Goal: Task Accomplishment & Management: Complete application form

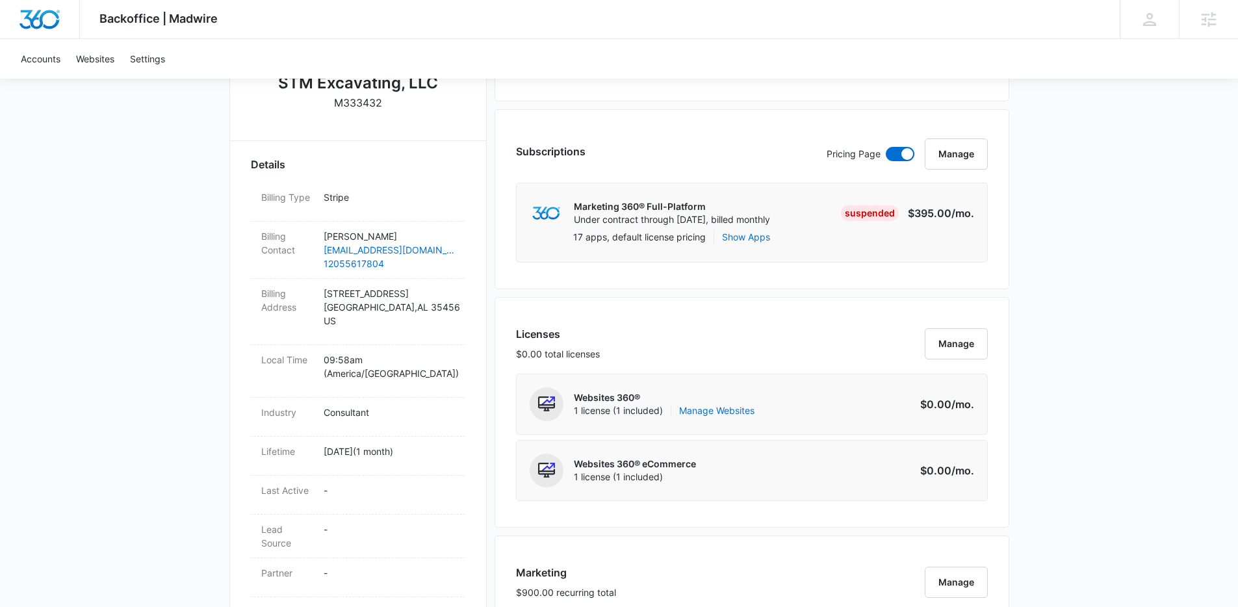
scroll to position [553, 0]
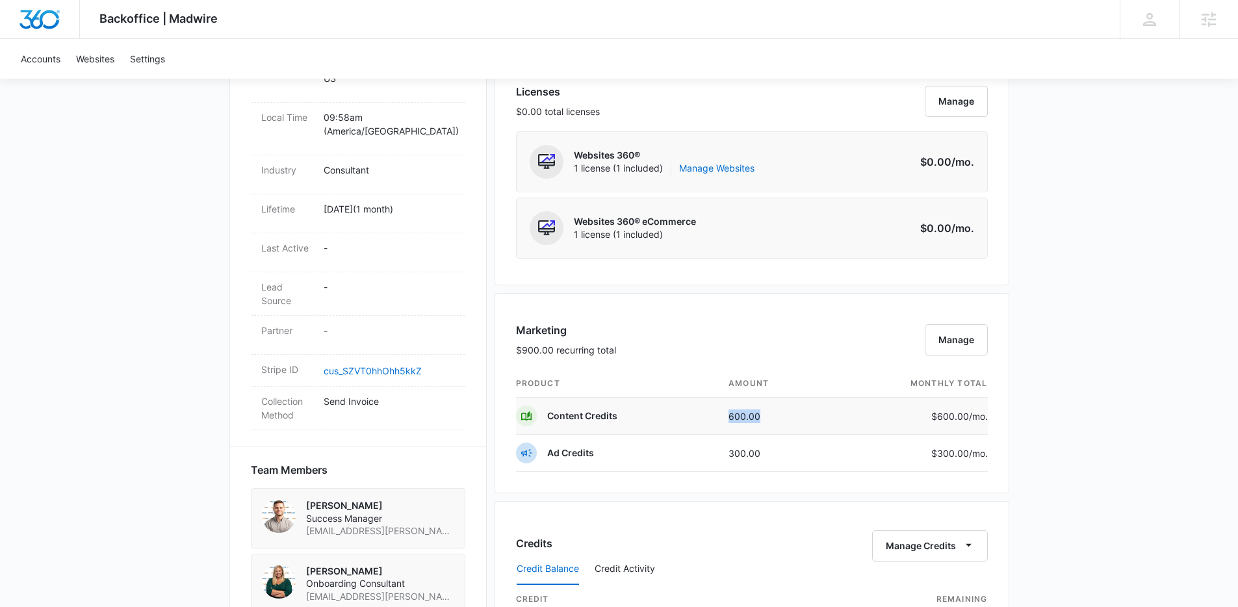
drag, startPoint x: 751, startPoint y: 422, endPoint x: 786, endPoint y: 422, distance: 34.4
click at [786, 422] on tr "Content Credits 600.00 $600.00 /mo." at bounding box center [752, 416] width 472 height 37
drag, startPoint x: 781, startPoint y: 450, endPoint x: 816, endPoint y: 450, distance: 35.1
click at [816, 450] on td "300.00" at bounding box center [773, 453] width 111 height 37
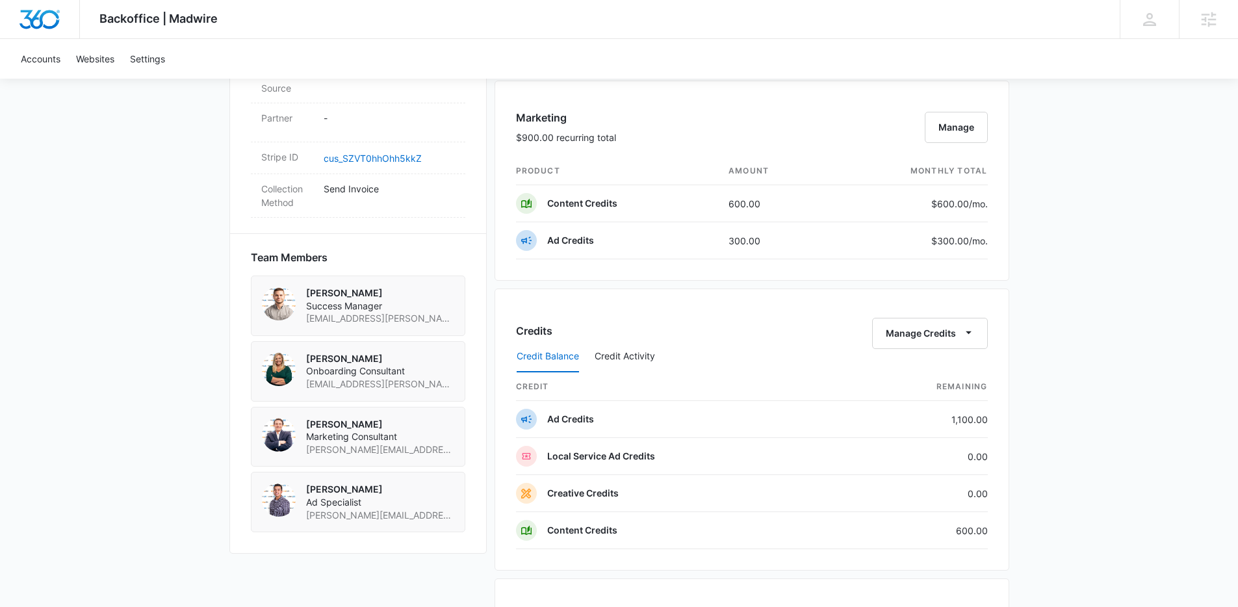
scroll to position [743, 0]
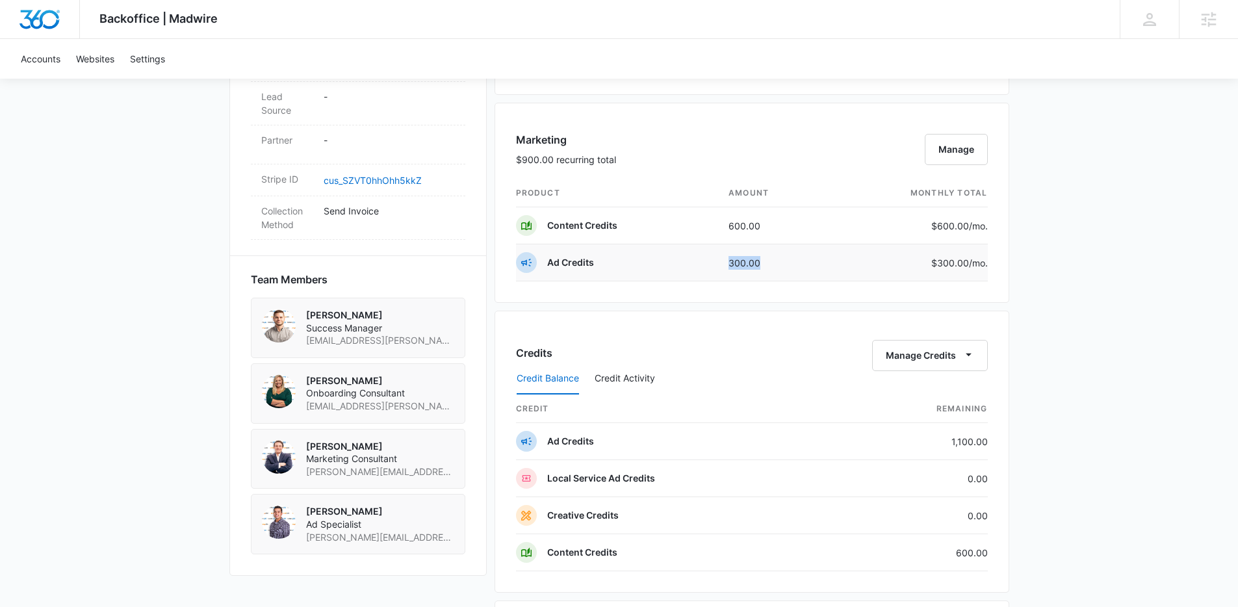
drag, startPoint x: 766, startPoint y: 266, endPoint x: 693, endPoint y: 259, distance: 72.4
click at [693, 259] on tr "Ad Credits 300.00 $300.00 /mo." at bounding box center [752, 262] width 472 height 37
click at [708, 261] on td "Ad Credits" at bounding box center [617, 262] width 203 height 37
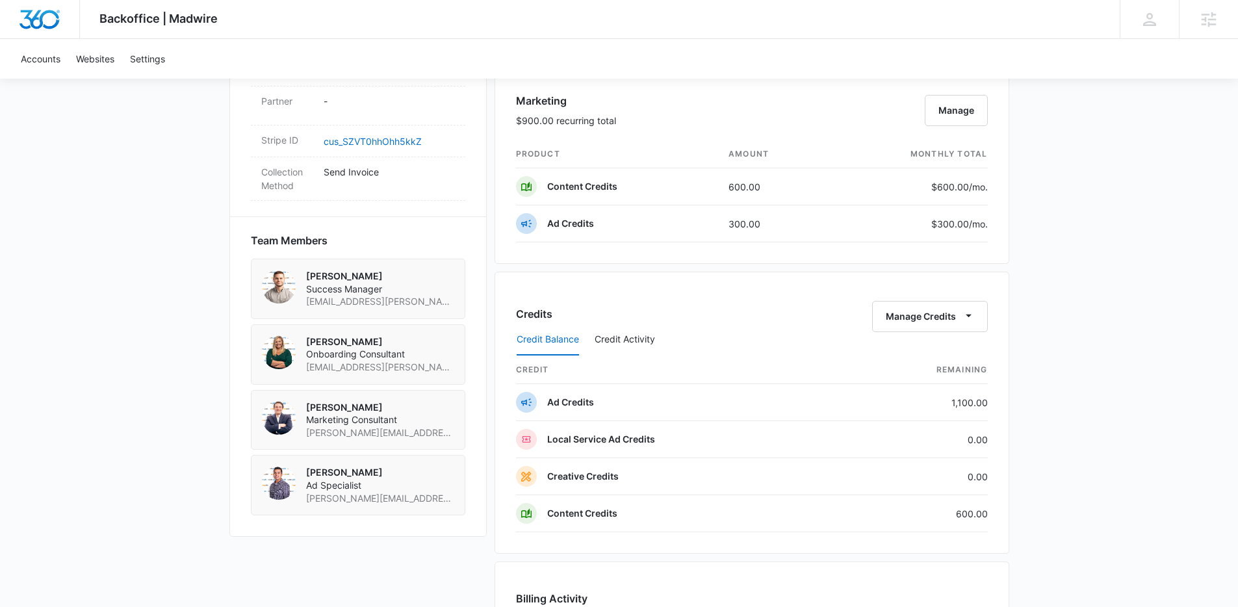
scroll to position [812, 0]
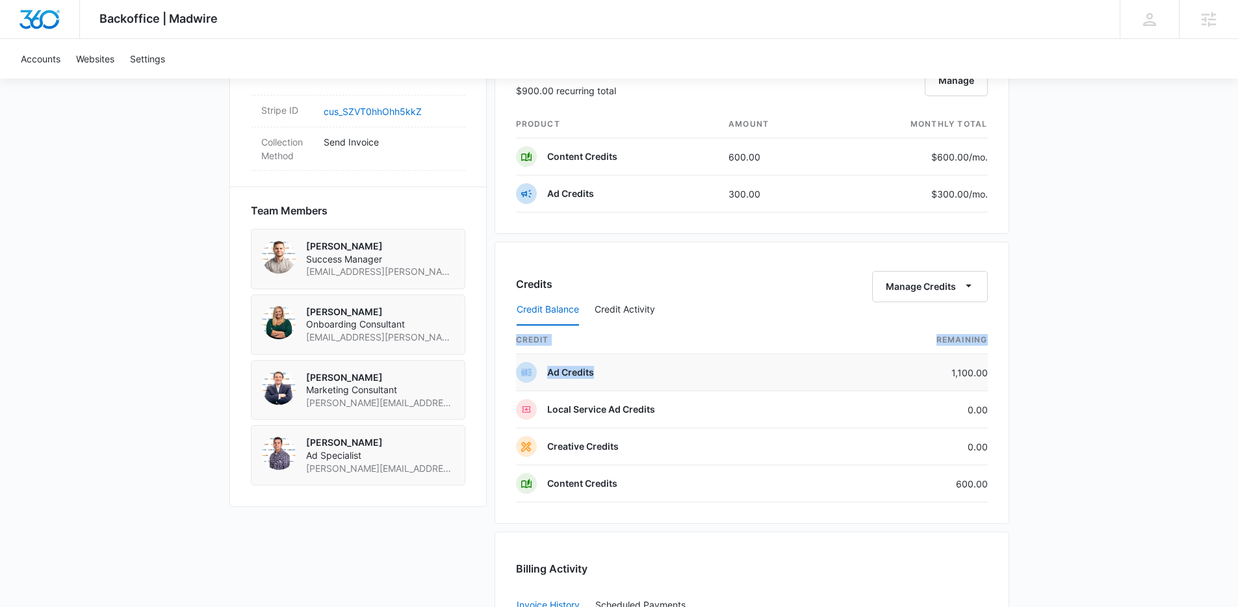
drag, startPoint x: 1001, startPoint y: 370, endPoint x: 918, endPoint y: 370, distance: 82.5
click at [918, 370] on div "Credits Manage Credits Credit Balance Credit Activity credit Remaining Ad Credi…" at bounding box center [752, 383] width 515 height 282
click at [918, 370] on td "1,100.00" at bounding box center [919, 372] width 138 height 37
click at [658, 313] on div "Credit Balance Credit Activity" at bounding box center [752, 310] width 472 height 32
click at [645, 313] on button "Credit Activity" at bounding box center [625, 309] width 60 height 31
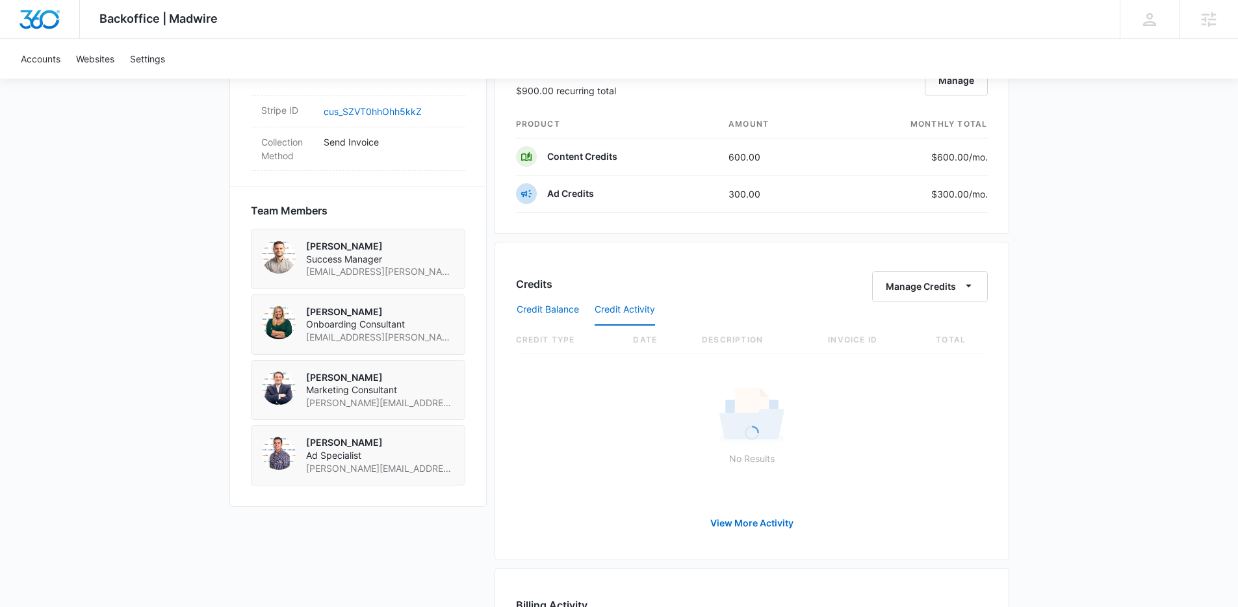
click at [534, 311] on button "Credit Balance" at bounding box center [548, 309] width 62 height 31
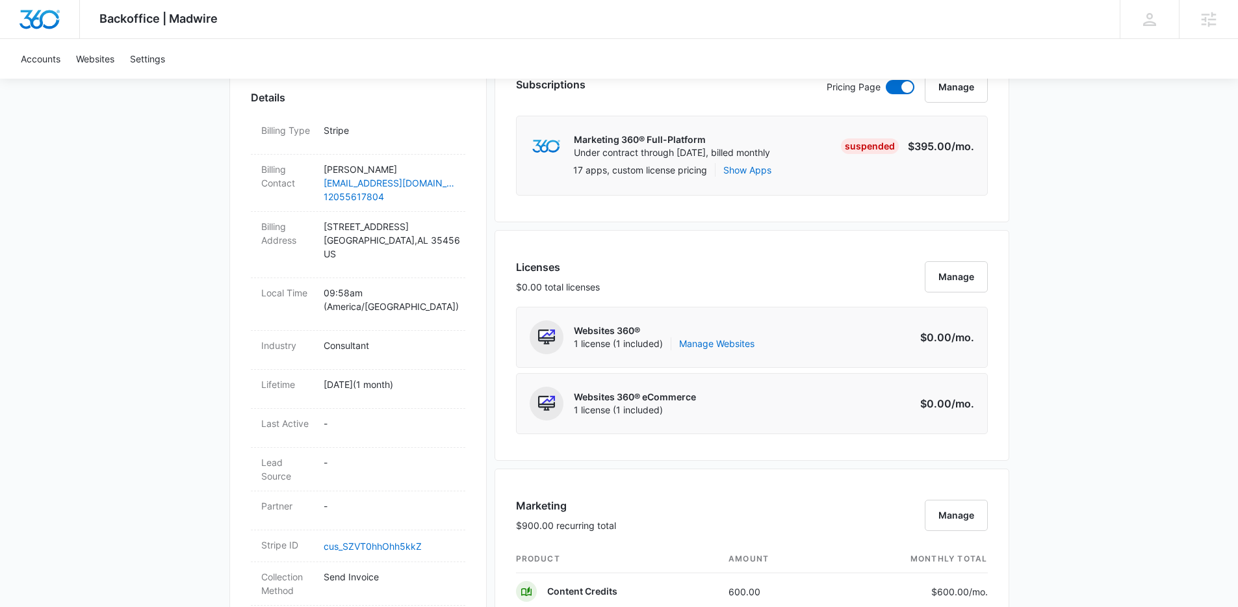
scroll to position [0, 0]
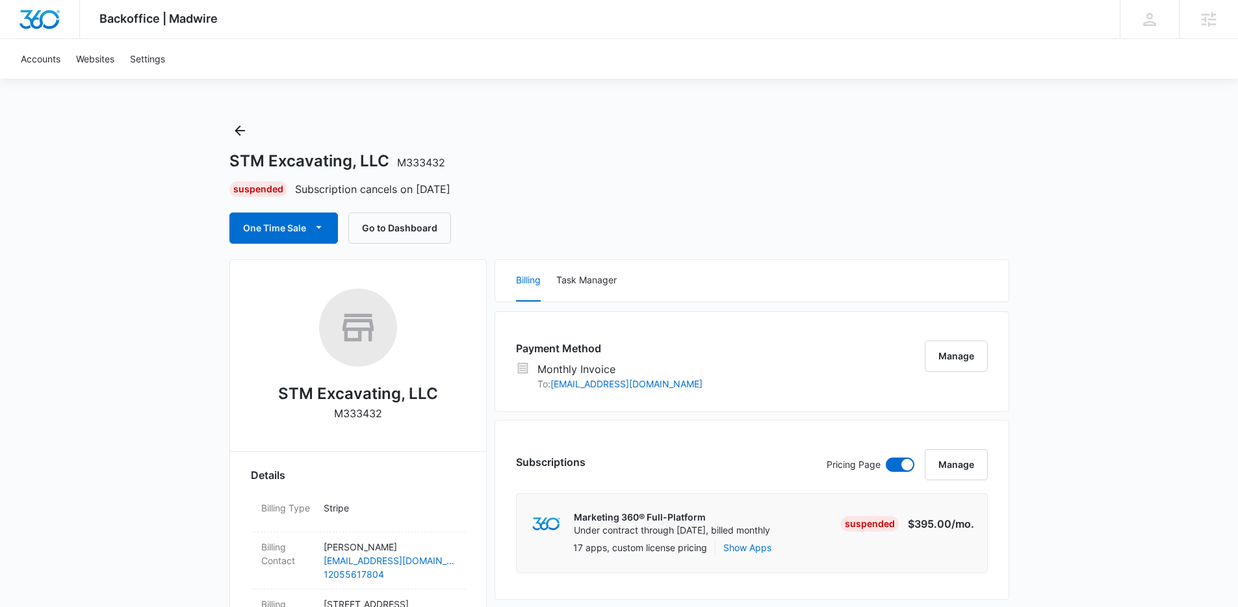
click at [576, 240] on div "One Time Sale Go to Dashboard" at bounding box center [619, 228] width 780 height 31
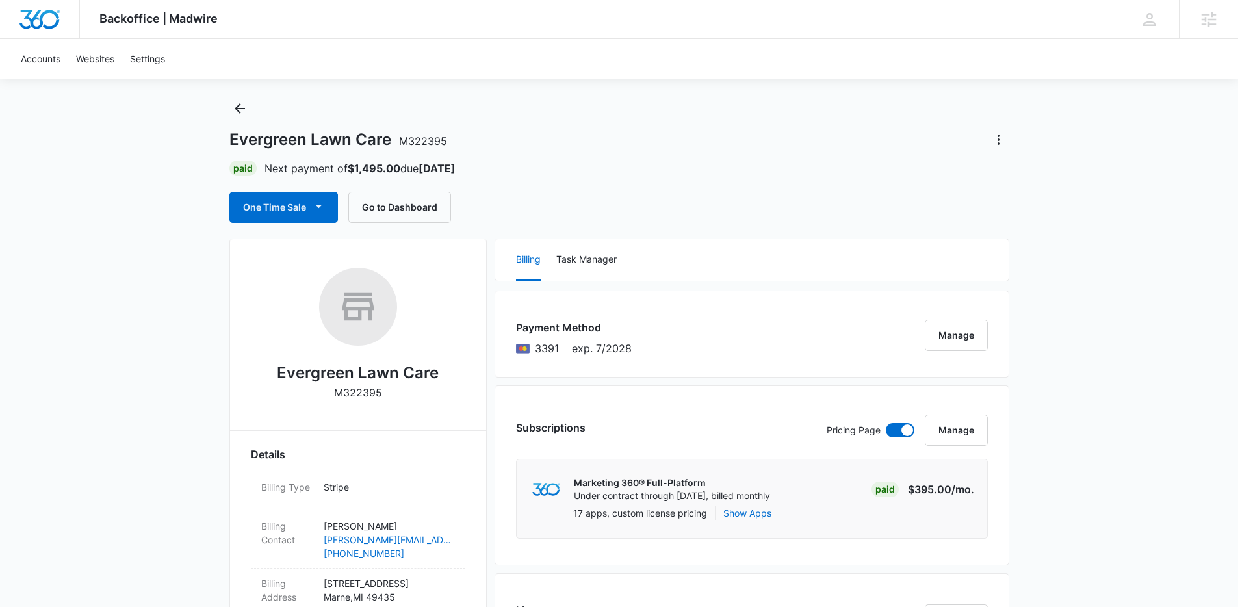
scroll to position [23, 0]
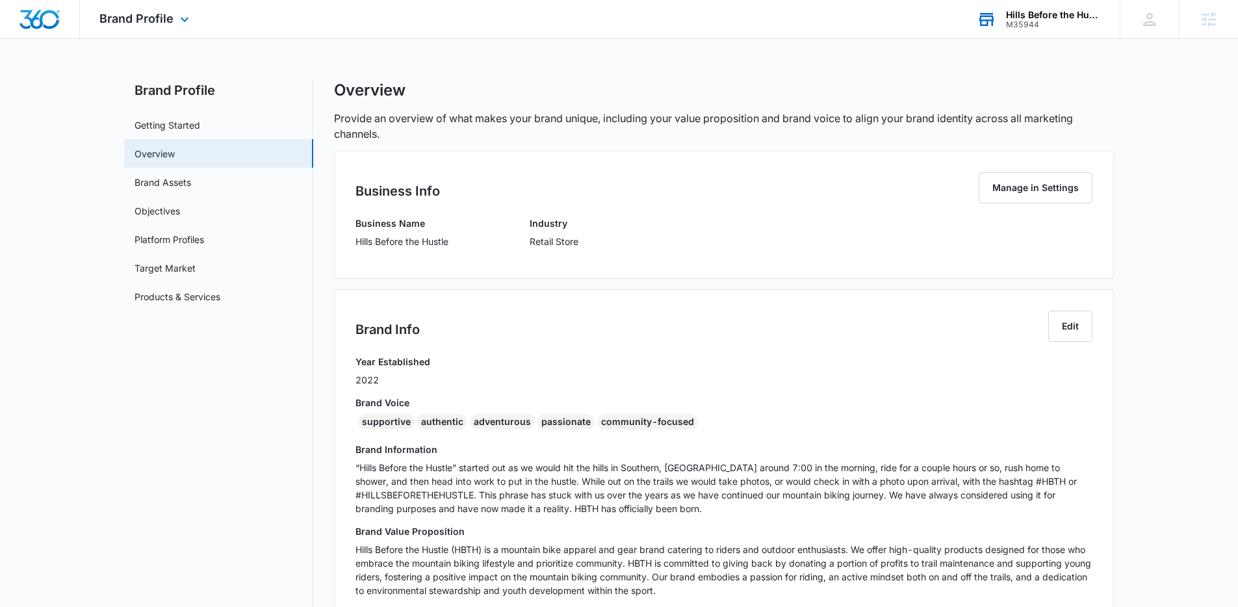
click at [1048, 16] on div "Hills Before the Hustle" at bounding box center [1053, 15] width 95 height 10
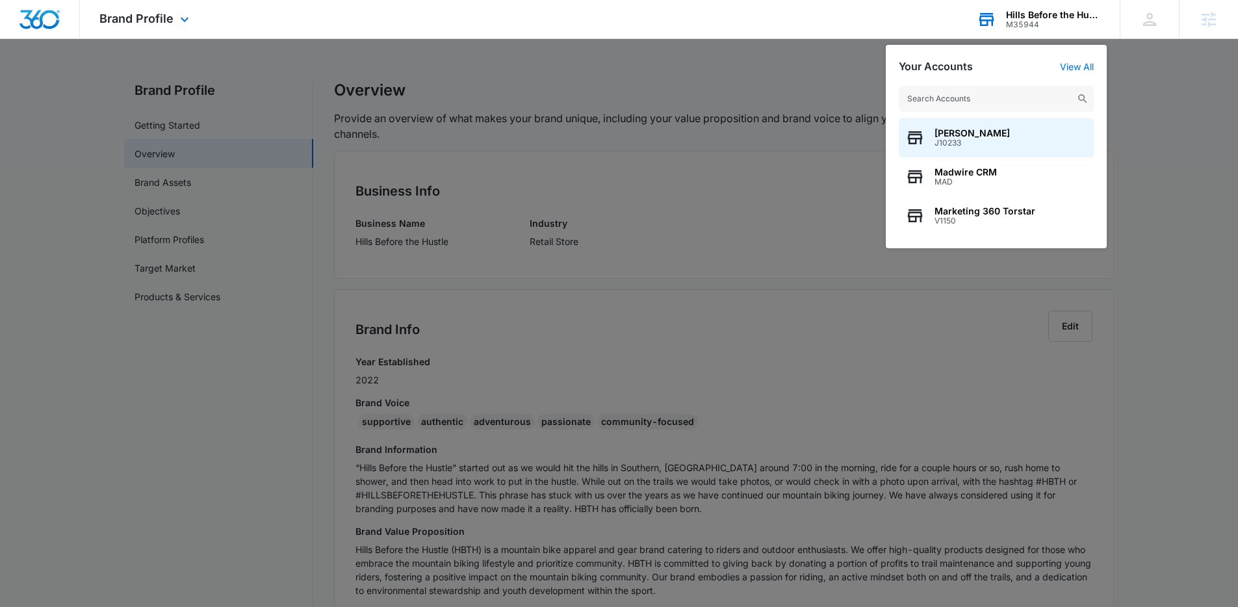
click at [925, 100] on input "text" at bounding box center [996, 99] width 195 height 26
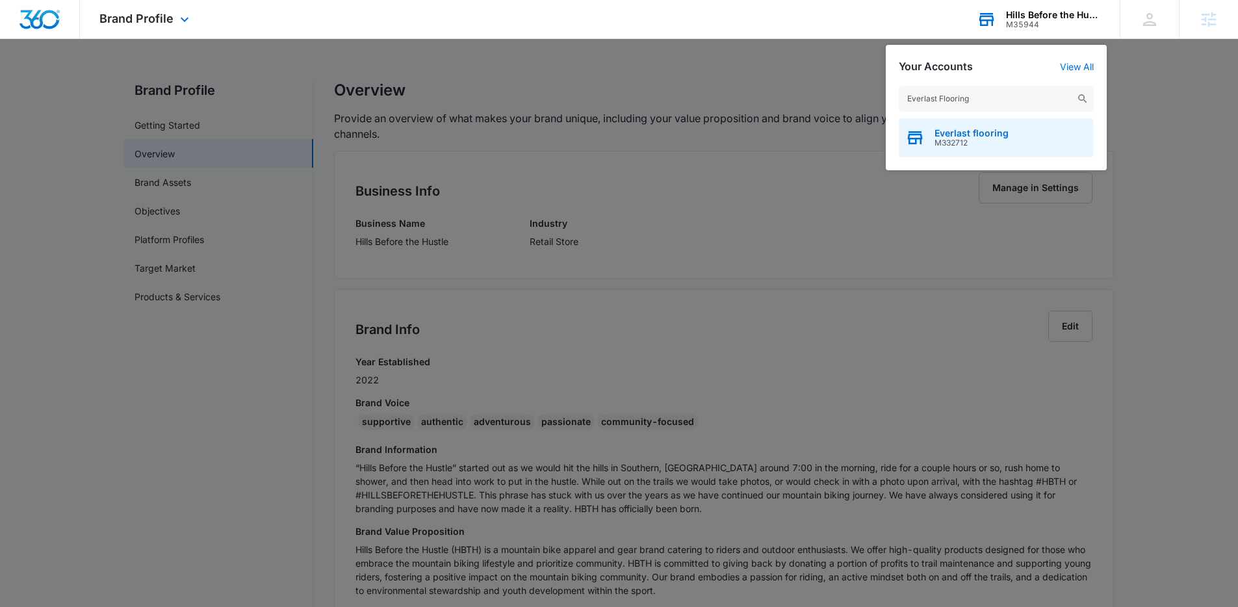
type input "Everlast Flooring"
click at [1005, 135] on span "Everlast flooring" at bounding box center [972, 133] width 74 height 10
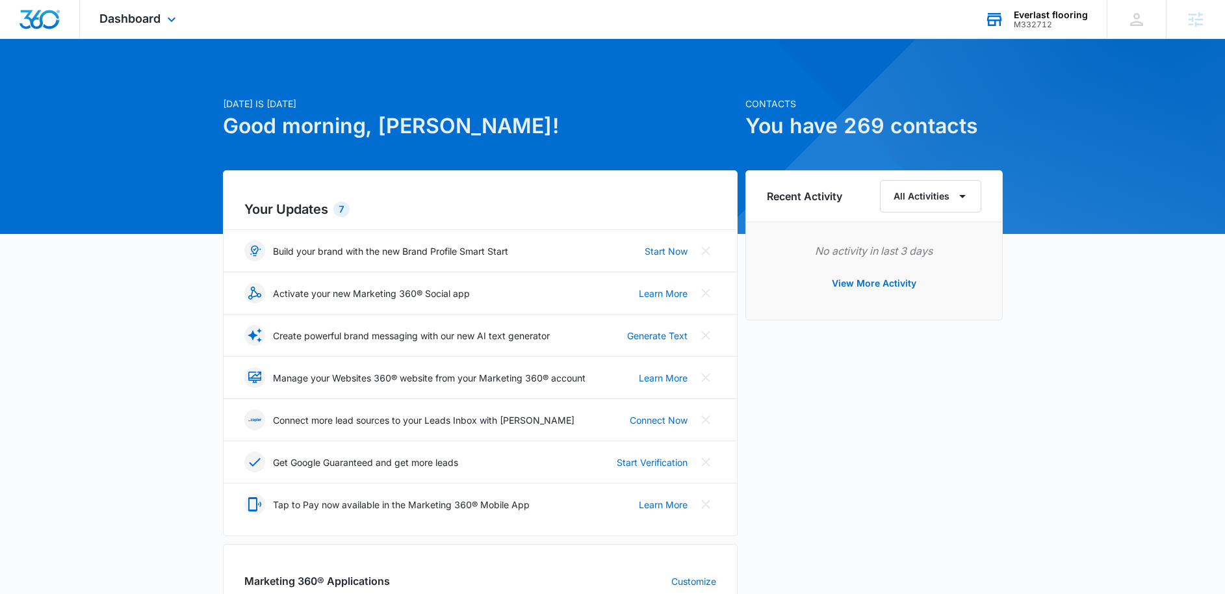
click at [162, 18] on div "Dashboard Apps Reputation Websites Forms CRM Email Social Shop Payments POS Con…" at bounding box center [139, 19] width 119 height 38
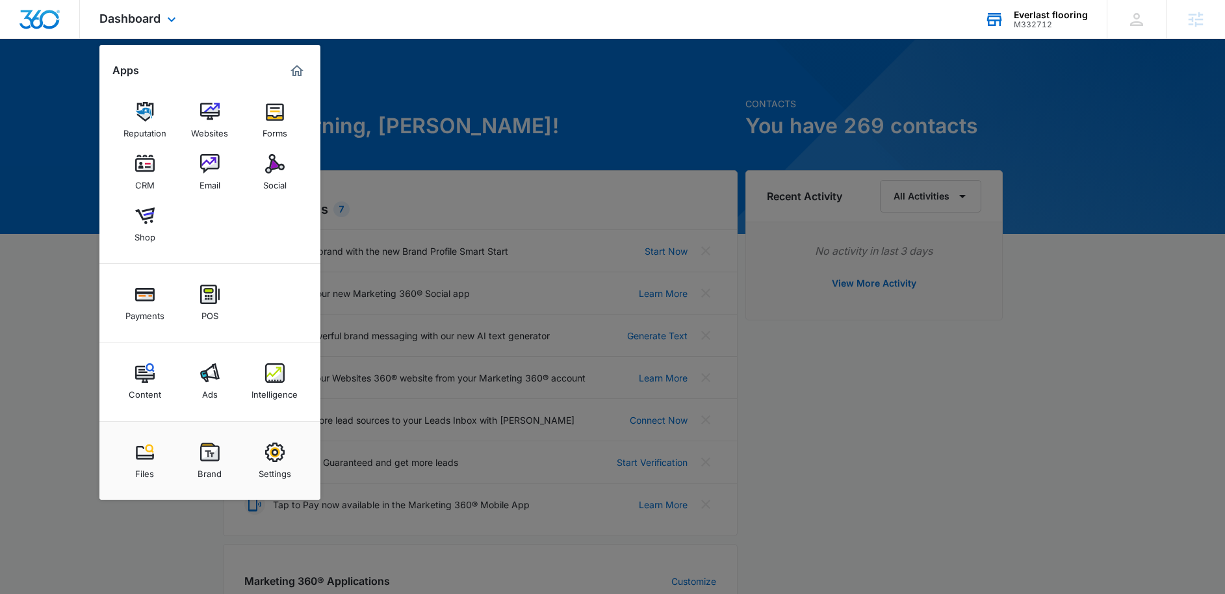
click at [162, 18] on div "Dashboard Apps Reputation Websites Forms CRM Email Social Shop Payments POS Con…" at bounding box center [139, 19] width 119 height 38
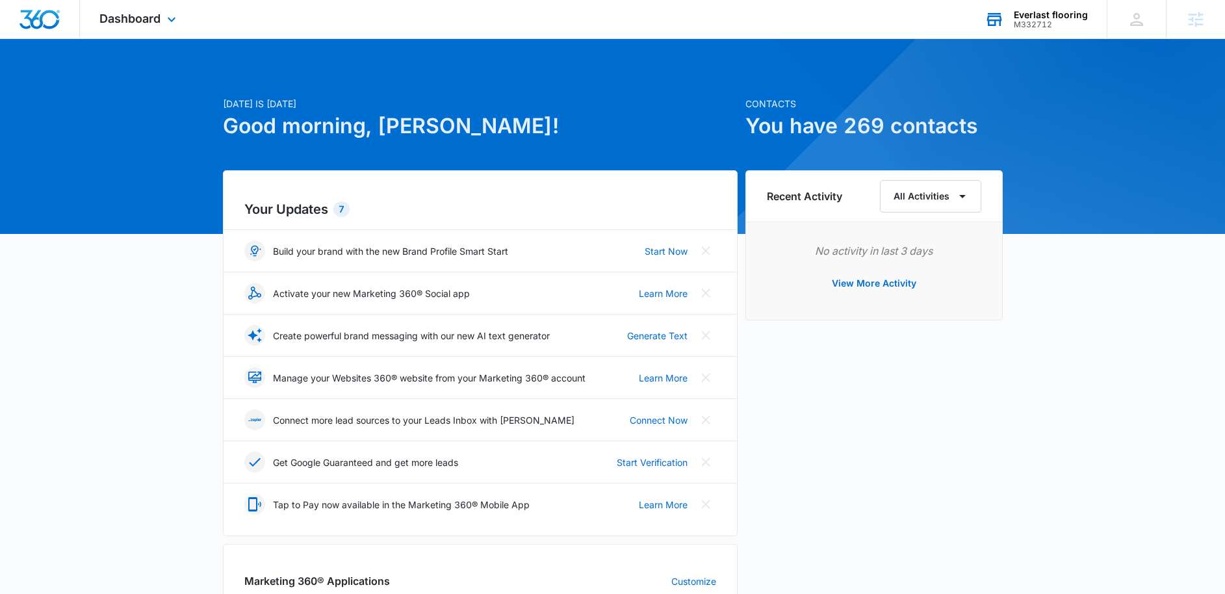
click at [162, 18] on div "Dashboard Apps Reputation Websites Forms CRM Email Social Shop Payments POS Con…" at bounding box center [139, 19] width 119 height 38
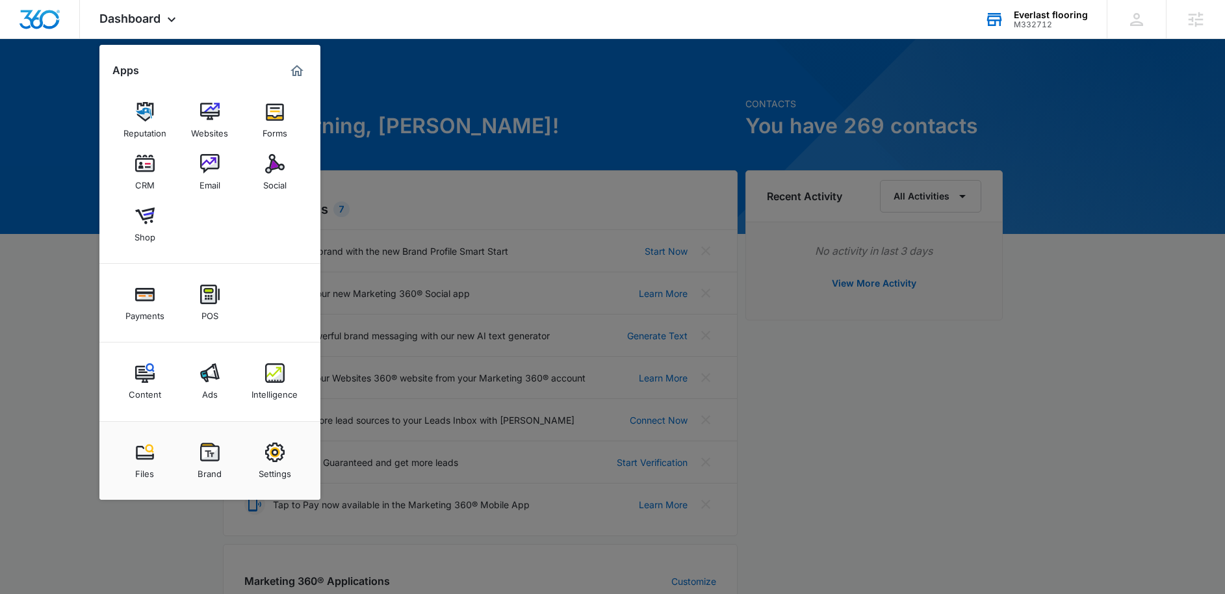
click at [469, 148] on div at bounding box center [612, 297] width 1225 height 594
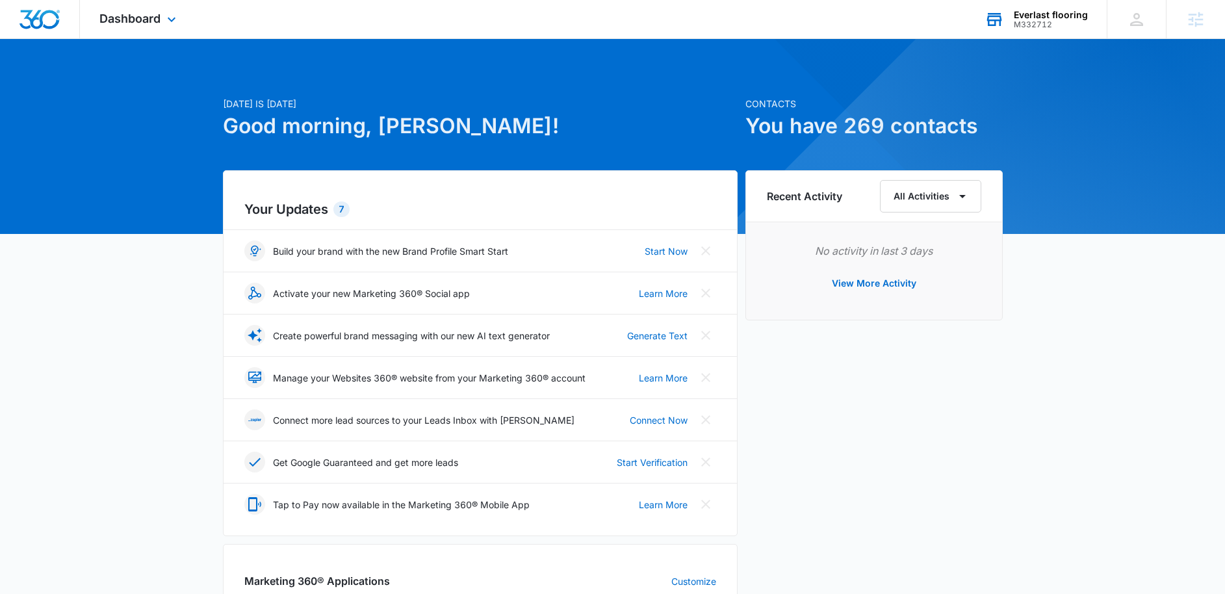
click at [148, 26] on div "Dashboard Apps Reputation Websites Forms CRM Email Social Shop Payments POS Con…" at bounding box center [139, 19] width 119 height 38
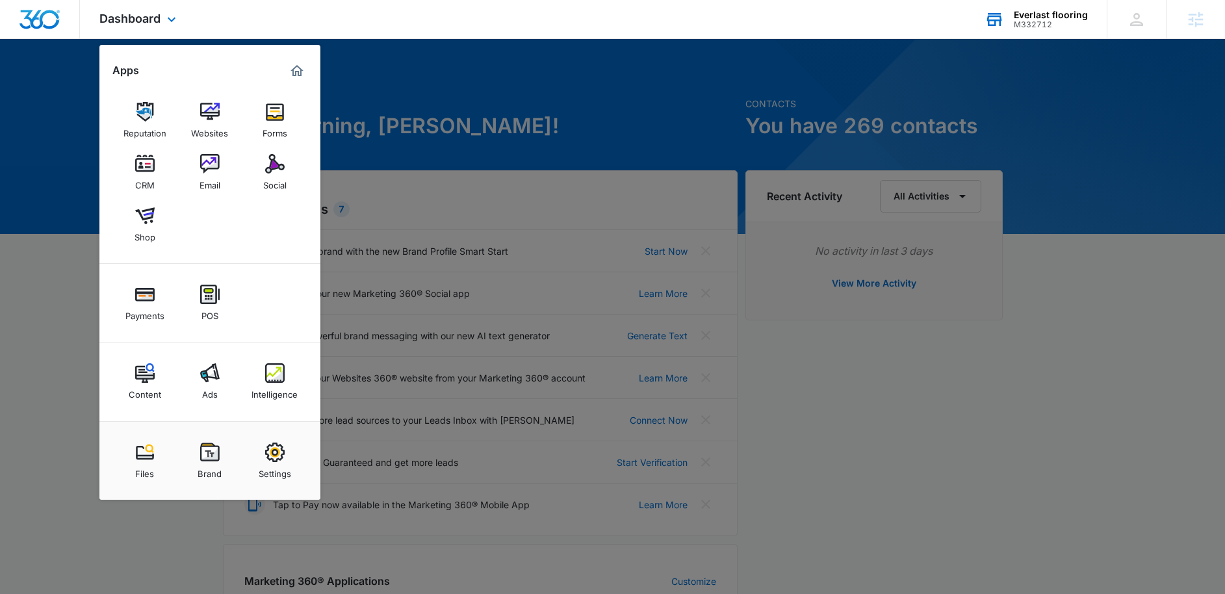
click at [148, 26] on div "Dashboard Apps Reputation Websites Forms CRM Email Social Shop Payments POS Con…" at bounding box center [139, 19] width 119 height 38
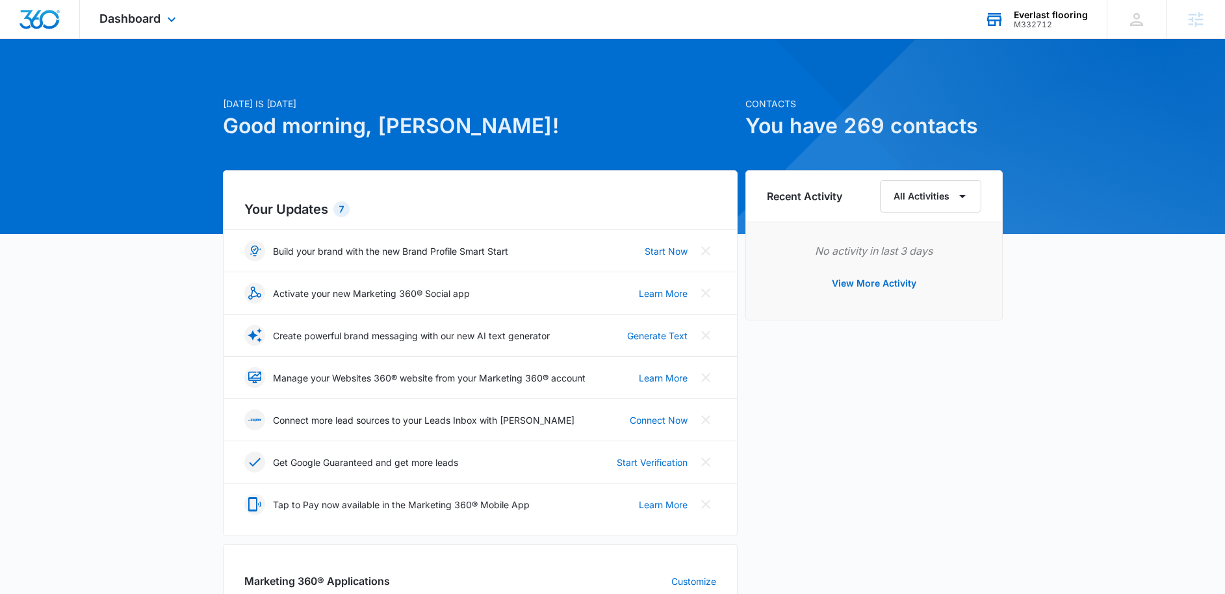
click at [147, 6] on div "Dashboard Apps Reputation Websites Forms CRM Email Social Shop Payments POS Con…" at bounding box center [139, 19] width 119 height 38
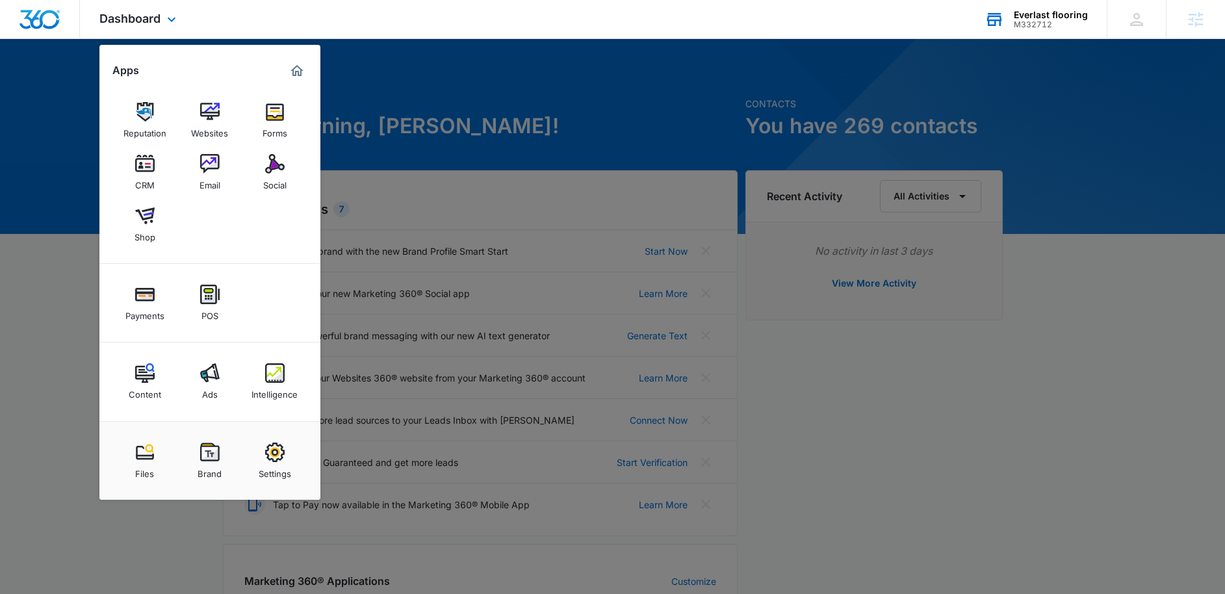
drag, startPoint x: 278, startPoint y: 380, endPoint x: 179, endPoint y: 374, distance: 98.9
click at [127, 375] on link "Content" at bounding box center [144, 381] width 49 height 49
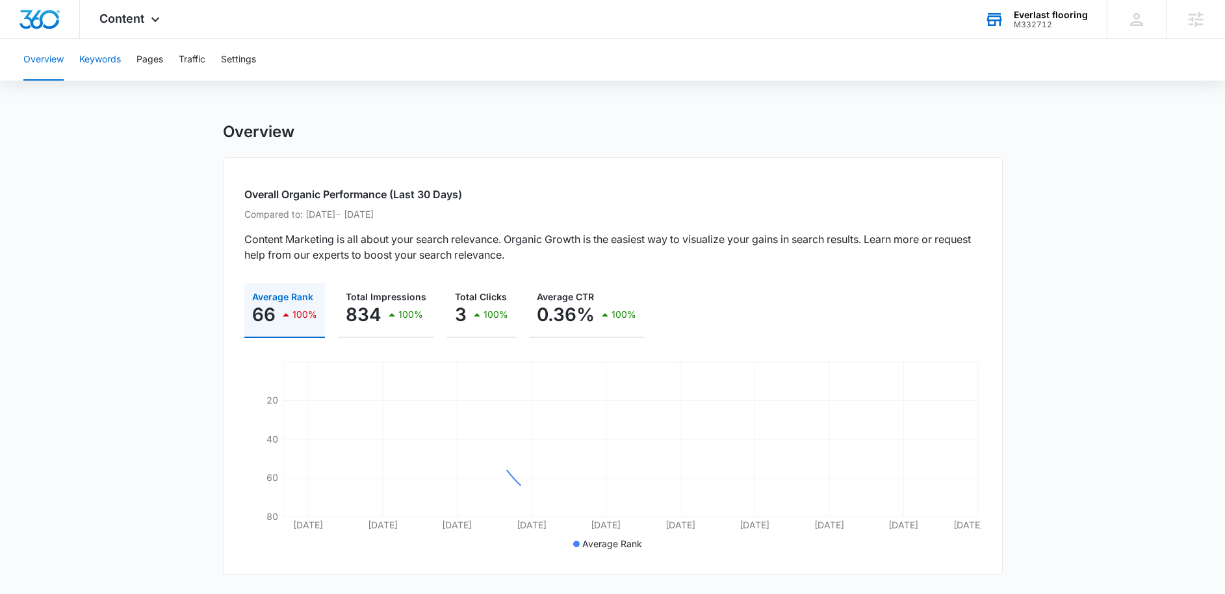
click at [110, 65] on button "Keywords" at bounding box center [100, 60] width 42 height 42
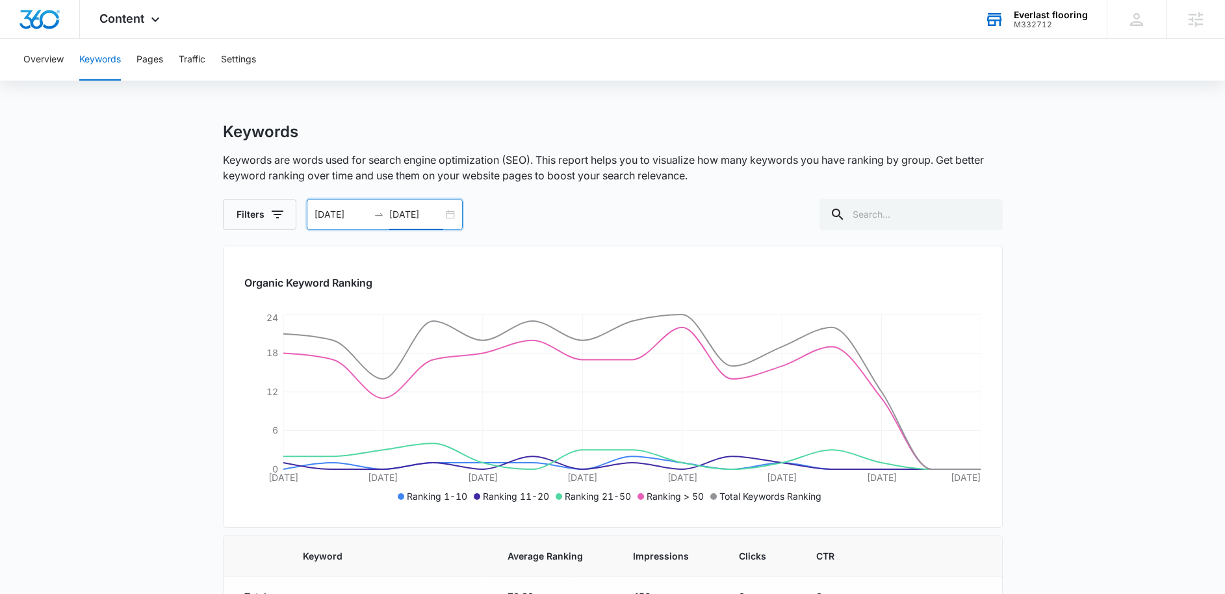
click at [437, 214] on input "08/11/2025" at bounding box center [416, 214] width 54 height 14
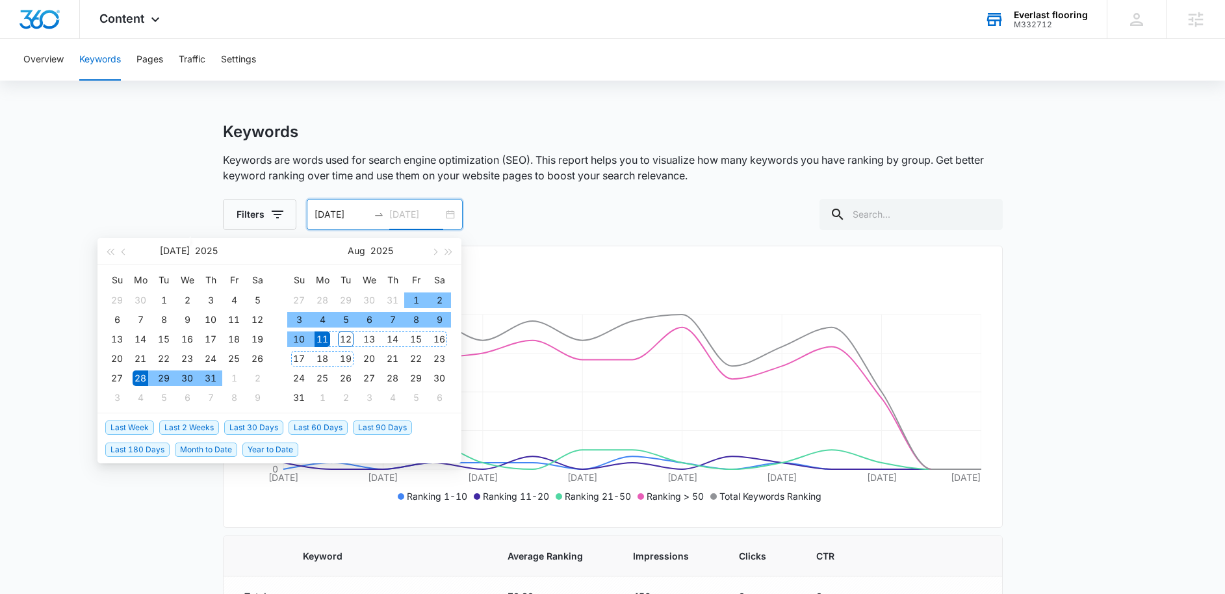
type input "08/11/2025"
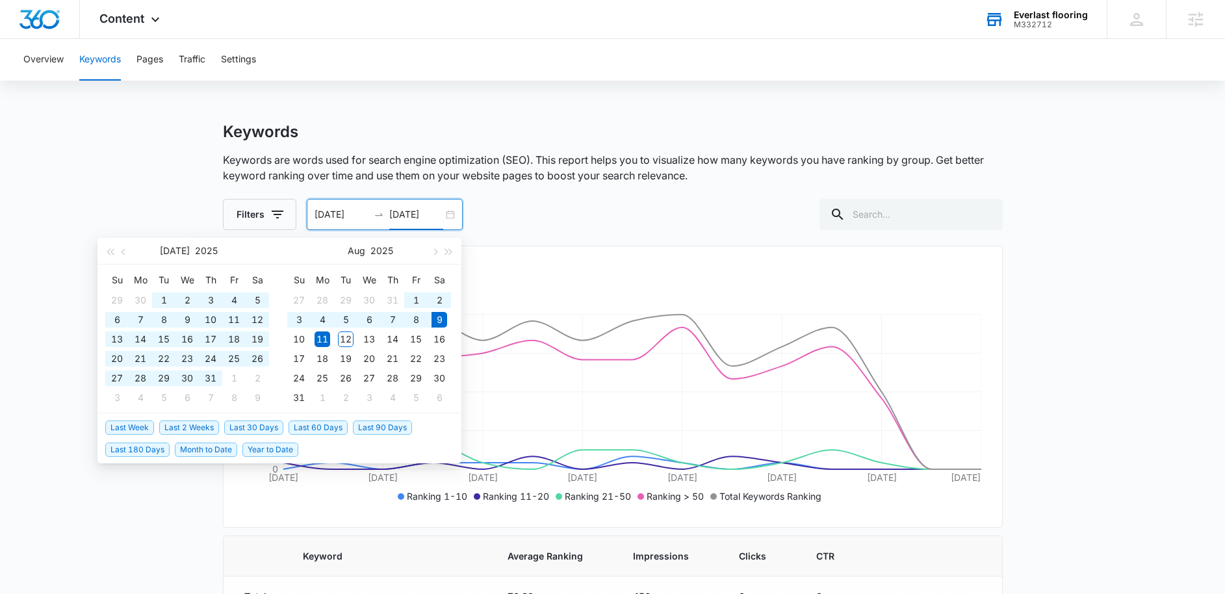
click at [318, 430] on span "Last 60 Days" at bounding box center [318, 427] width 59 height 14
type input "06/10/2025"
type input "08/09/2025"
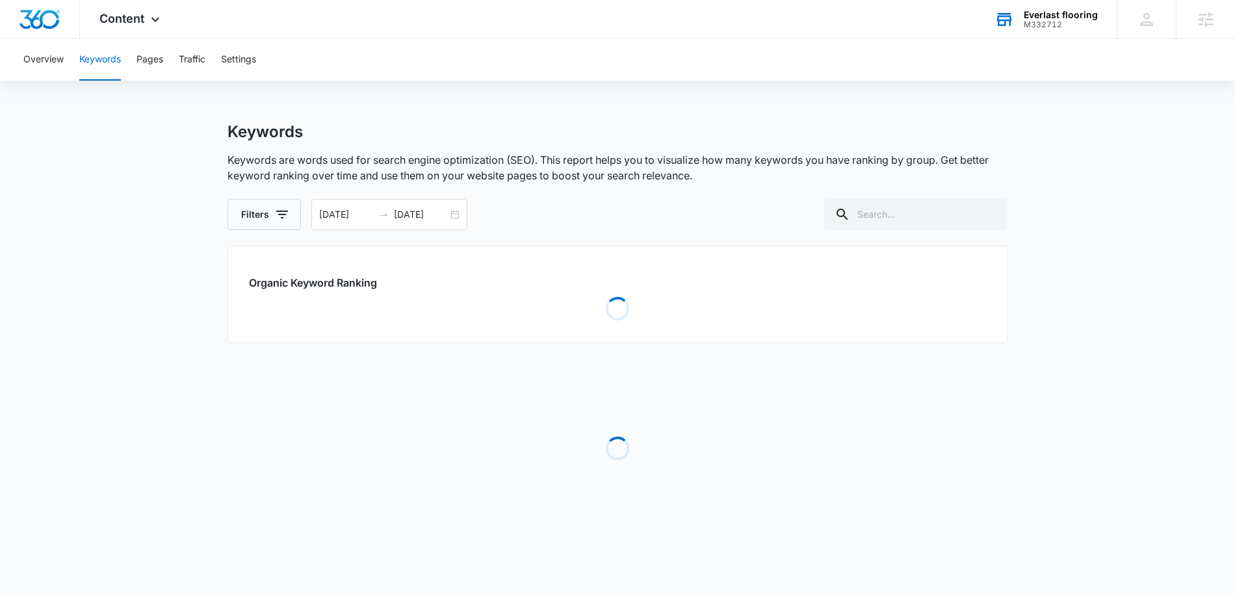
click at [558, 199] on div "Filters 06/10/2025 08/09/2025 Jul 2025 Su Mo Tu We Th Fr Sa 29 30 1 2 3 4 5 6 7…" at bounding box center [617, 214] width 780 height 31
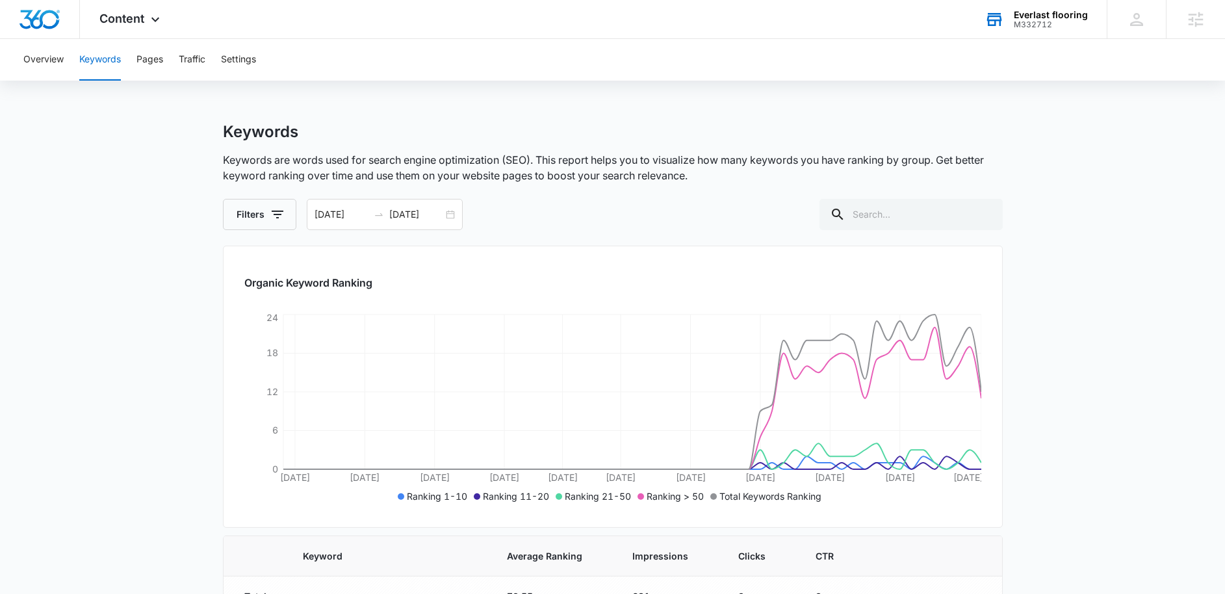
click at [422, 128] on div "Keywords" at bounding box center [613, 131] width 780 height 19
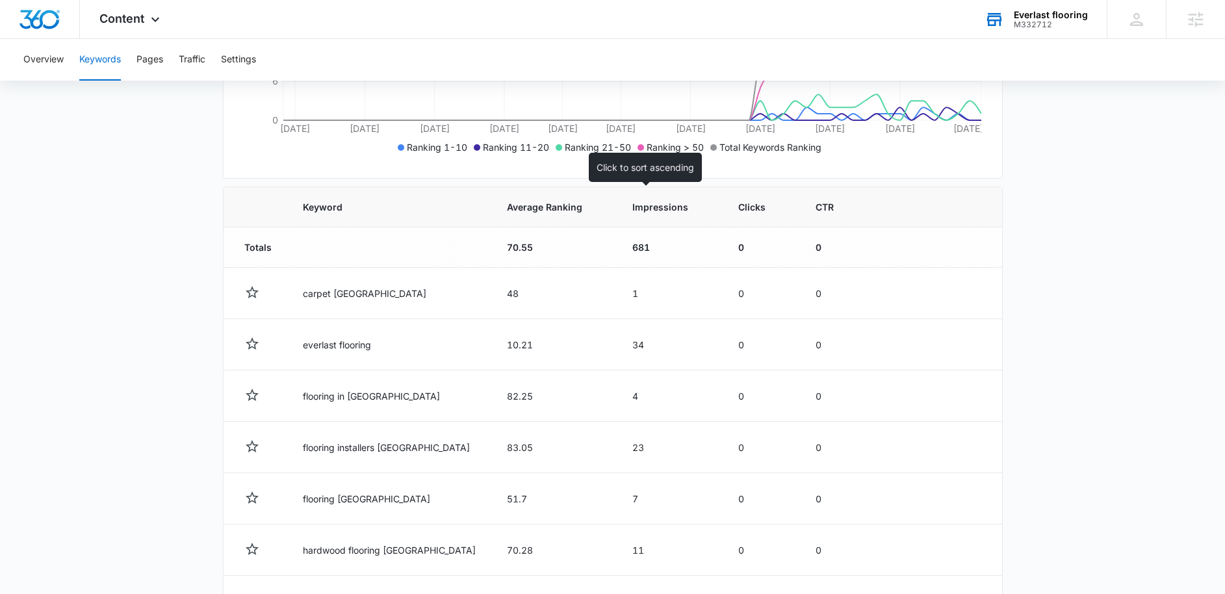
click at [642, 207] on span "Impressions" at bounding box center [660, 207] width 56 height 14
click at [646, 207] on span "Impressions" at bounding box center [661, 207] width 56 height 14
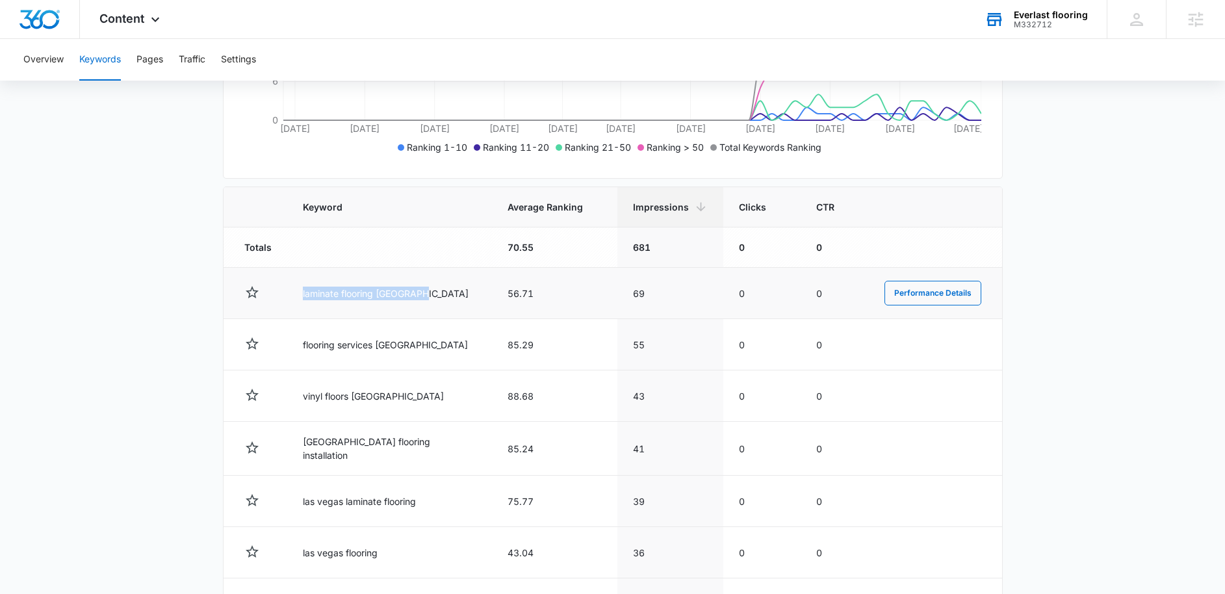
drag, startPoint x: 437, startPoint y: 294, endPoint x: 299, endPoint y: 294, distance: 138.4
click at [299, 294] on td "laminate flooring las vegas" at bounding box center [389, 293] width 205 height 51
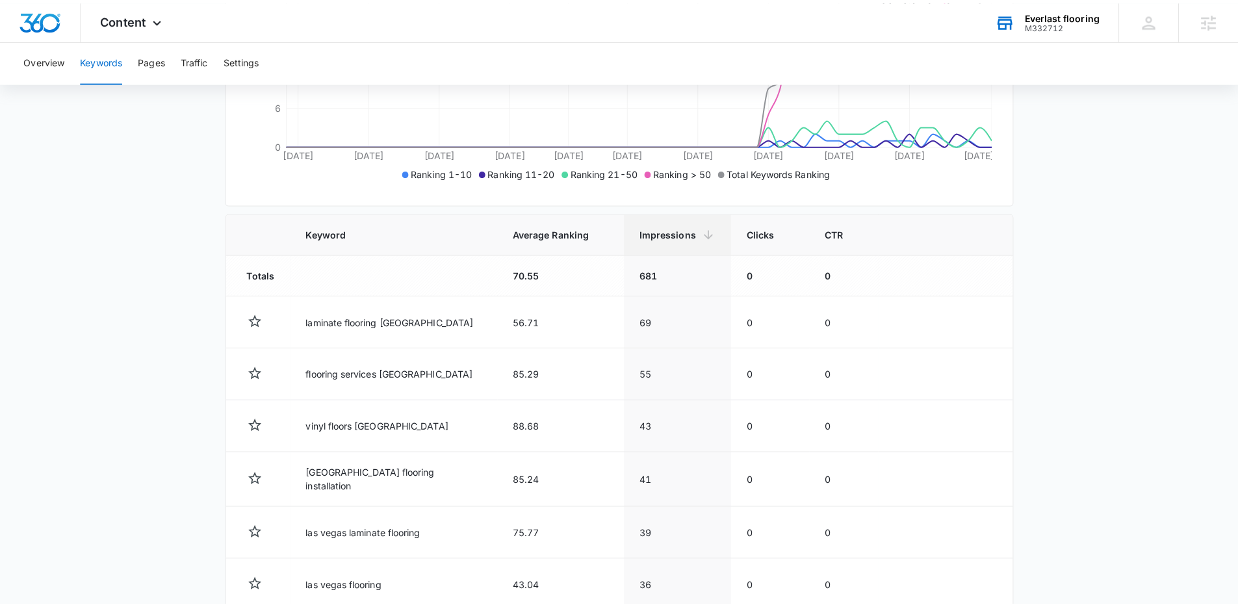
scroll to position [407, 0]
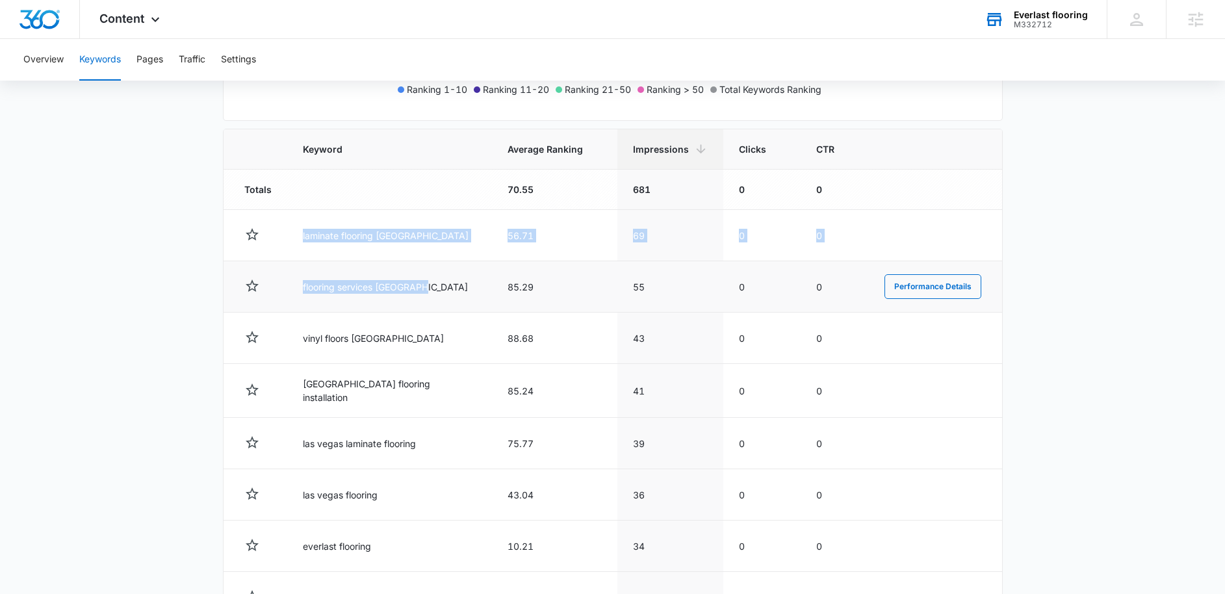
drag, startPoint x: 297, startPoint y: 240, endPoint x: 419, endPoint y: 309, distance: 140.3
click at [419, 309] on tbody "Totals 70.55 681 0 0 laminate flooring las vegas 56.71 69 0 0 Performance Detai…" at bounding box center [613, 449] width 779 height 559
click at [419, 309] on td "flooring services las vegas" at bounding box center [389, 286] width 205 height 51
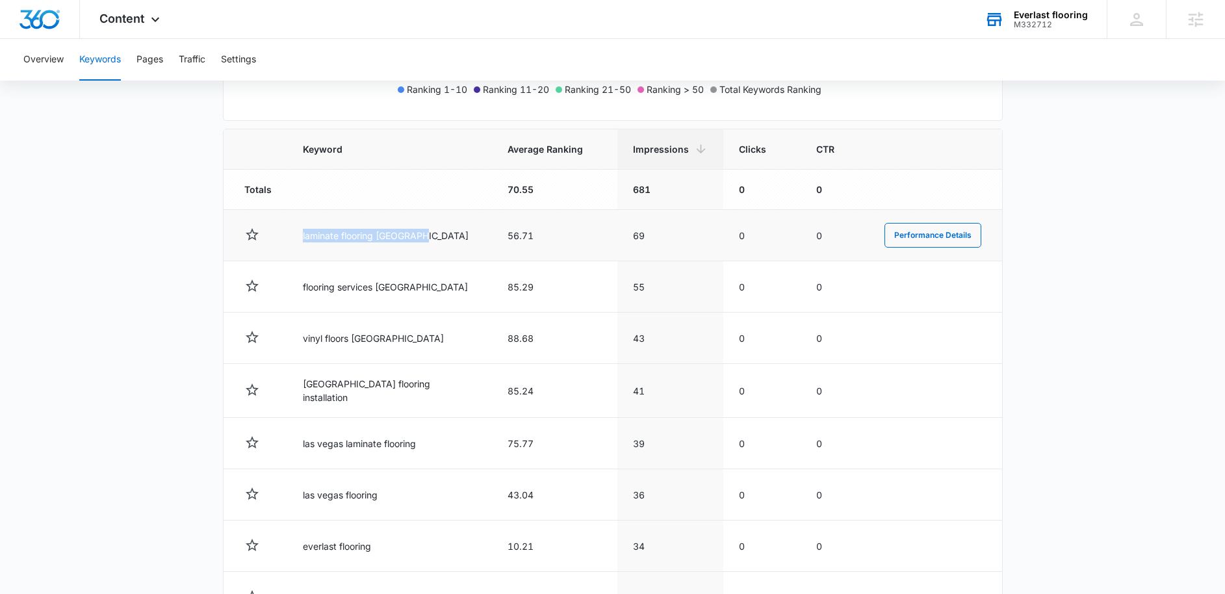
drag, startPoint x: 420, startPoint y: 238, endPoint x: 285, endPoint y: 229, distance: 135.5
click at [285, 229] on tr "laminate flooring las vegas 56.71 69 0 0 Performance Details" at bounding box center [613, 235] width 779 height 51
click at [285, 229] on td at bounding box center [256, 235] width 64 height 51
click at [198, 290] on main "Keywords Keywords are words used for search engine optimization (SEO). This rep…" at bounding box center [612, 257] width 1225 height 1085
click at [110, 169] on main "Keywords Keywords are words used for search engine optimization (SEO). This rep…" at bounding box center [612, 257] width 1225 height 1085
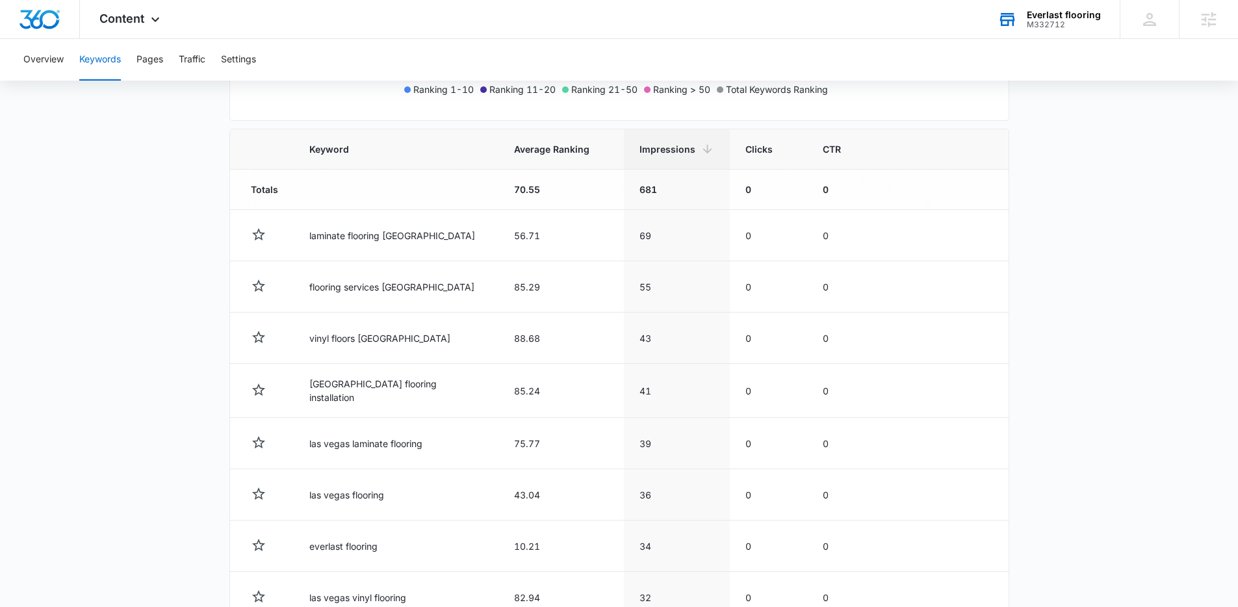
click at [130, 169] on main "Keywords Keywords are words used for search engine optimization (SEO). This rep…" at bounding box center [619, 257] width 1238 height 1085
click at [129, 166] on main "Keywords Keywords are words used for search engine optimization (SEO). This rep…" at bounding box center [619, 257] width 1238 height 1085
drag, startPoint x: 415, startPoint y: 337, endPoint x: 290, endPoint y: 334, distance: 125.5
click at [290, 334] on tr "vinyl floors las vegas 88.68 43 0 0 Performance Details" at bounding box center [619, 338] width 779 height 51
click at [316, 333] on td "vinyl floors las vegas" at bounding box center [396, 338] width 205 height 51
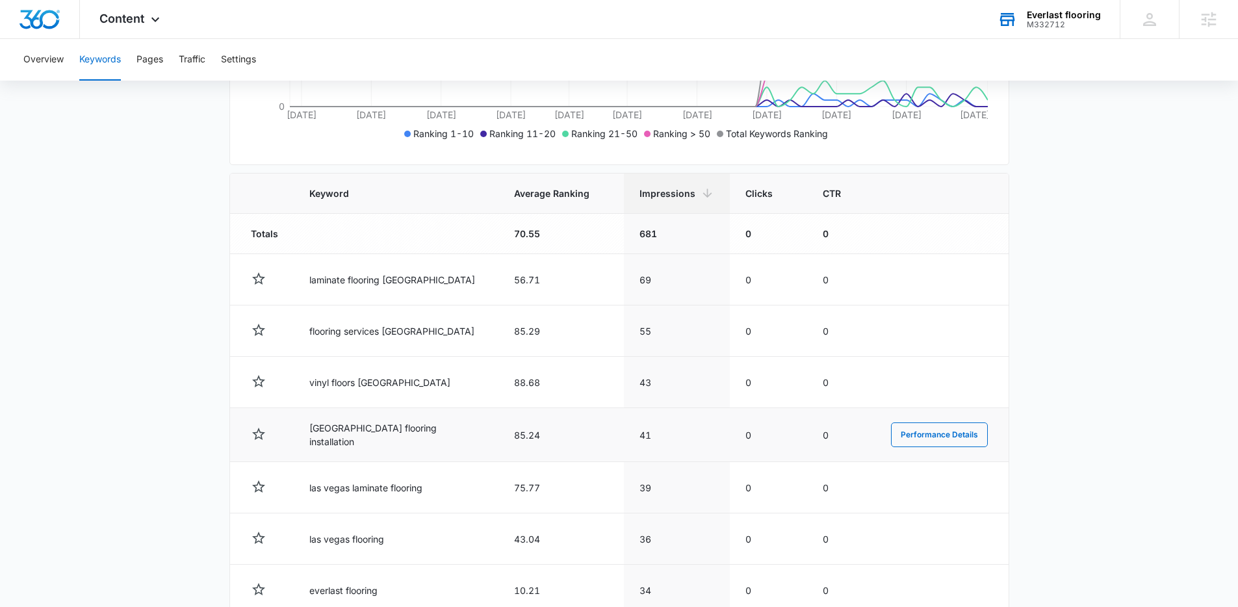
scroll to position [360, 0]
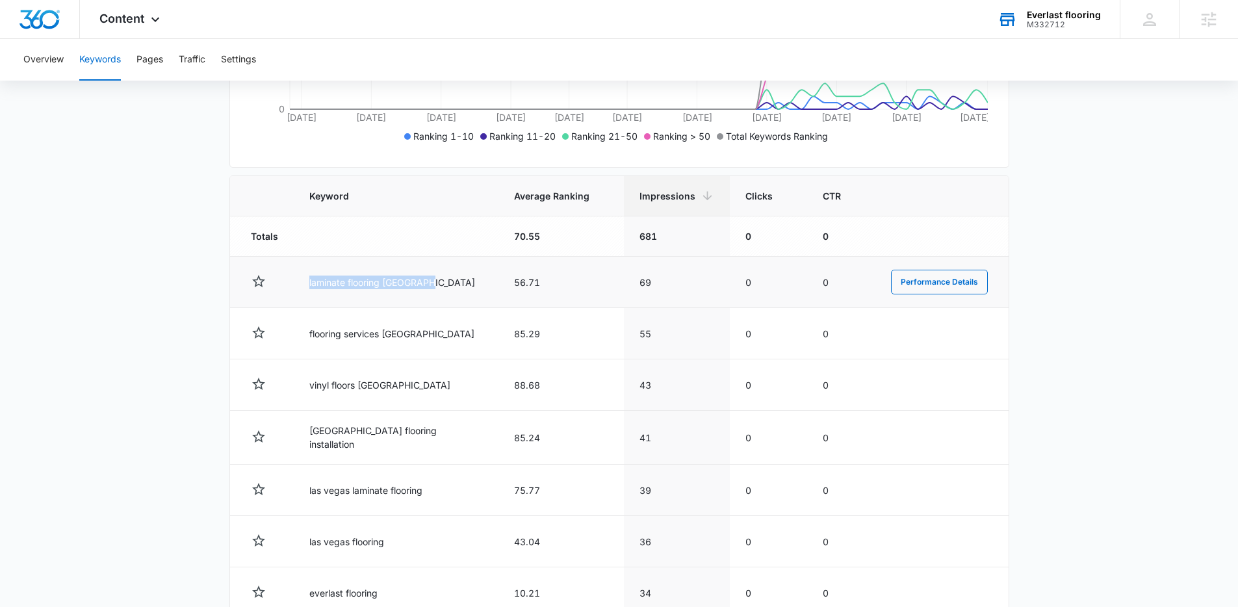
drag, startPoint x: 309, startPoint y: 278, endPoint x: 459, endPoint y: 289, distance: 150.6
click at [459, 289] on td "laminate flooring las vegas" at bounding box center [396, 282] width 205 height 51
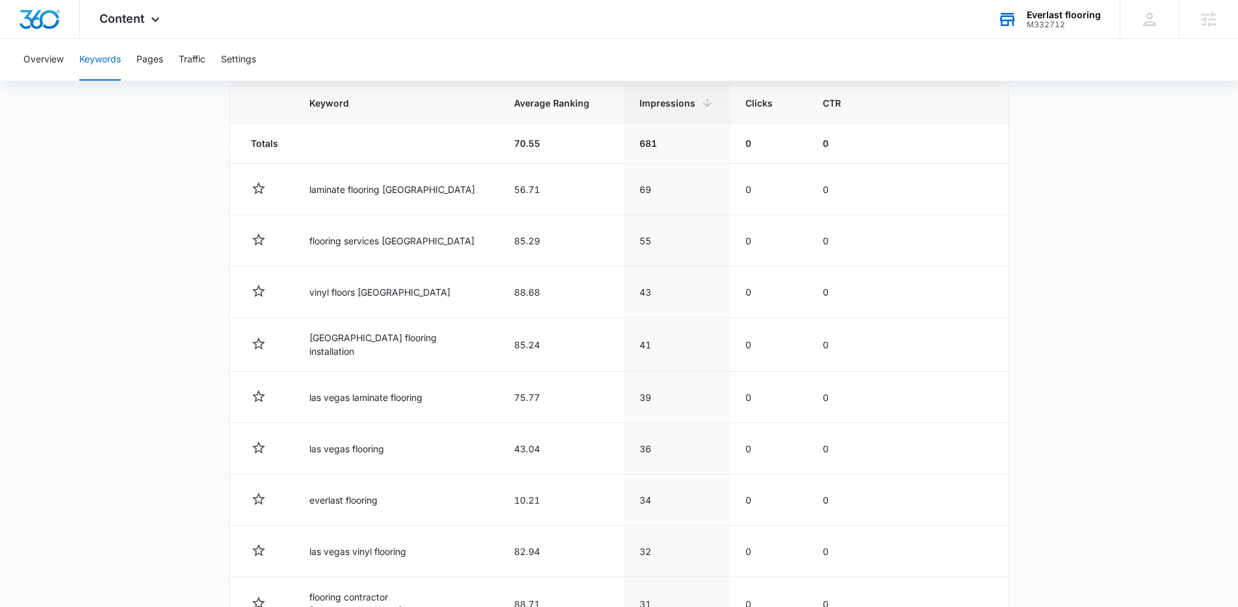
scroll to position [452, 0]
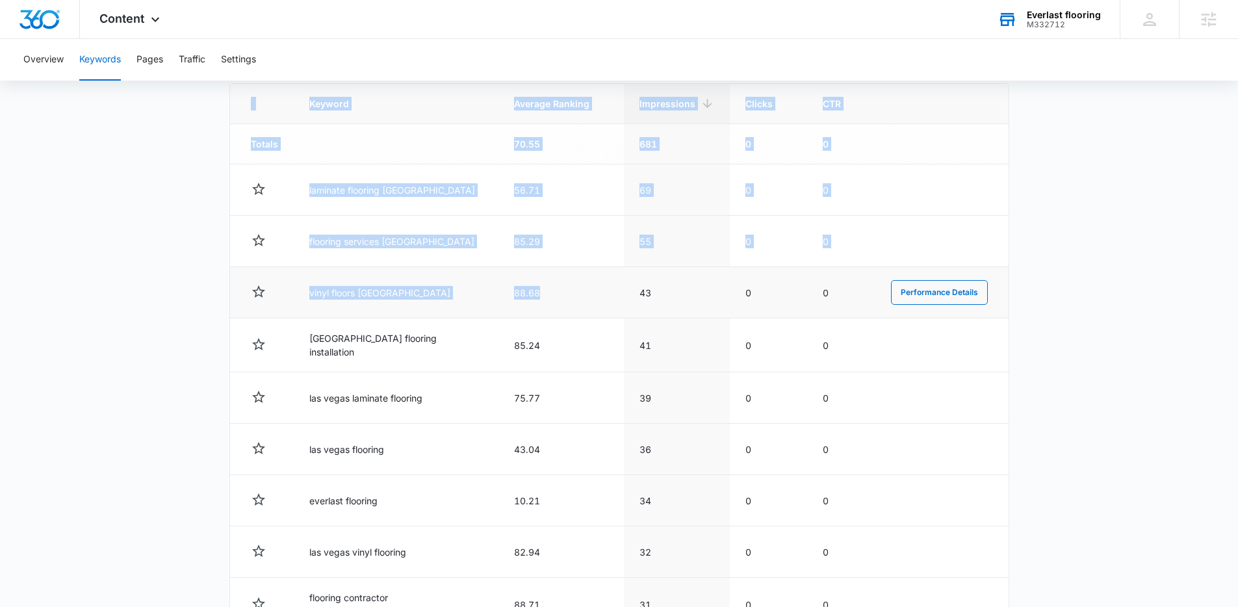
drag, startPoint x: 161, startPoint y: 207, endPoint x: 469, endPoint y: 308, distance: 323.5
click at [469, 308] on main "Keywords Keywords are words used for search engine optimization (SEO). This rep…" at bounding box center [619, 212] width 1238 height 1085
click at [498, 308] on td "88.68" at bounding box center [560, 292] width 125 height 51
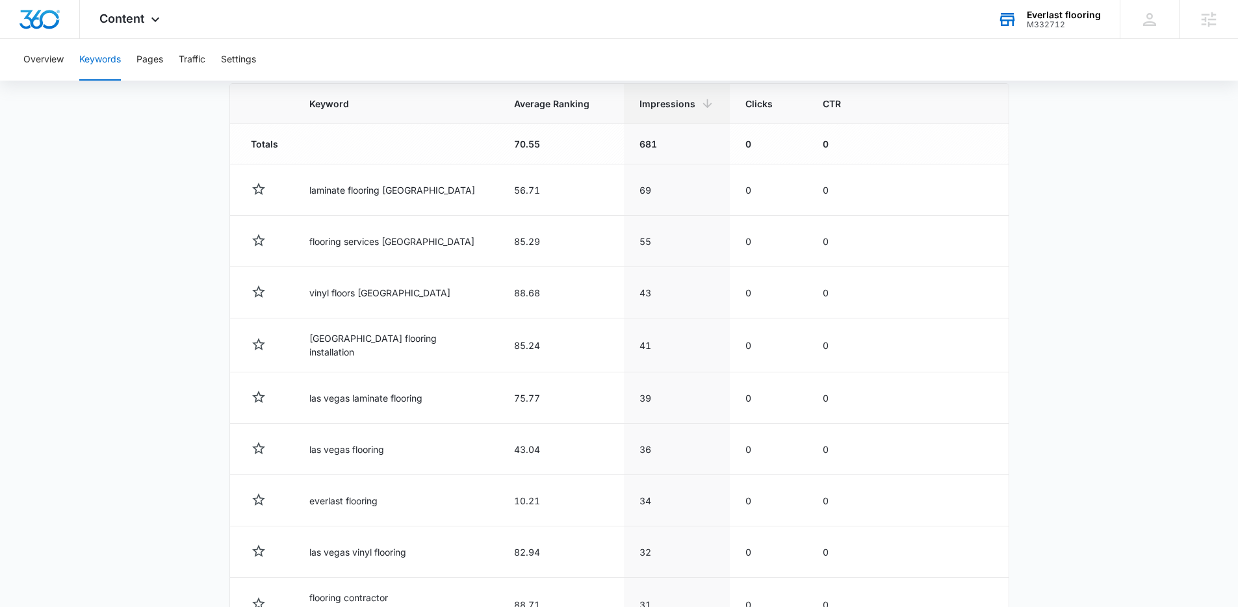
click at [70, 289] on main "Keywords Keywords are words used for search engine optimization (SEO). This rep…" at bounding box center [619, 212] width 1238 height 1085
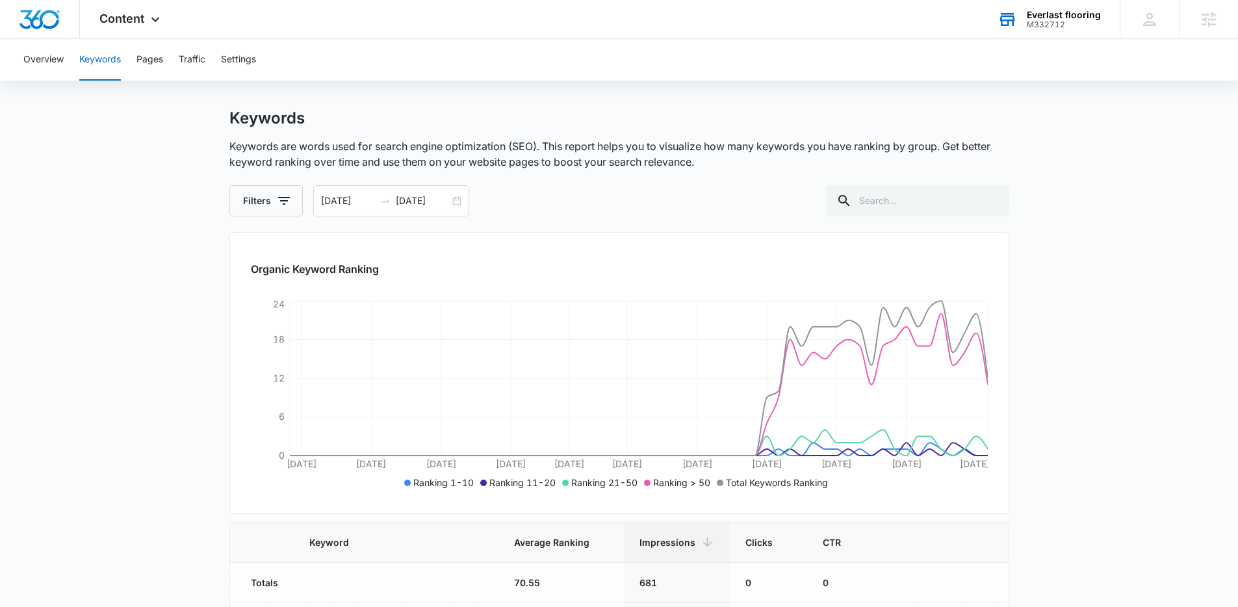
scroll to position [25, 0]
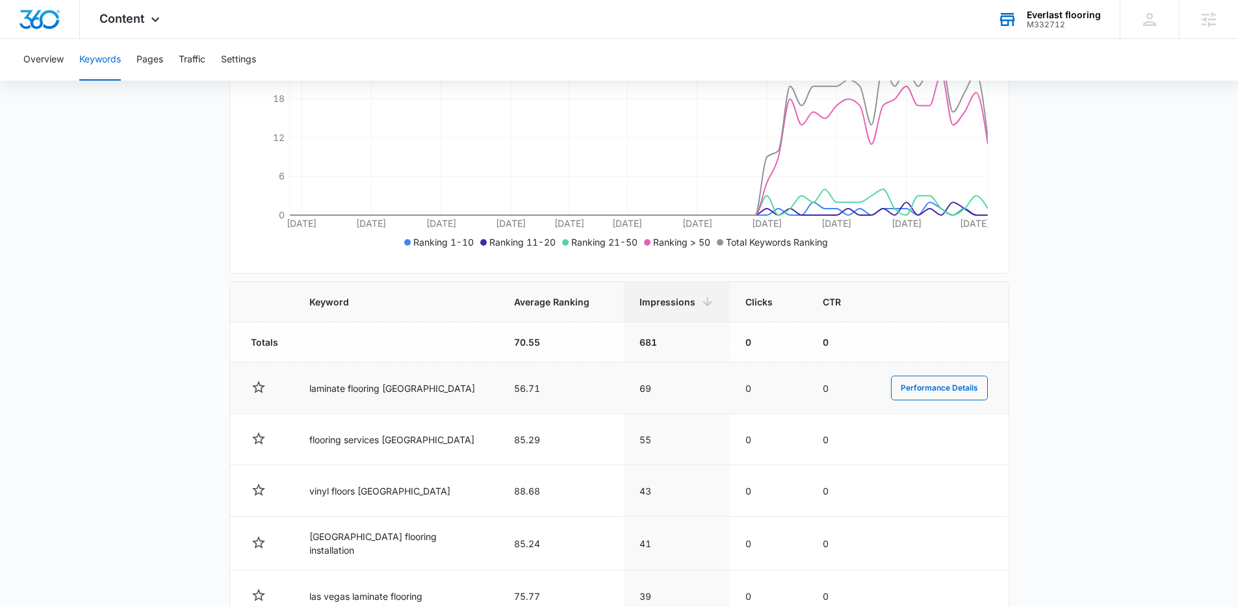
scroll to position [273, 0]
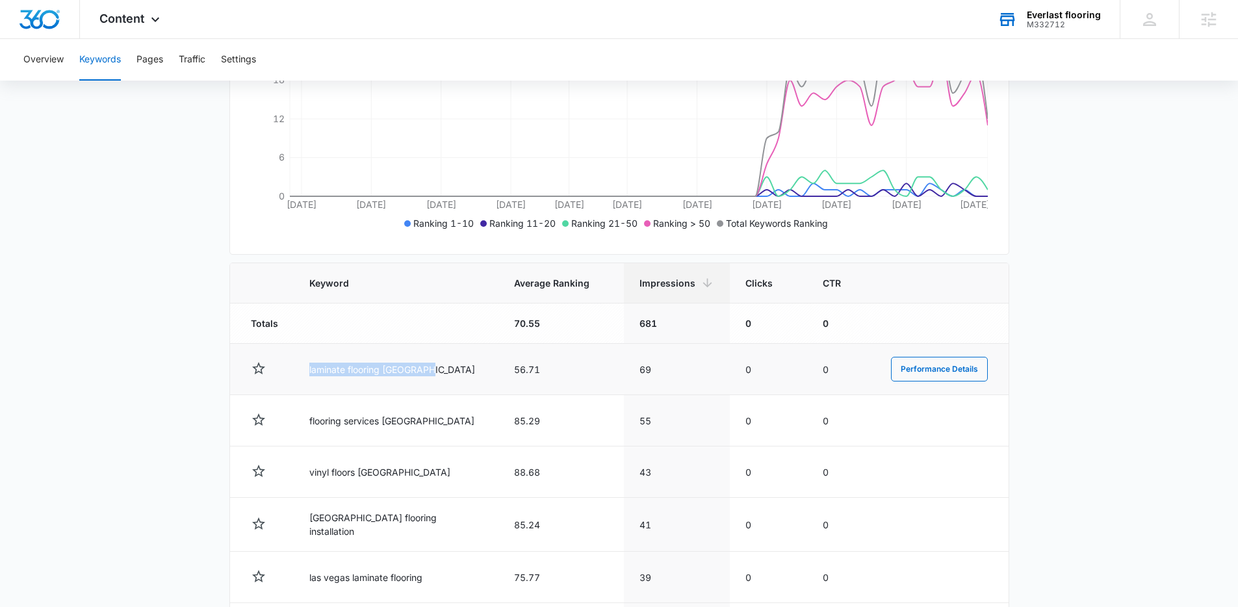
drag, startPoint x: 304, startPoint y: 369, endPoint x: 437, endPoint y: 379, distance: 132.9
click at [437, 379] on td "laminate flooring las vegas" at bounding box center [396, 369] width 205 height 51
click at [554, 367] on tr "laminate flooring las vegas 56.71 69 0 0 Performance Details" at bounding box center [619, 369] width 779 height 51
click at [554, 367] on td "56.71" at bounding box center [560, 369] width 125 height 51
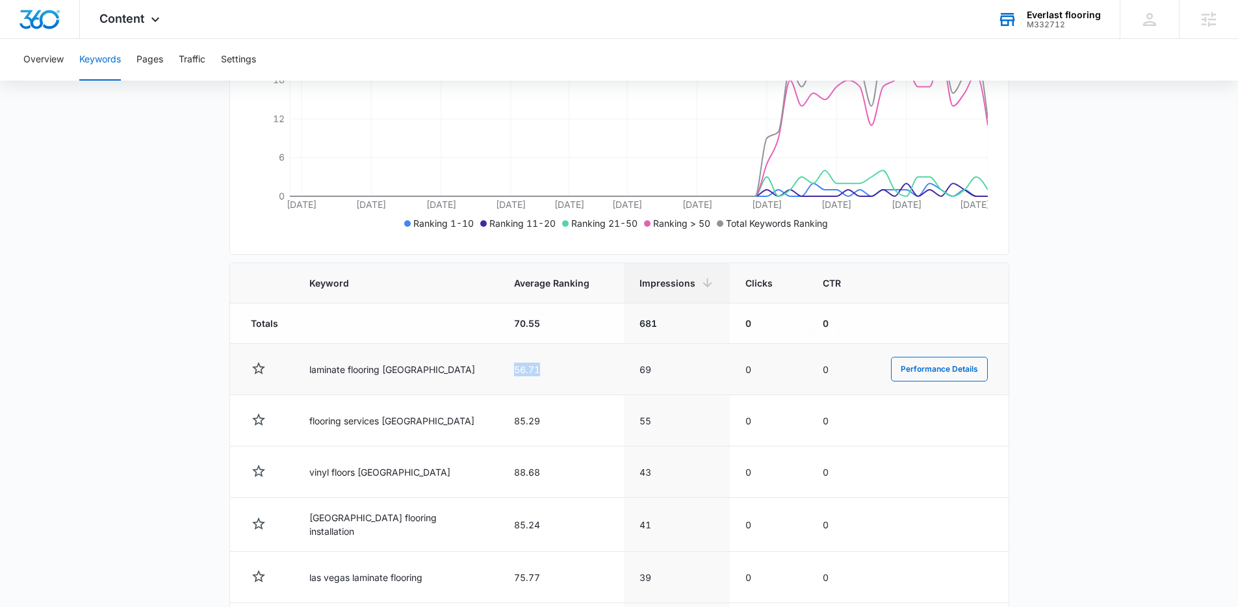
drag, startPoint x: 523, startPoint y: 370, endPoint x: 476, endPoint y: 367, distance: 47.0
click at [498, 367] on td "56.71" at bounding box center [560, 369] width 125 height 51
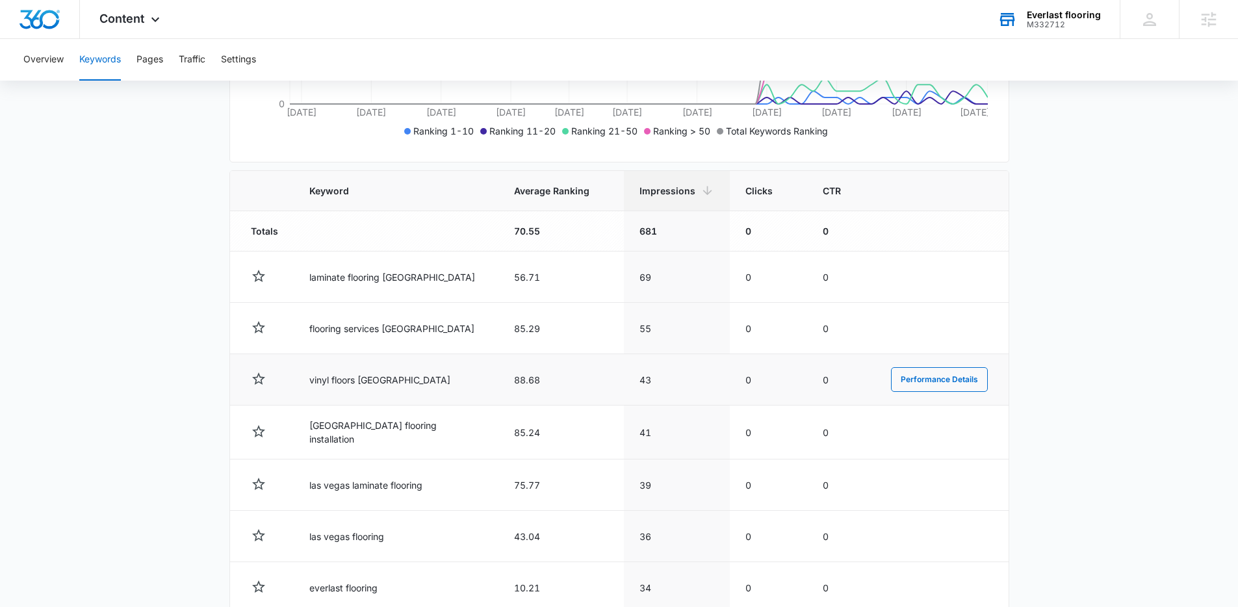
scroll to position [368, 0]
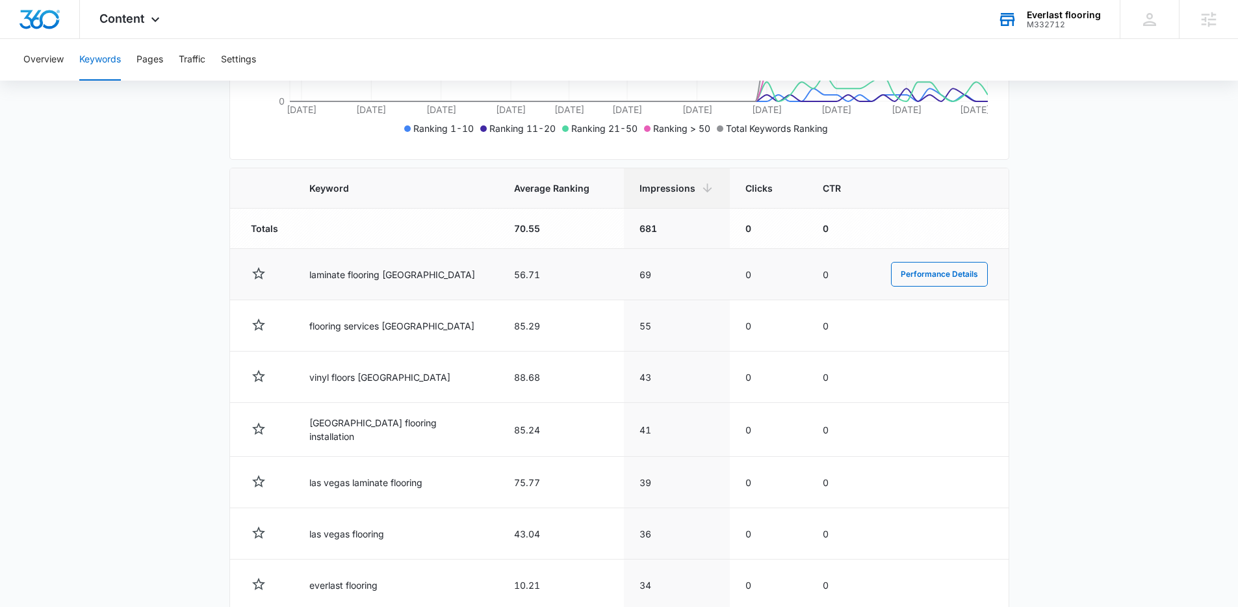
drag, startPoint x: 314, startPoint y: 275, endPoint x: 411, endPoint y: 279, distance: 96.9
click at [411, 279] on td "laminate flooring las vegas" at bounding box center [396, 274] width 205 height 51
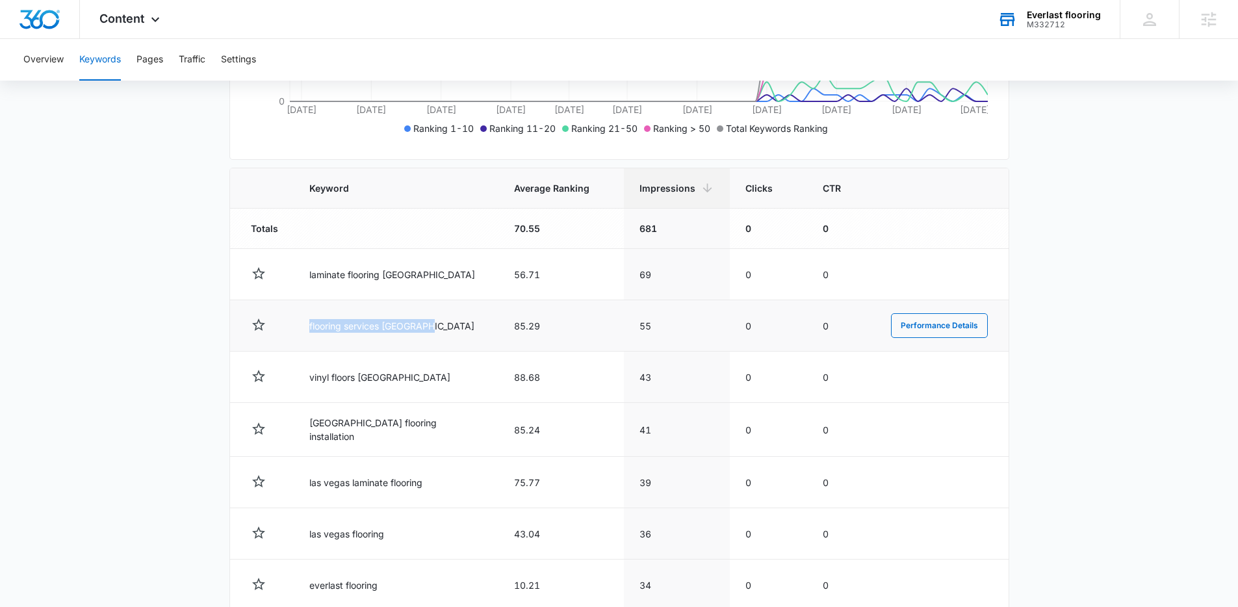
drag, startPoint x: 307, startPoint y: 317, endPoint x: 432, endPoint y: 341, distance: 127.1
click at [432, 341] on td "flooring services las vegas" at bounding box center [396, 325] width 205 height 51
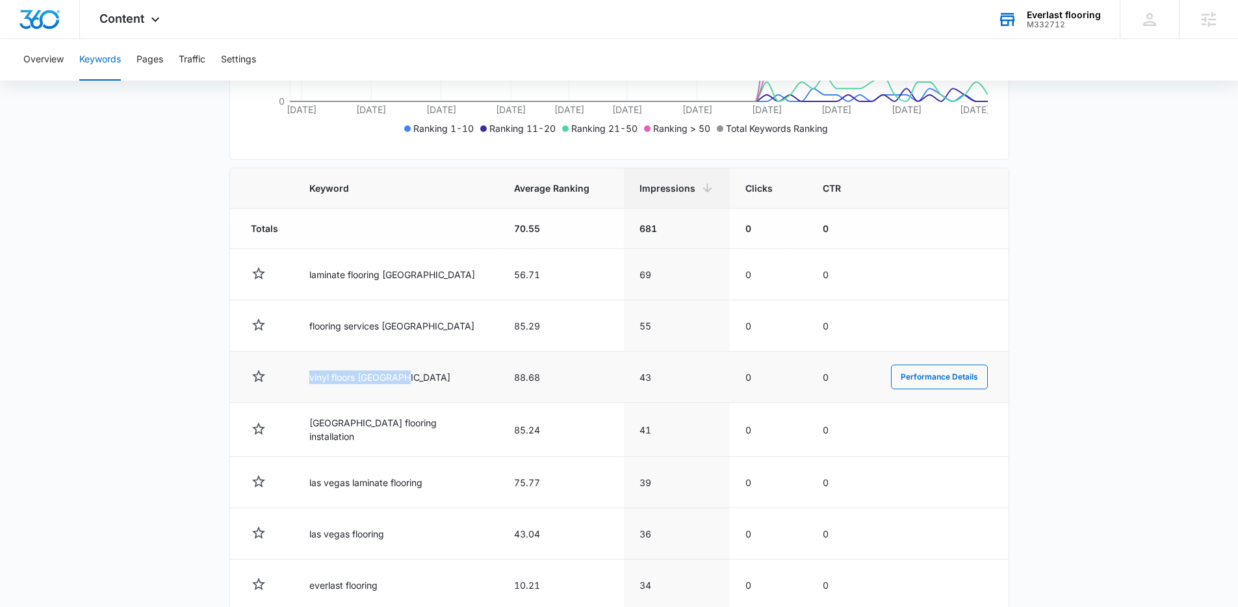
drag, startPoint x: 300, startPoint y: 375, endPoint x: 438, endPoint y: 390, distance: 138.6
click at [438, 390] on td "vinyl floors las vegas" at bounding box center [396, 377] width 205 height 51
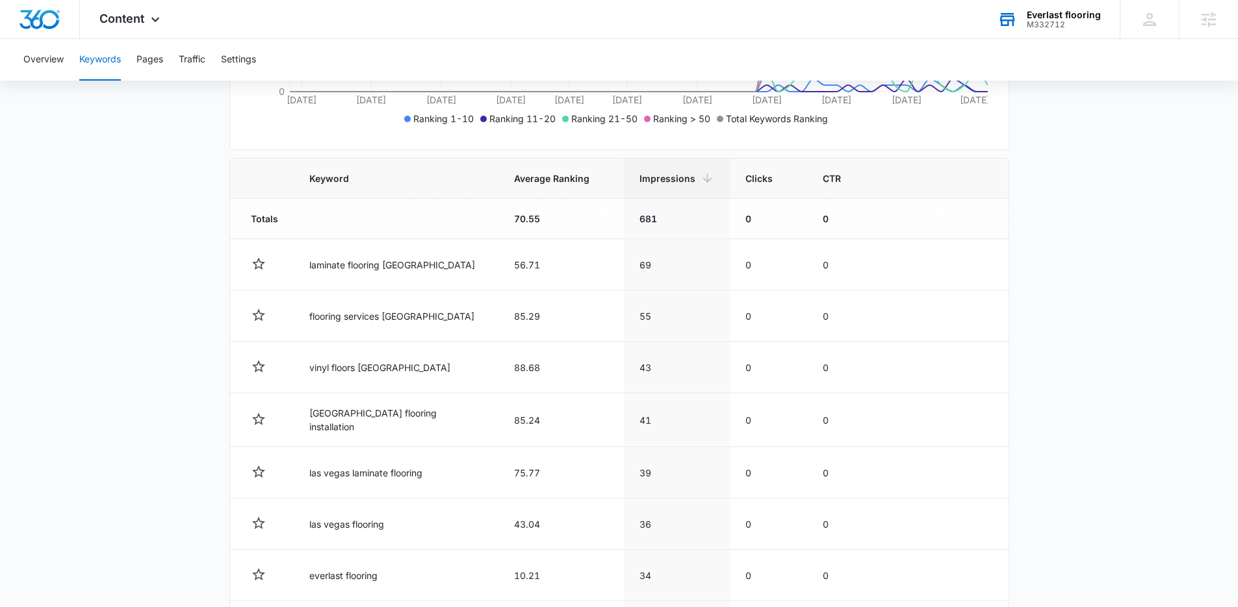
scroll to position [391, 0]
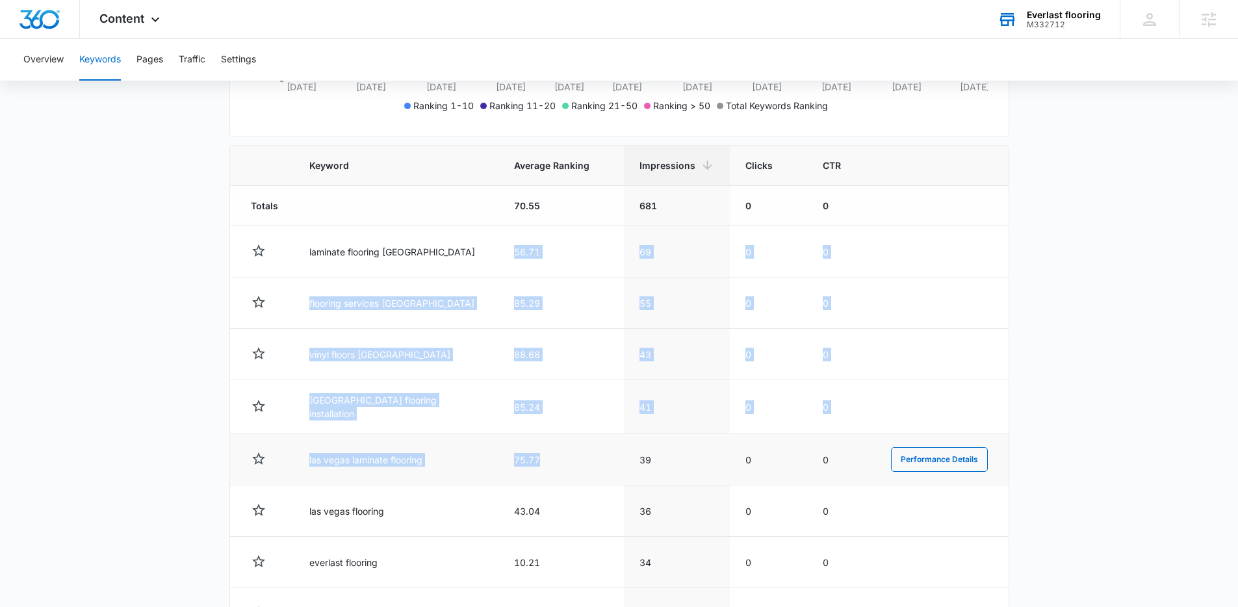
drag, startPoint x: 476, startPoint y: 250, endPoint x: 505, endPoint y: 463, distance: 215.2
click at [505, 463] on tbody "Totals 70.55 681 0 0 laminate flooring las vegas 56.71 69 0 0 Performance Detai…" at bounding box center [619, 465] width 779 height 559
click at [505, 463] on td "75.77" at bounding box center [560, 459] width 125 height 51
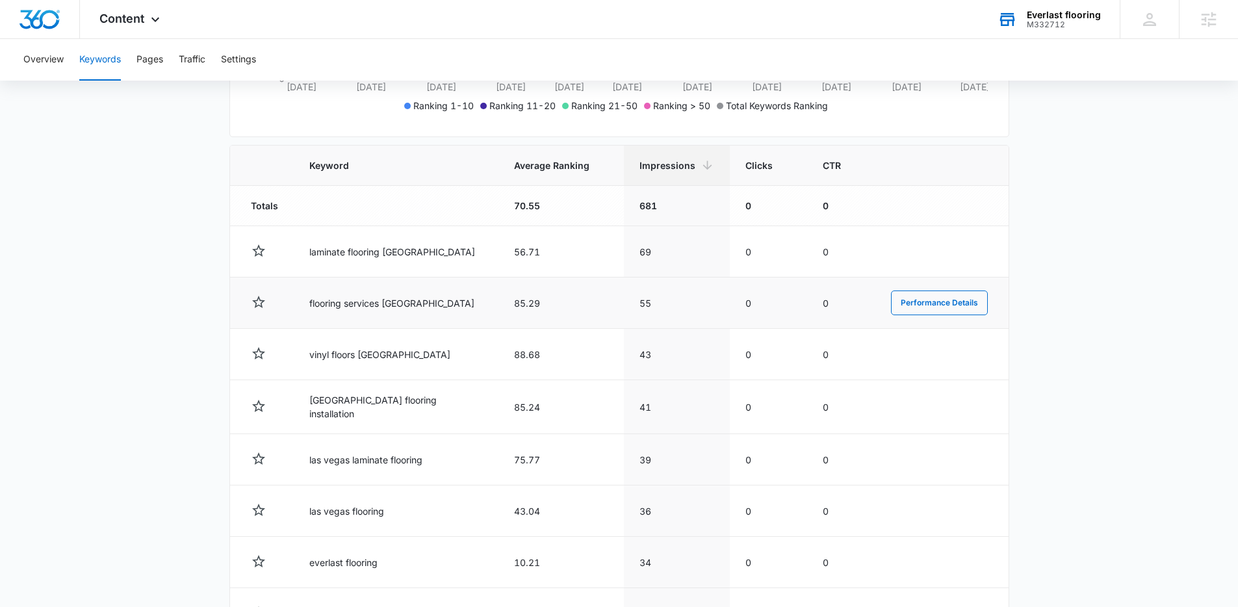
scroll to position [388, 0]
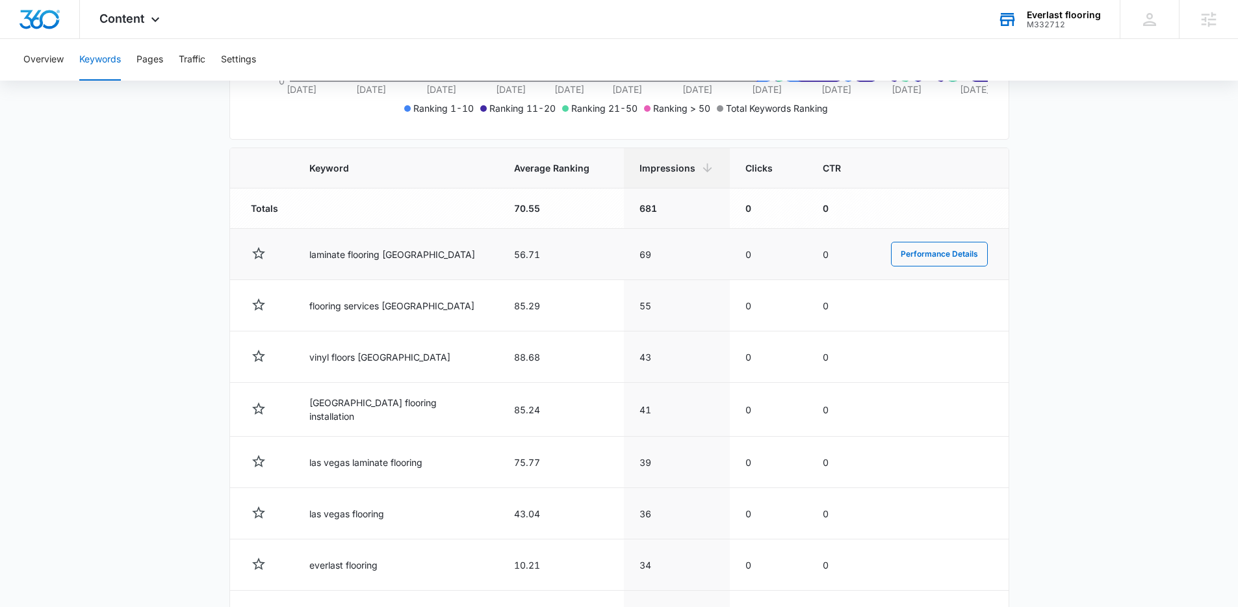
drag, startPoint x: 314, startPoint y: 255, endPoint x: 360, endPoint y: 263, distance: 46.7
click at [360, 263] on td "laminate flooring las vegas" at bounding box center [396, 254] width 205 height 51
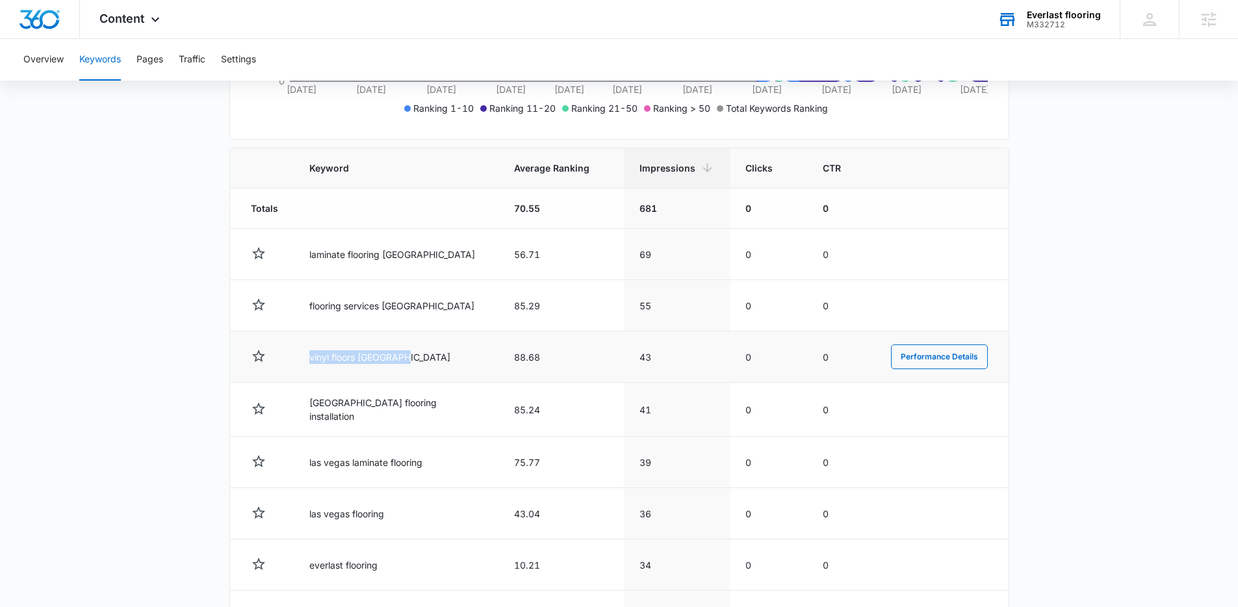
drag, startPoint x: 314, startPoint y: 357, endPoint x: 406, endPoint y: 354, distance: 91.7
click at [406, 354] on td "vinyl floors las vegas" at bounding box center [396, 356] width 205 height 51
drag, startPoint x: 420, startPoint y: 361, endPoint x: 296, endPoint y: 354, distance: 123.6
click at [296, 354] on tr "vinyl floors las vegas 88.68 43 0 0 Performance Details" at bounding box center [619, 356] width 779 height 51
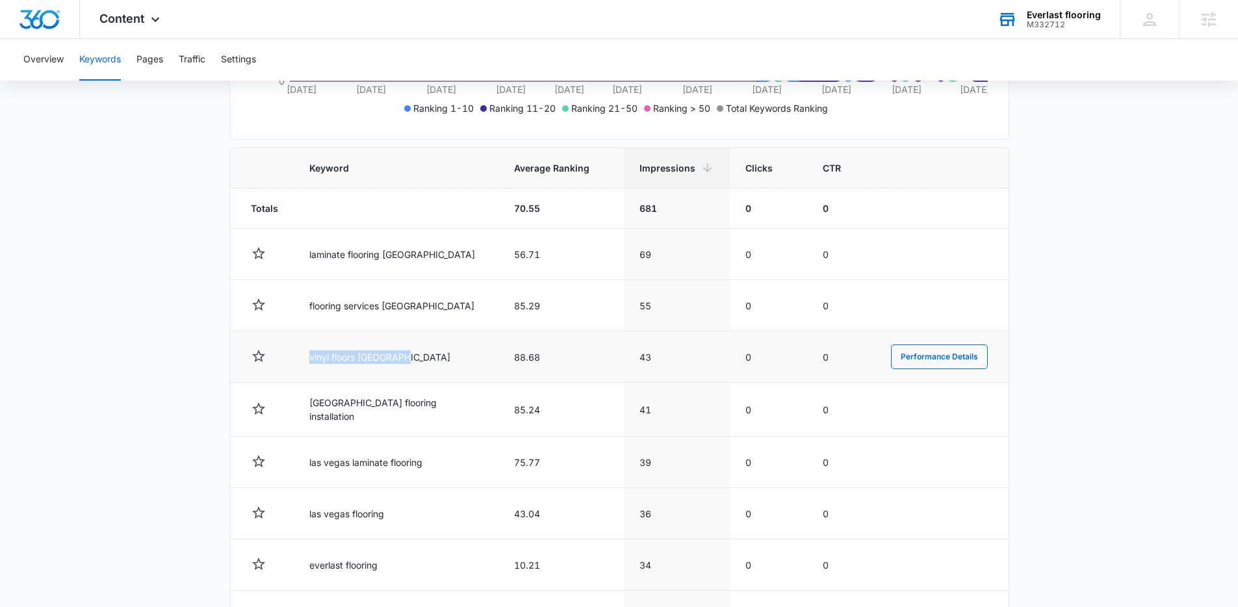
click at [309, 356] on td "vinyl floors las vegas" at bounding box center [396, 356] width 205 height 51
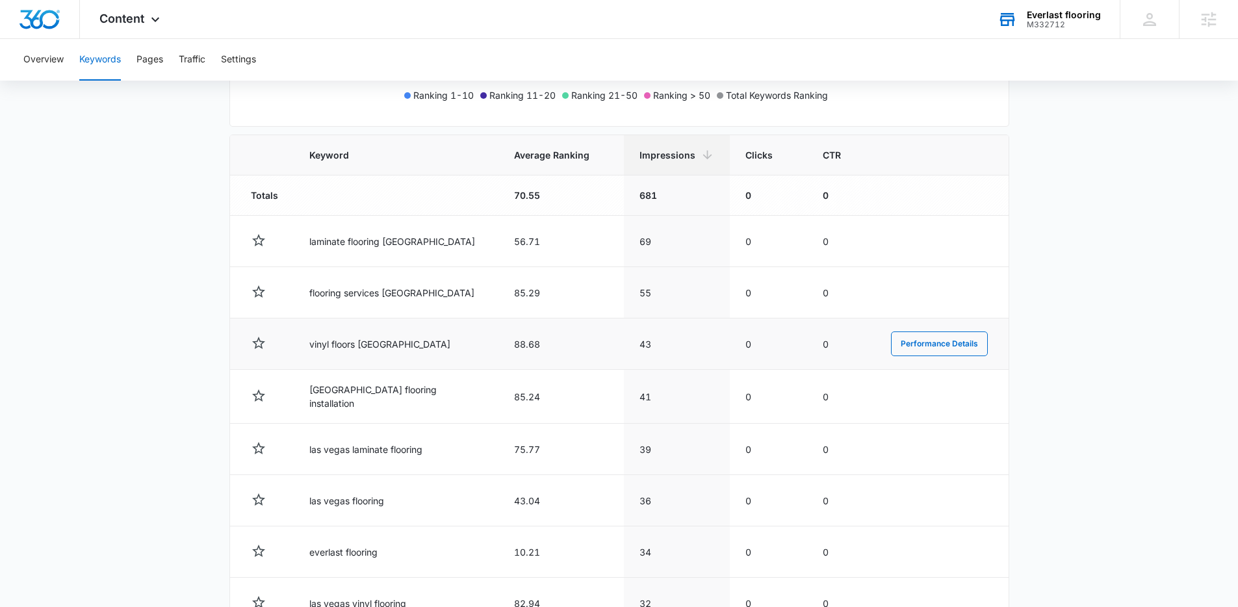
scroll to position [416, 0]
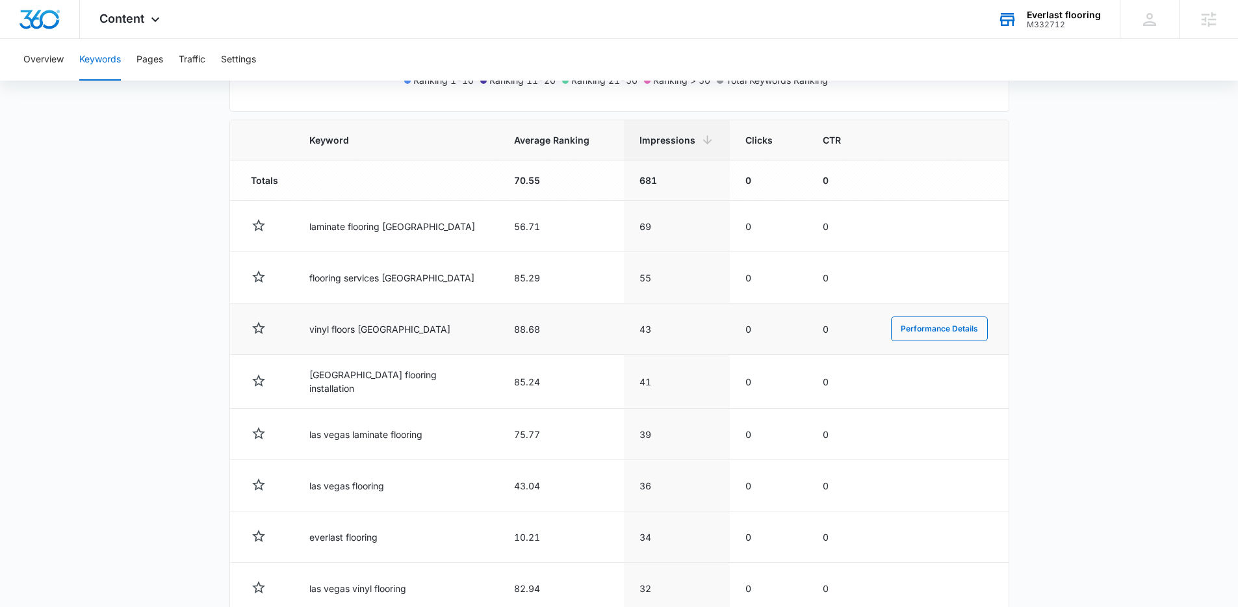
click at [329, 334] on td "vinyl floors las vegas" at bounding box center [396, 328] width 205 height 51
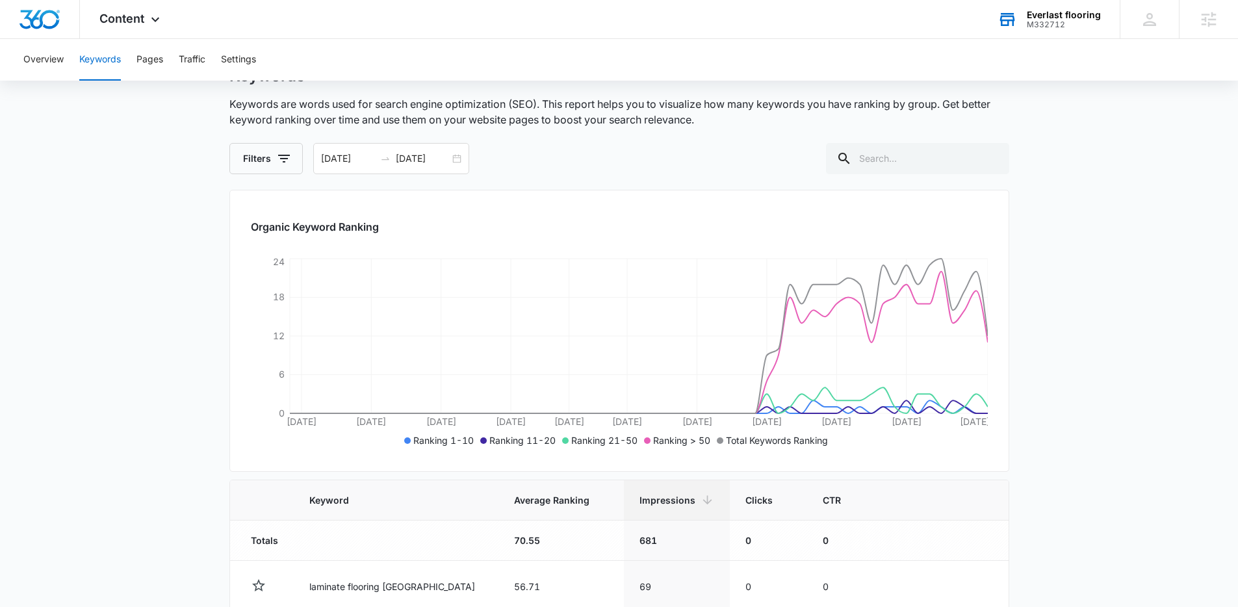
scroll to position [0, 0]
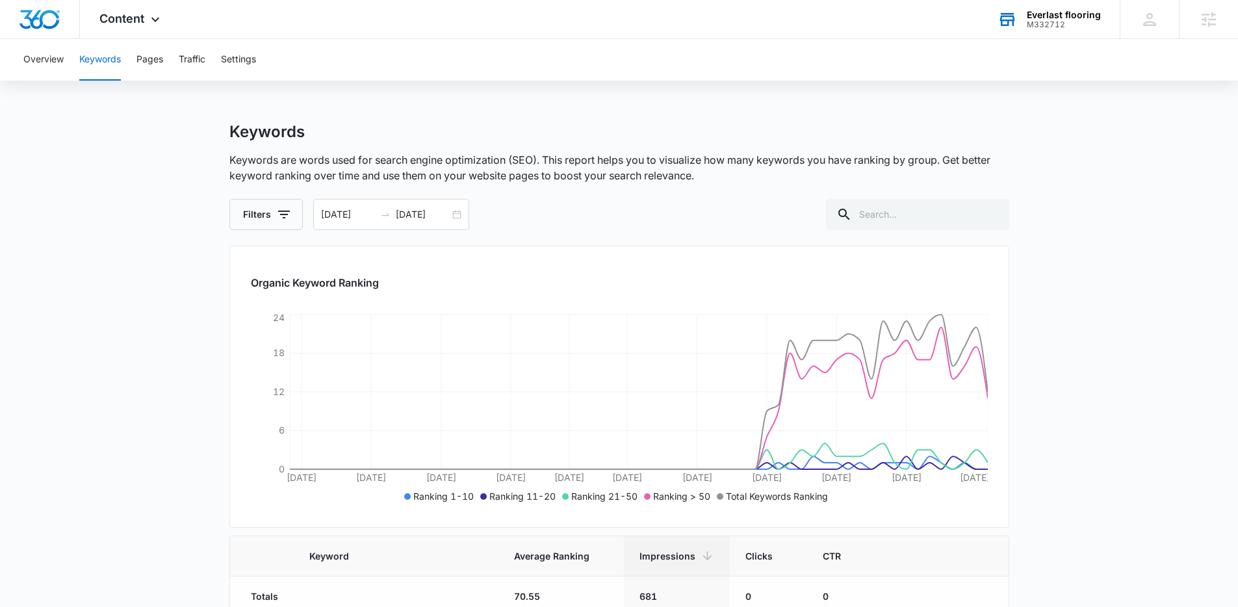
click at [339, 72] on div "Overview Keywords Pages Traffic Settings" at bounding box center [619, 60] width 1207 height 42
click at [341, 72] on div "Overview Keywords Pages Traffic Settings" at bounding box center [619, 60] width 1207 height 42
click at [275, 54] on div "Overview Keywords Pages Traffic Settings" at bounding box center [619, 60] width 1207 height 42
click at [262, 136] on h1 "Keywords" at bounding box center [266, 131] width 75 height 19
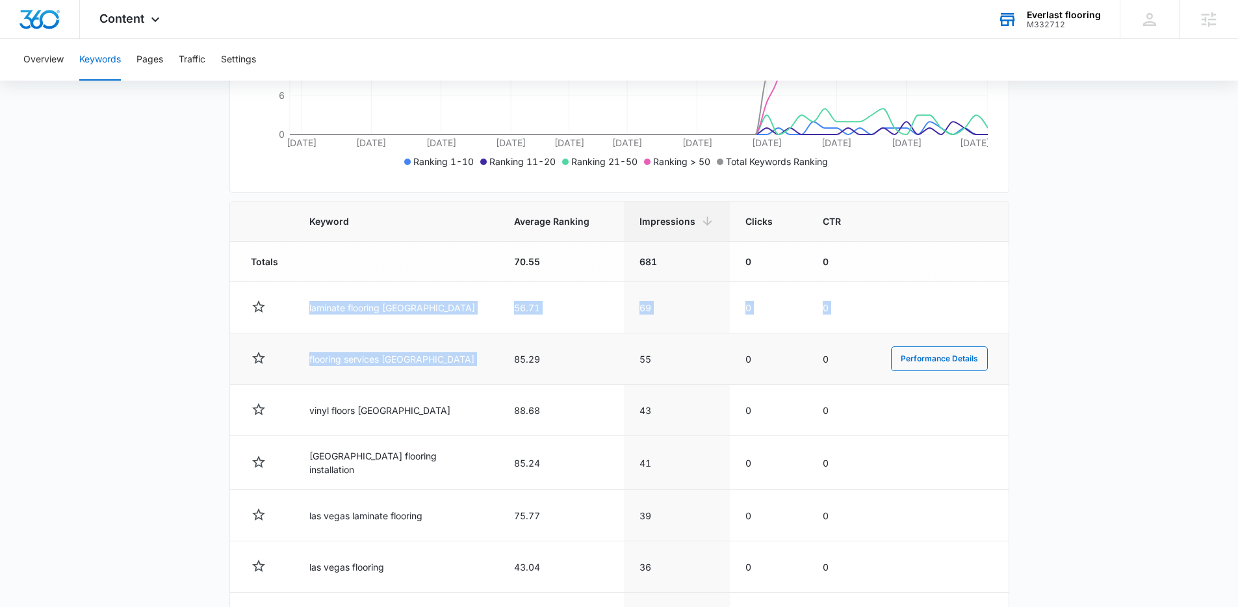
drag, startPoint x: 302, startPoint y: 303, endPoint x: 469, endPoint y: 363, distance: 178.2
click at [469, 363] on tbody "Totals 70.55 681 0 0 laminate flooring las vegas 56.71 69 0 0 Performance Detai…" at bounding box center [619, 521] width 779 height 559
click at [498, 363] on td "85.29" at bounding box center [560, 358] width 125 height 51
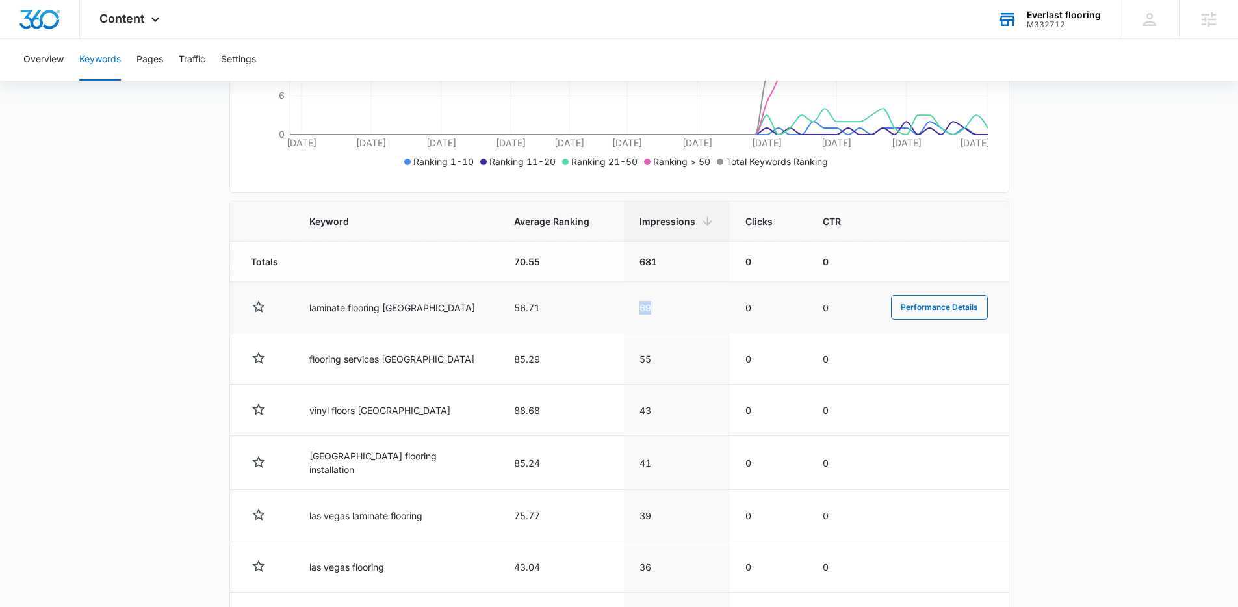
drag, startPoint x: 652, startPoint y: 296, endPoint x: 629, endPoint y: 313, distance: 28.3
click at [629, 313] on td "69" at bounding box center [677, 307] width 106 height 51
drag, startPoint x: 439, startPoint y: 311, endPoint x: 279, endPoint y: 309, distance: 159.9
click at [279, 309] on tr "laminate flooring las vegas 56.71 69 0 0 Performance Details" at bounding box center [619, 307] width 779 height 51
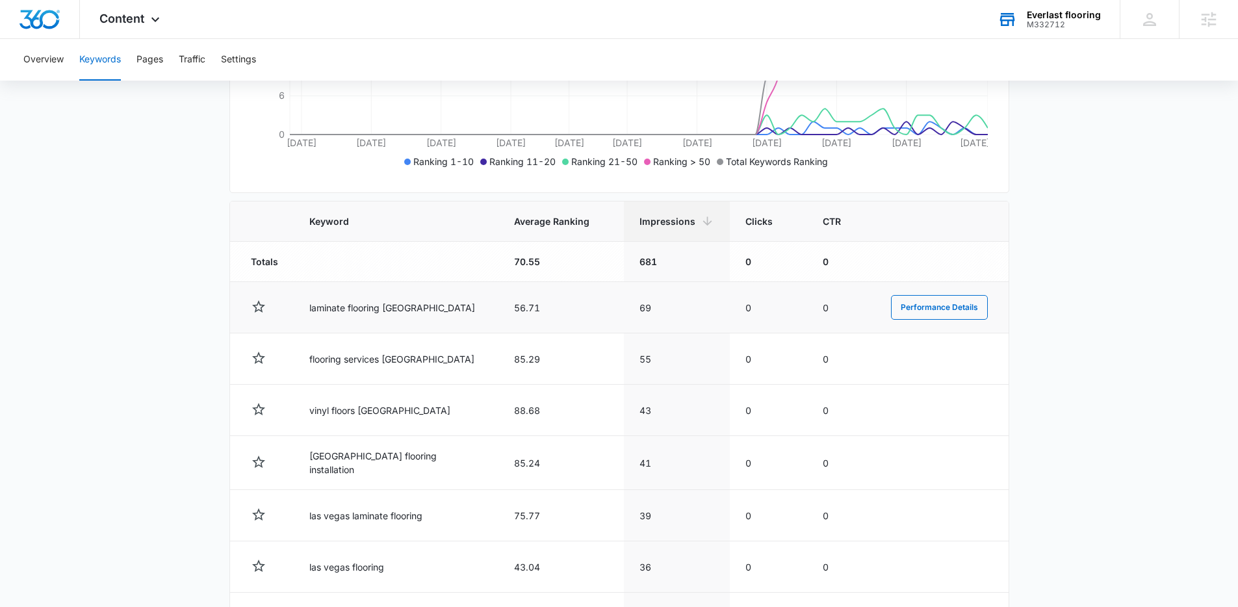
click at [291, 306] on td at bounding box center [262, 307] width 64 height 51
drag, startPoint x: 291, startPoint y: 306, endPoint x: 441, endPoint y: 309, distance: 150.1
click at [441, 309] on tr "laminate flooring las vegas 56.71 69 0 0 Performance Details" at bounding box center [619, 307] width 779 height 51
click at [441, 309] on td "laminate flooring las vegas" at bounding box center [396, 307] width 205 height 51
click at [434, 308] on td "laminate flooring las vegas" at bounding box center [396, 307] width 205 height 51
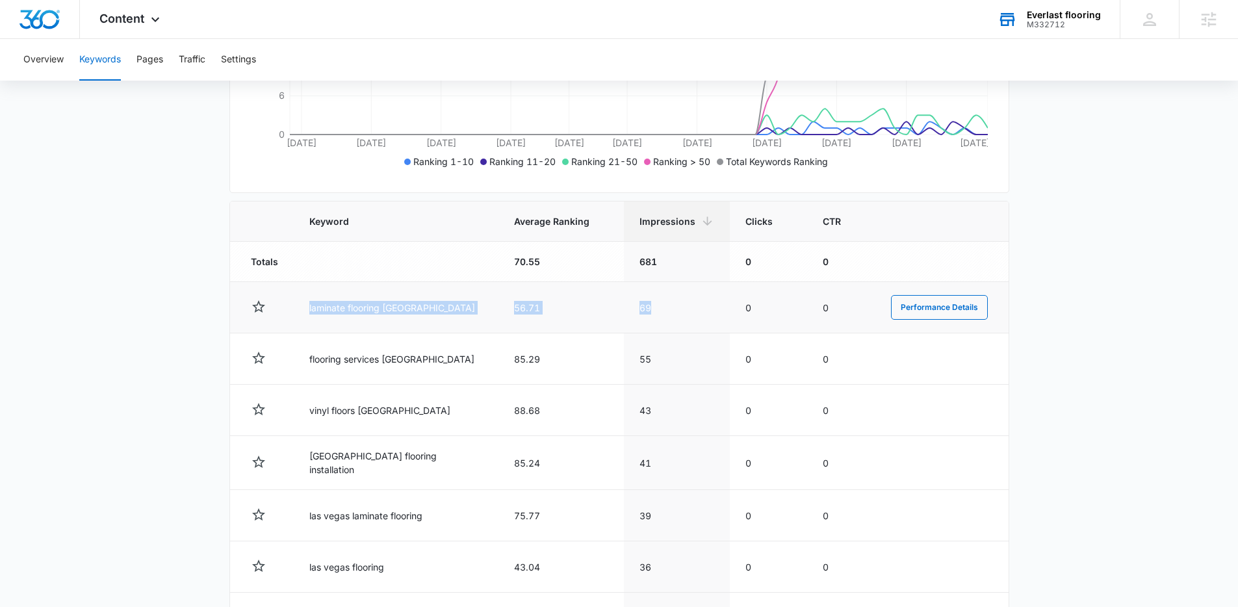
drag, startPoint x: 305, startPoint y: 305, endPoint x: 669, endPoint y: 309, distance: 364.0
click at [669, 309] on tr "laminate flooring las vegas 56.71 69 0 0 Performance Details" at bounding box center [619, 307] width 779 height 51
click at [669, 309] on td "69" at bounding box center [677, 307] width 106 height 51
drag, startPoint x: 419, startPoint y: 304, endPoint x: 431, endPoint y: 304, distance: 11.7
click at [422, 304] on td "laminate flooring las vegas" at bounding box center [396, 307] width 205 height 51
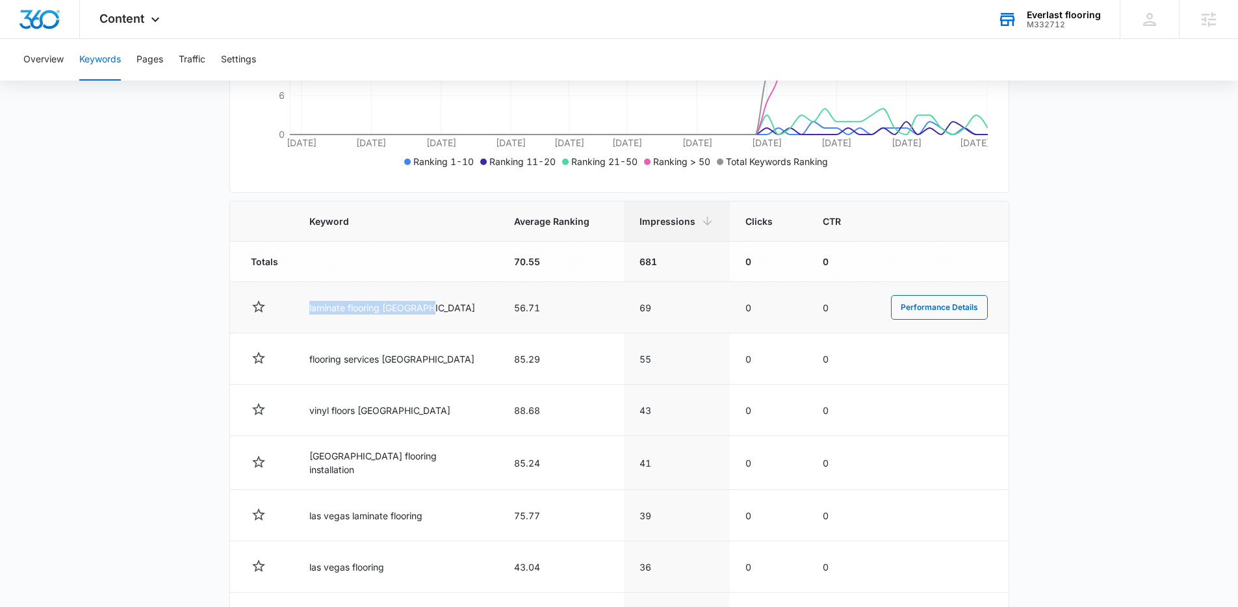
drag, startPoint x: 431, startPoint y: 304, endPoint x: 290, endPoint y: 318, distance: 141.1
click at [290, 318] on tr "laminate flooring las vegas 56.71 69 0 0 Performance Details" at bounding box center [619, 307] width 779 height 51
click at [290, 318] on td at bounding box center [262, 307] width 64 height 51
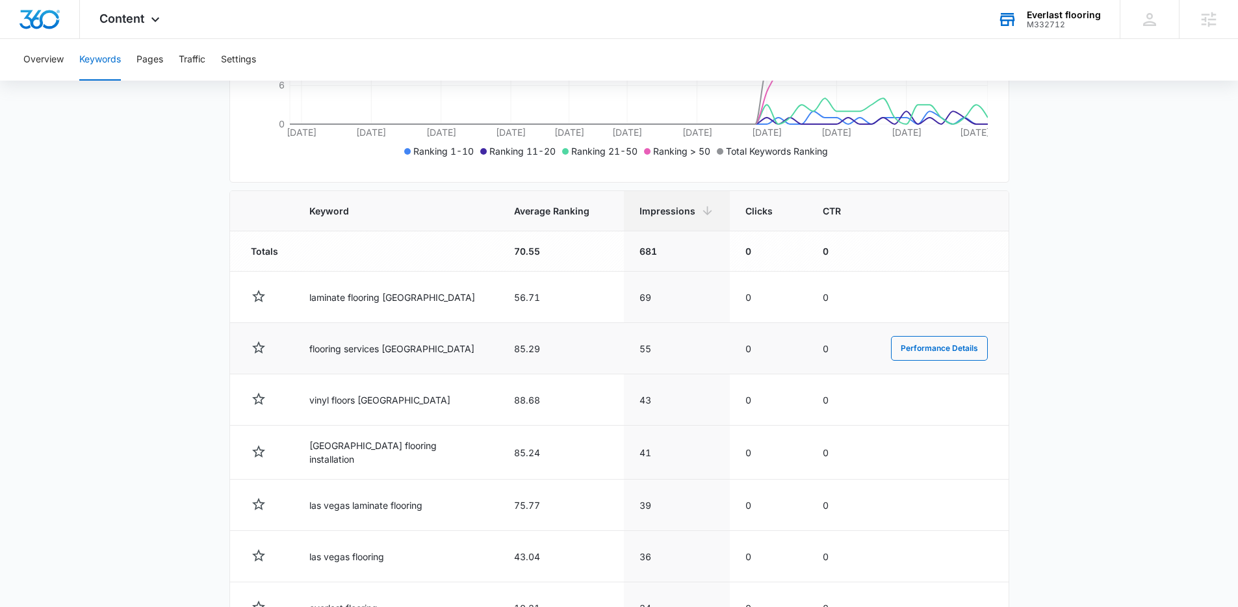
scroll to position [360, 0]
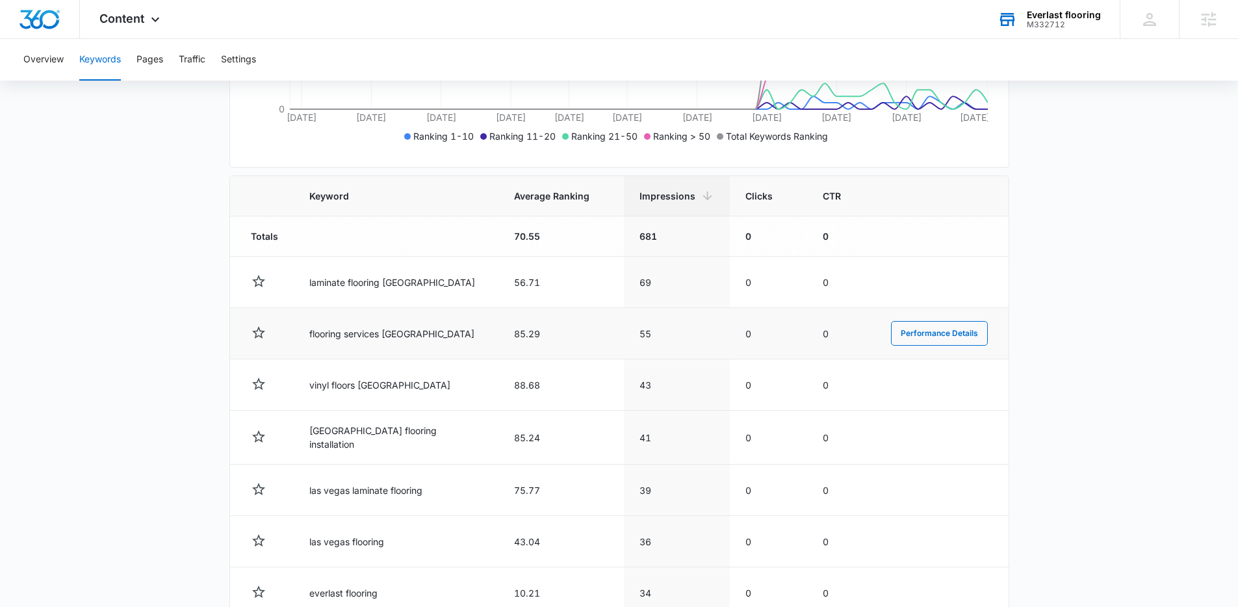
click at [433, 343] on td "flooring services las vegas" at bounding box center [396, 333] width 205 height 51
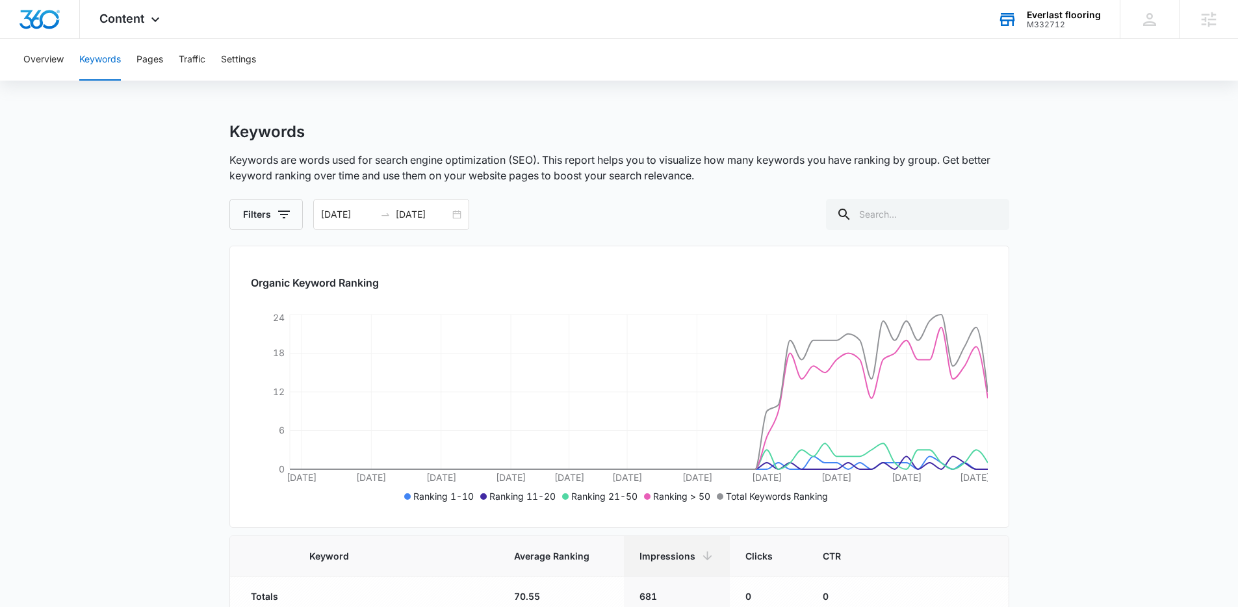
click at [289, 155] on p "Keywords are words used for search engine optimization (SEO). This report helps…" at bounding box center [619, 167] width 780 height 31
click at [262, 155] on p "Keywords are words used for search engine optimization (SEO). This report helps…" at bounding box center [619, 167] width 780 height 31
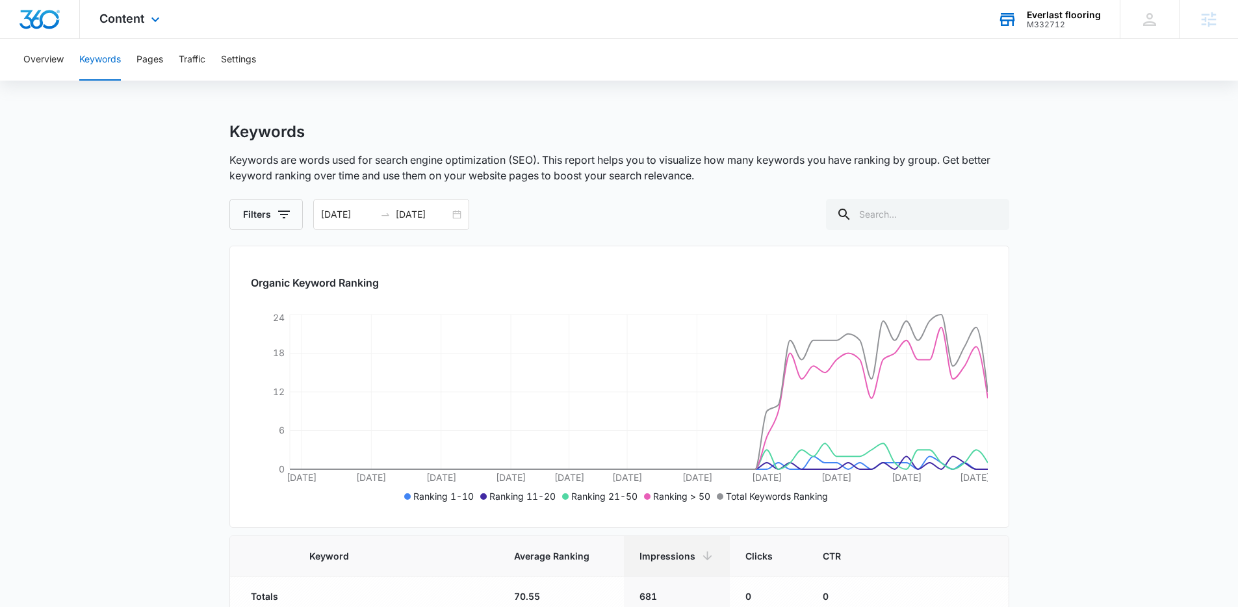
click at [148, 8] on div "Content Apps Reputation Websites Forms CRM Email Social Shop Payments POS Conte…" at bounding box center [131, 19] width 103 height 38
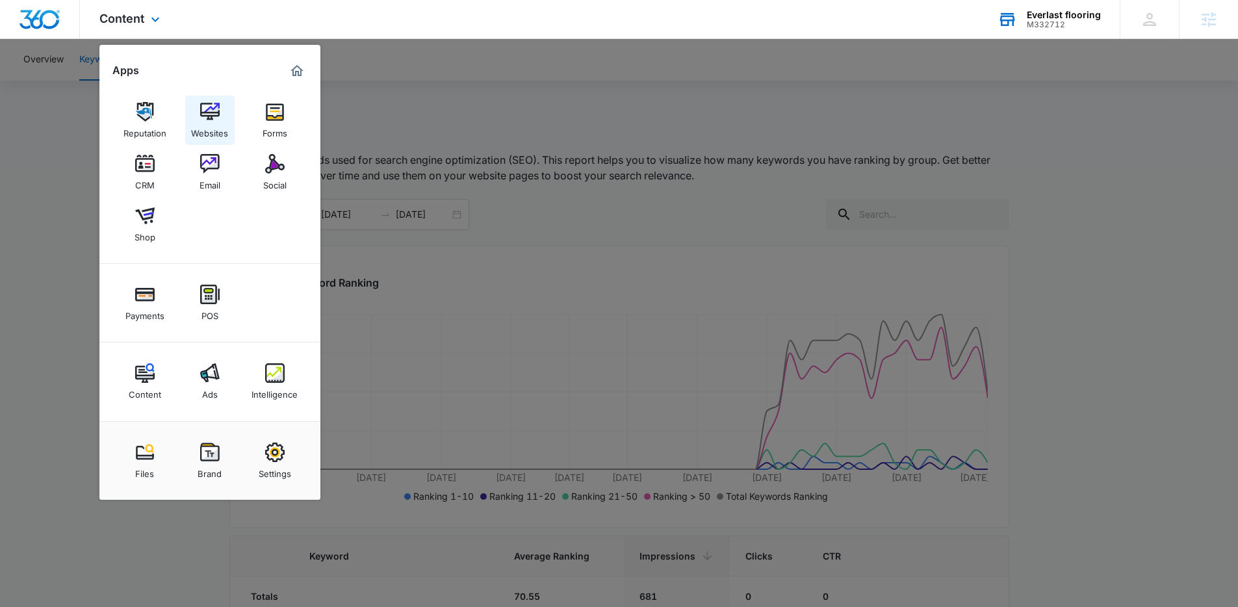
click at [213, 117] on img at bounding box center [209, 111] width 19 height 19
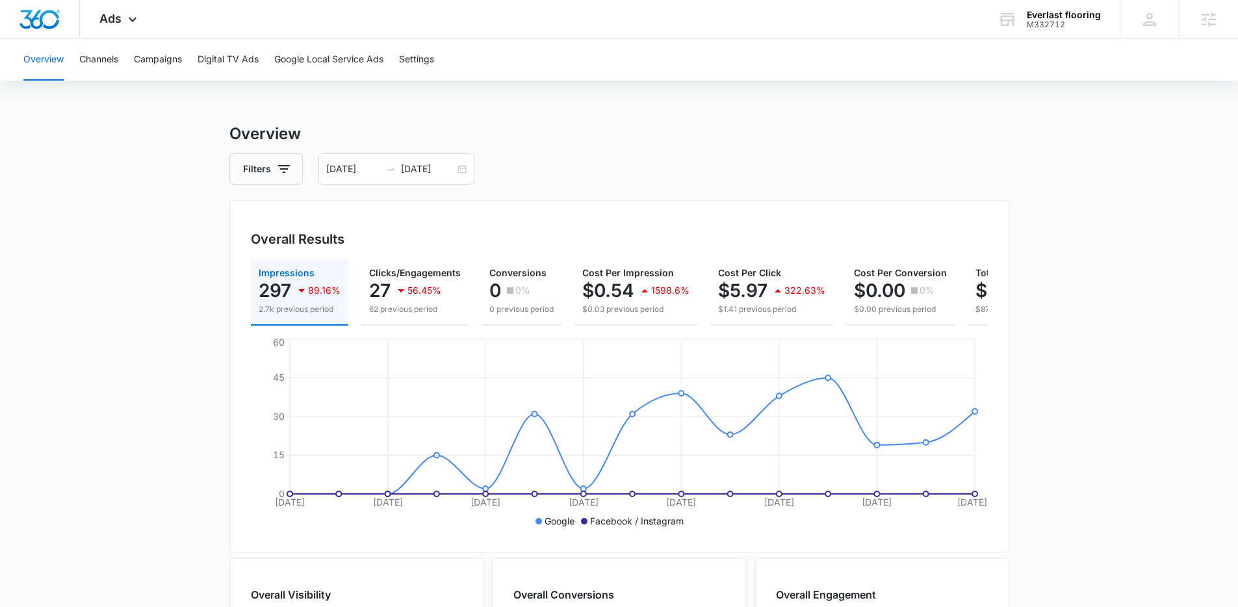
click at [543, 112] on div "Overview Channels Campaigns Digital TV Ads Google Local Service Ads Settings Ov…" at bounding box center [619, 547] width 1238 height 1016
click at [172, 57] on button "Campaigns" at bounding box center [158, 60] width 48 height 42
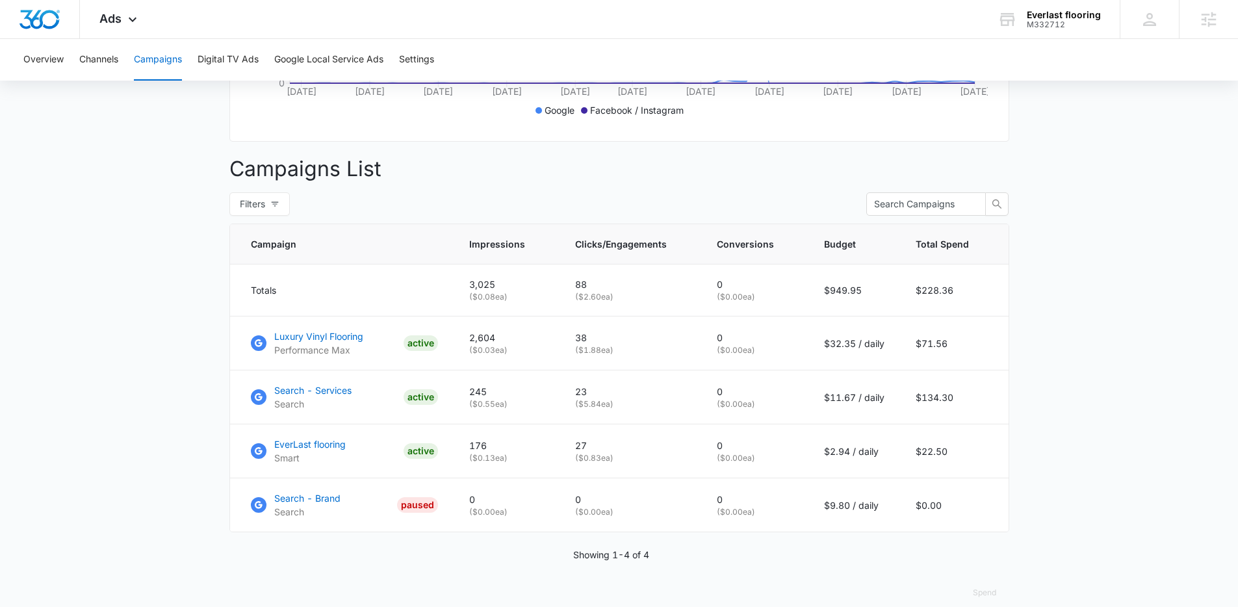
scroll to position [409, 0]
drag, startPoint x: 513, startPoint y: 358, endPoint x: 463, endPoint y: 342, distance: 52.0
click at [463, 342] on td "2,604 ( $0.03 ea)" at bounding box center [507, 345] width 106 height 54
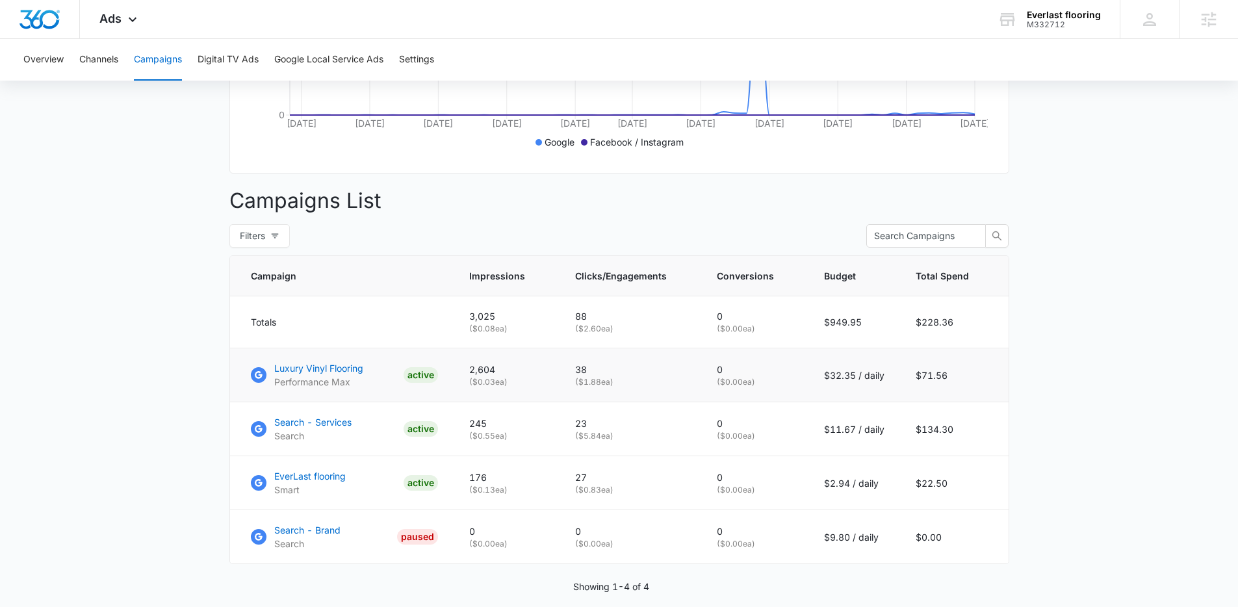
scroll to position [356, 0]
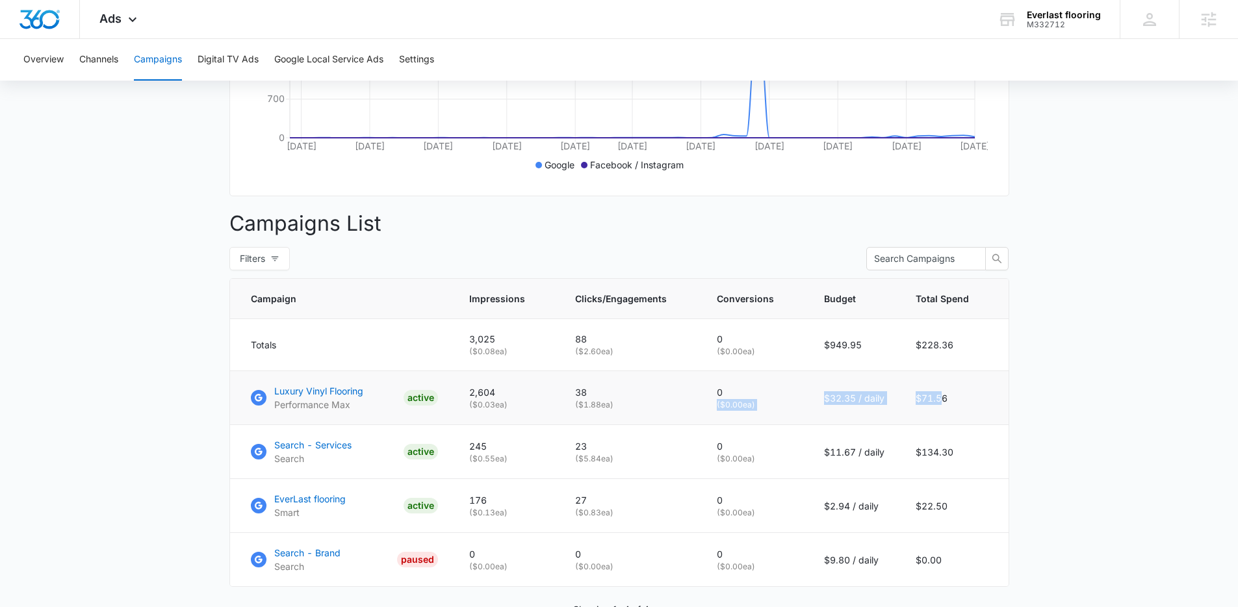
drag, startPoint x: 935, startPoint y: 407, endPoint x: 807, endPoint y: 402, distance: 128.8
click at [807, 402] on tr "Luxury Vinyl Flooring Performance Max ACTIVE 2,604 ( $0.03 ea) 38 ( $1.88 ea) 0…" at bounding box center [619, 398] width 779 height 54
click at [807, 402] on td "0 ( $0.00 ea)" at bounding box center [754, 398] width 107 height 54
drag, startPoint x: 807, startPoint y: 402, endPoint x: 947, endPoint y: 432, distance: 143.4
click at [947, 425] on tr "Luxury Vinyl Flooring Performance Max ACTIVE 2,604 ( $0.03 ea) 38 ( $1.88 ea) 0…" at bounding box center [619, 398] width 779 height 54
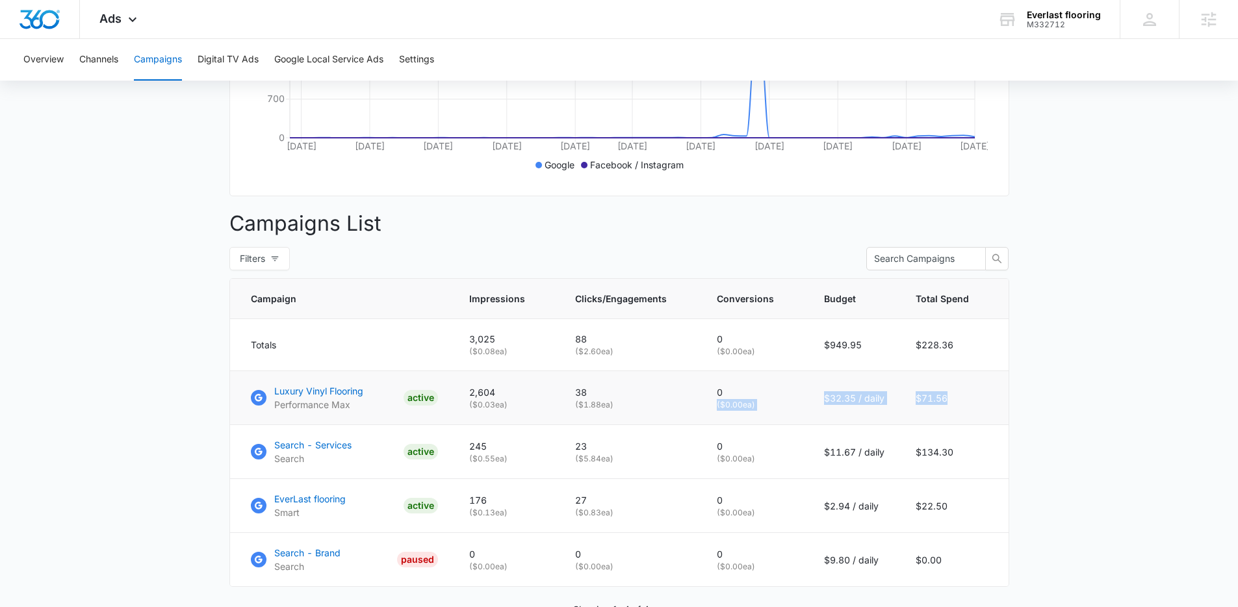
click at [947, 425] on td "$71.56" at bounding box center [954, 398] width 109 height 54
drag, startPoint x: 889, startPoint y: 409, endPoint x: 818, endPoint y: 402, distance: 71.8
click at [818, 402] on td "$32.35 / daily" at bounding box center [854, 398] width 92 height 54
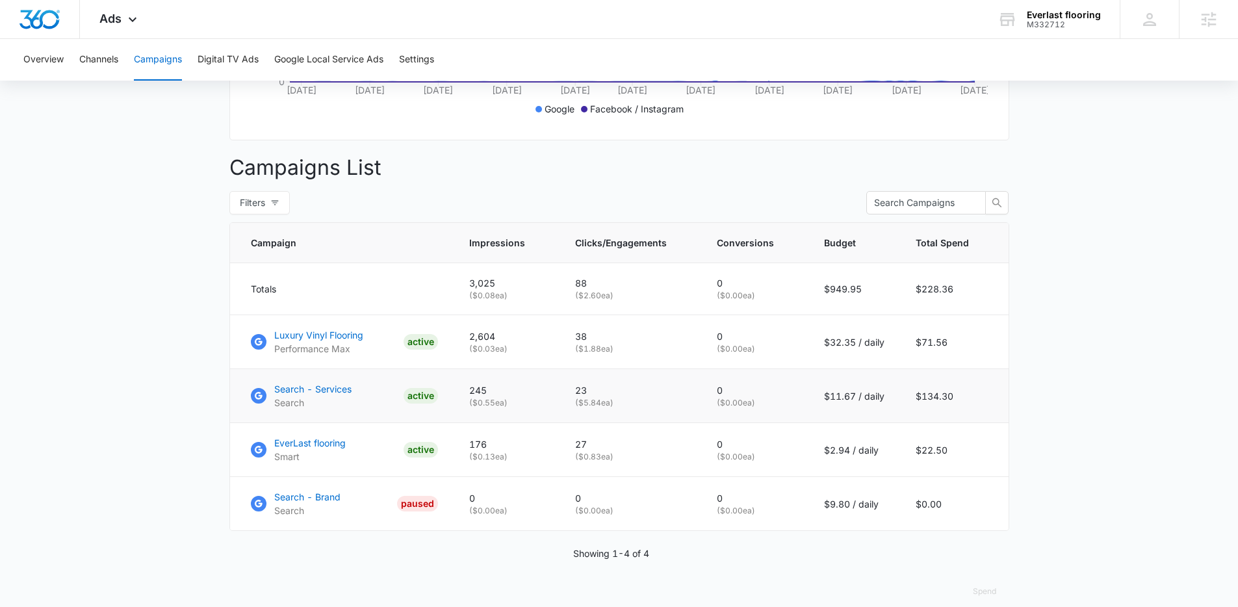
scroll to position [437, 0]
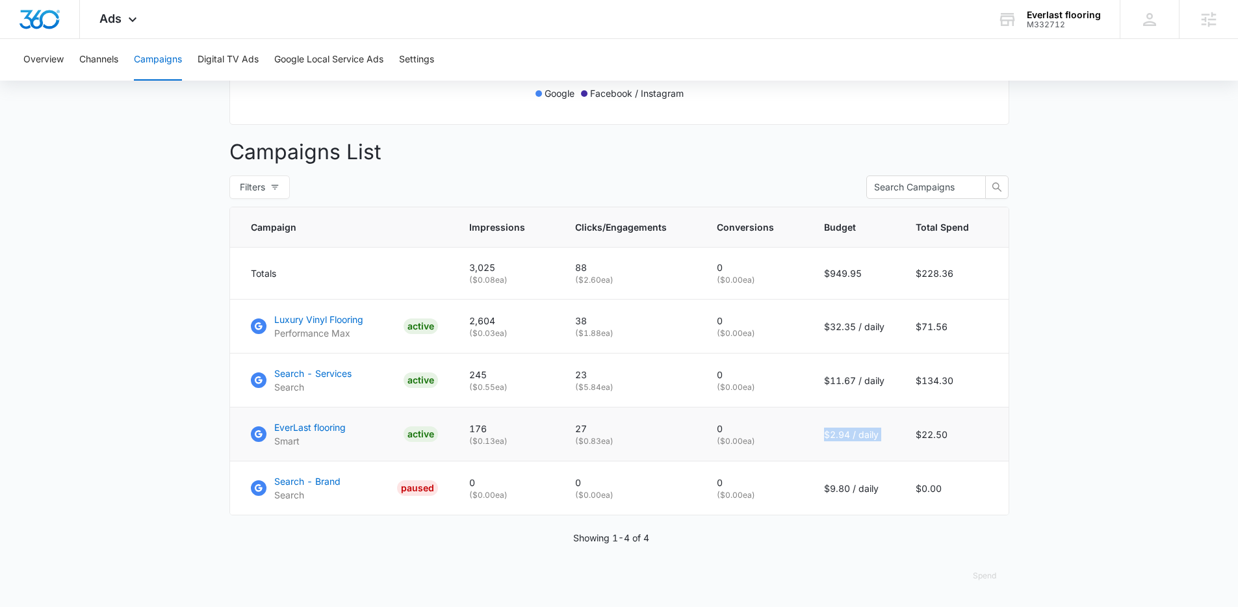
drag, startPoint x: 817, startPoint y: 435, endPoint x: 907, endPoint y: 432, distance: 89.7
click at [907, 432] on tr "EverLast flooring Smart ACTIVE 176 ( $0.13 ea) 27 ( $0.83 ea) 0 ( $0.00 ea) $2.…" at bounding box center [619, 434] width 779 height 54
click at [907, 432] on td "$22.50" at bounding box center [954, 434] width 109 height 54
click at [324, 429] on p "EverLast flooring" at bounding box center [309, 427] width 71 height 14
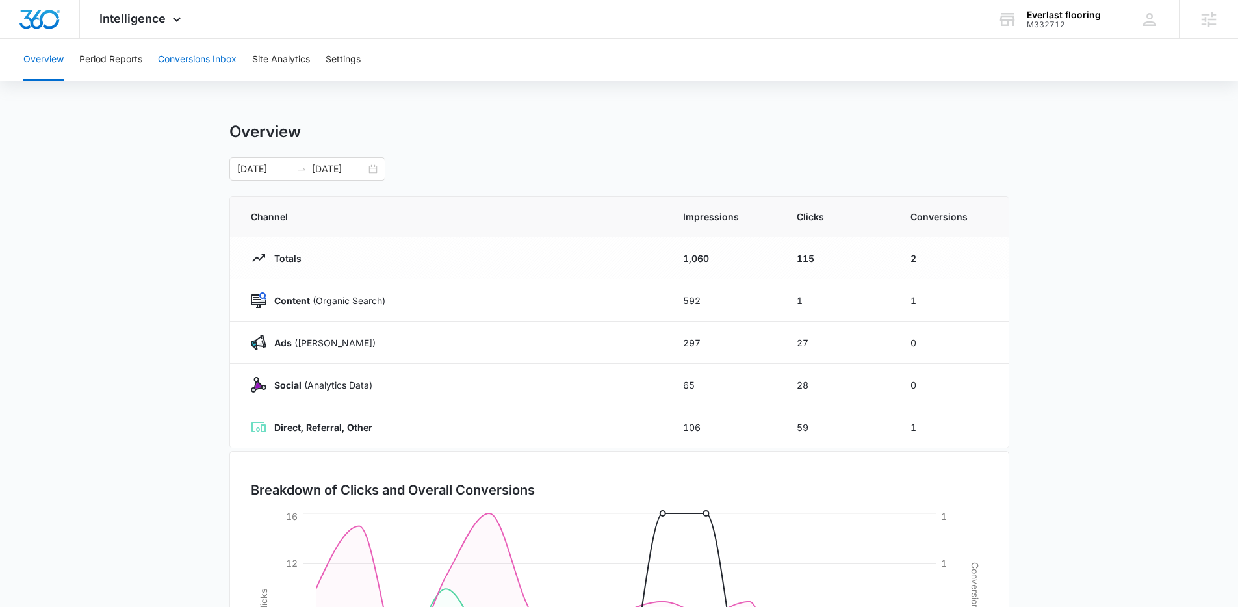
click at [220, 68] on button "Conversions Inbox" at bounding box center [197, 60] width 79 height 42
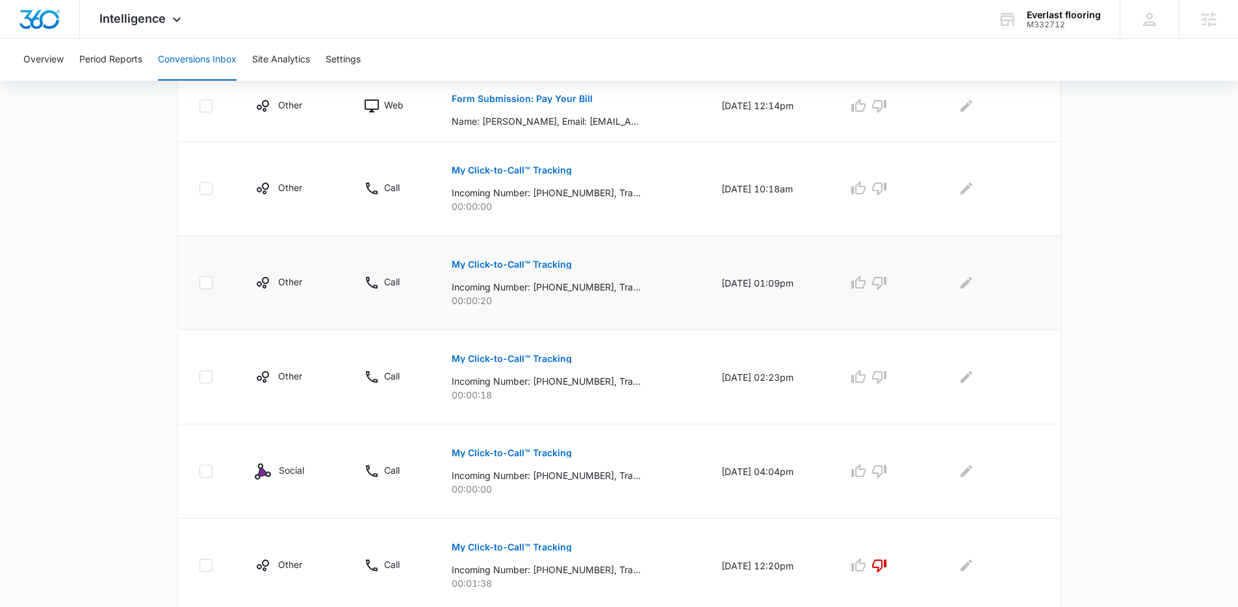
scroll to position [498, 0]
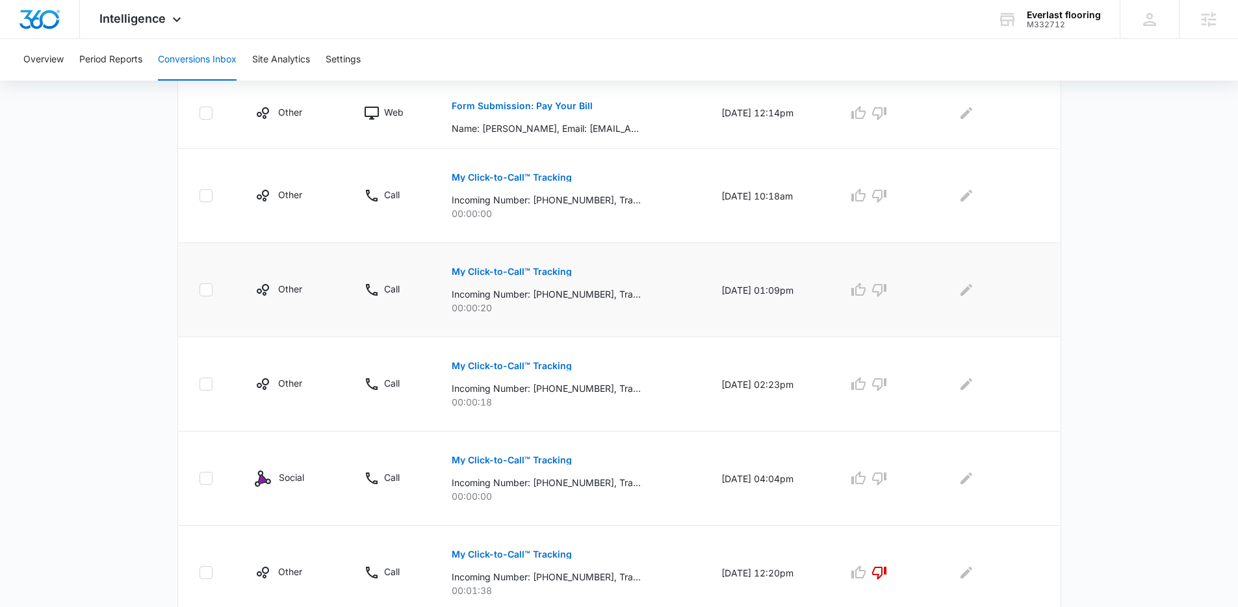
drag, startPoint x: 254, startPoint y: 285, endPoint x: 321, endPoint y: 298, distance: 68.2
click at [321, 298] on td "Other" at bounding box center [293, 290] width 109 height 94
drag, startPoint x: 318, startPoint y: 297, endPoint x: 252, endPoint y: 279, distance: 69.2
click at [252, 279] on td "Other" at bounding box center [293, 290] width 109 height 94
click at [251, 279] on td "Other" at bounding box center [293, 290] width 109 height 94
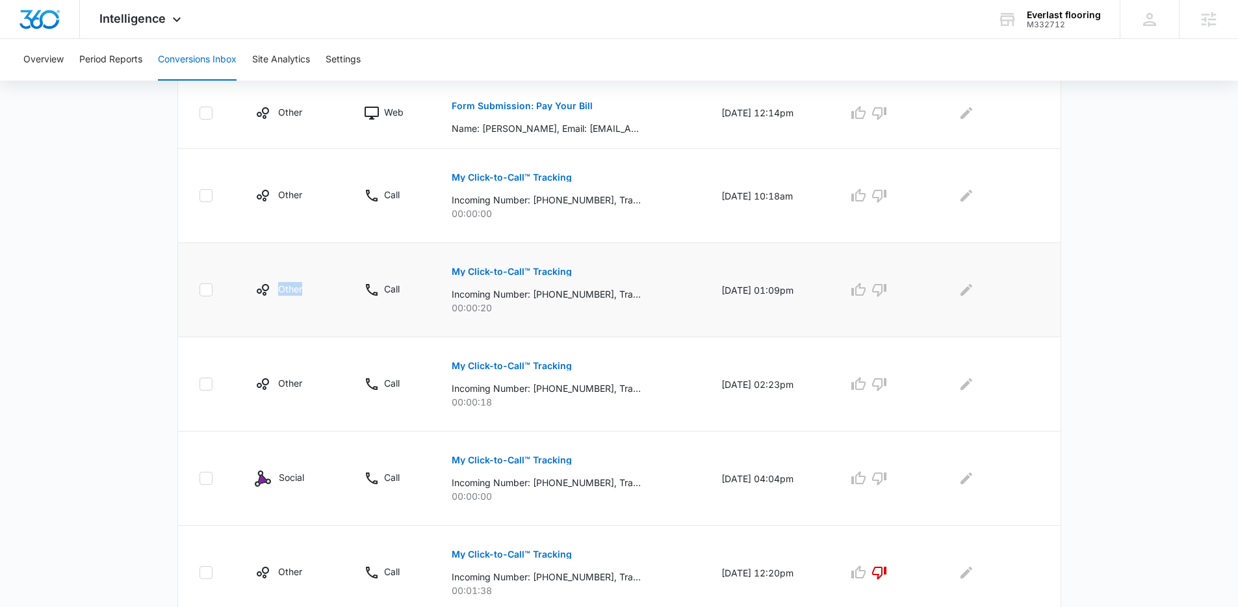
drag, startPoint x: 251, startPoint y: 279, endPoint x: 339, endPoint y: 306, distance: 92.5
click at [339, 306] on td "Other" at bounding box center [293, 290] width 109 height 94
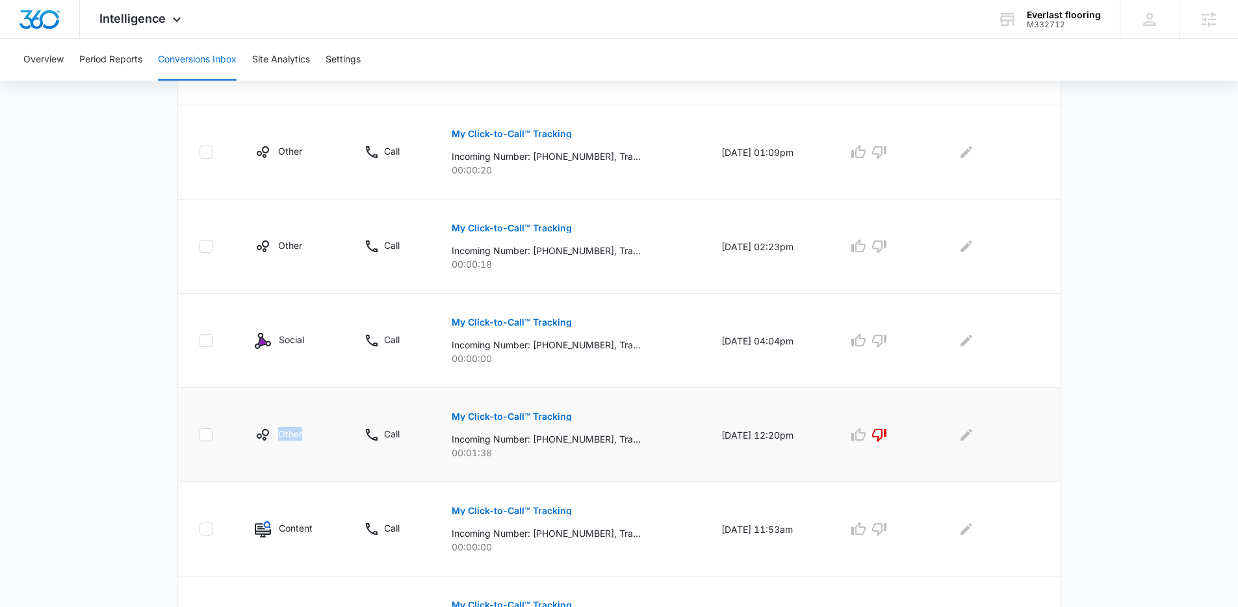
drag, startPoint x: 305, startPoint y: 433, endPoint x: 246, endPoint y: 426, distance: 60.2
click at [246, 426] on td "Other" at bounding box center [293, 435] width 109 height 94
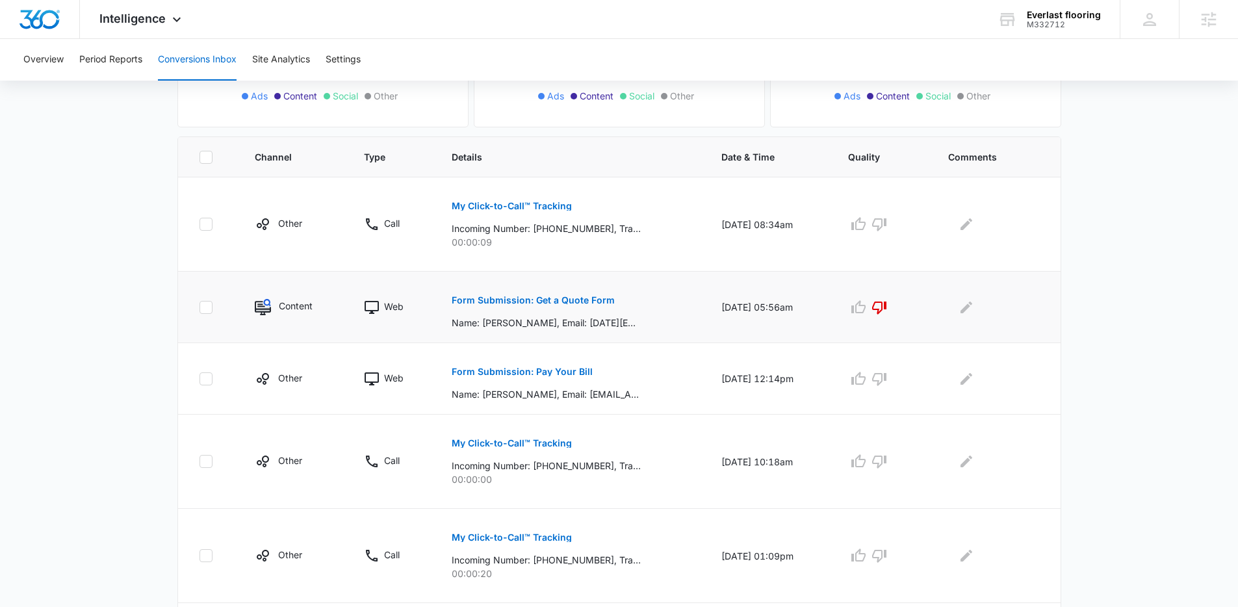
scroll to position [233, 0]
click at [266, 368] on td "Other" at bounding box center [293, 377] width 109 height 71
drag, startPoint x: 309, startPoint y: 302, endPoint x: 279, endPoint y: 307, distance: 29.7
click at [279, 307] on p "Content" at bounding box center [296, 305] width 34 height 14
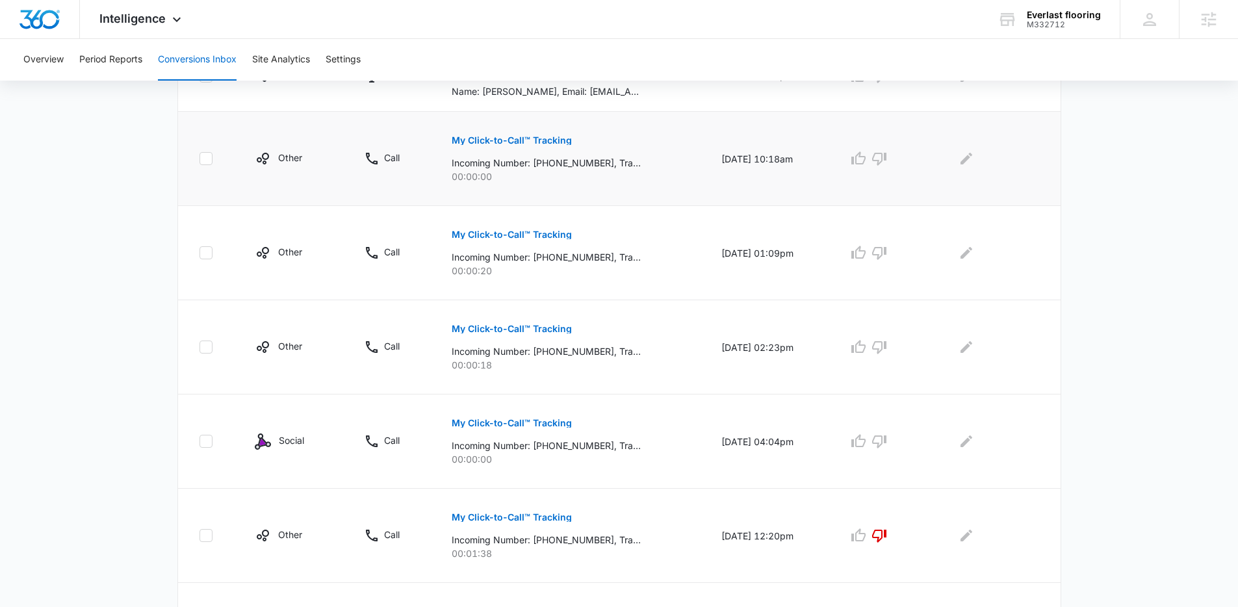
scroll to position [589, 0]
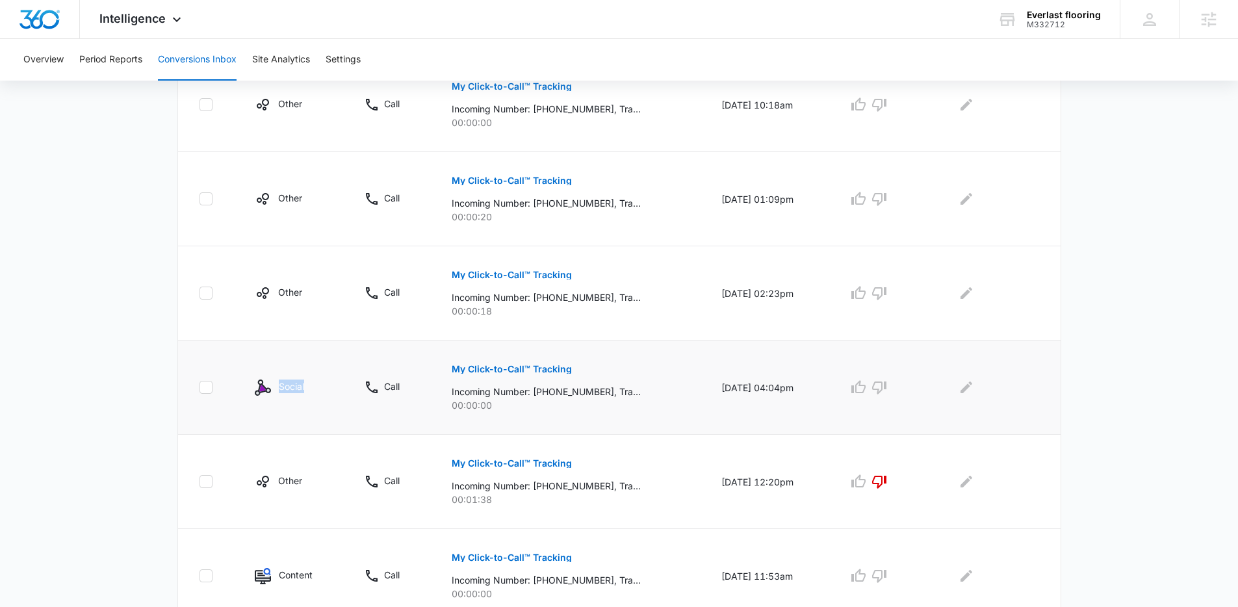
drag, startPoint x: 277, startPoint y: 381, endPoint x: 325, endPoint y: 393, distance: 49.7
click at [325, 393] on div "Social" at bounding box center [294, 388] width 78 height 16
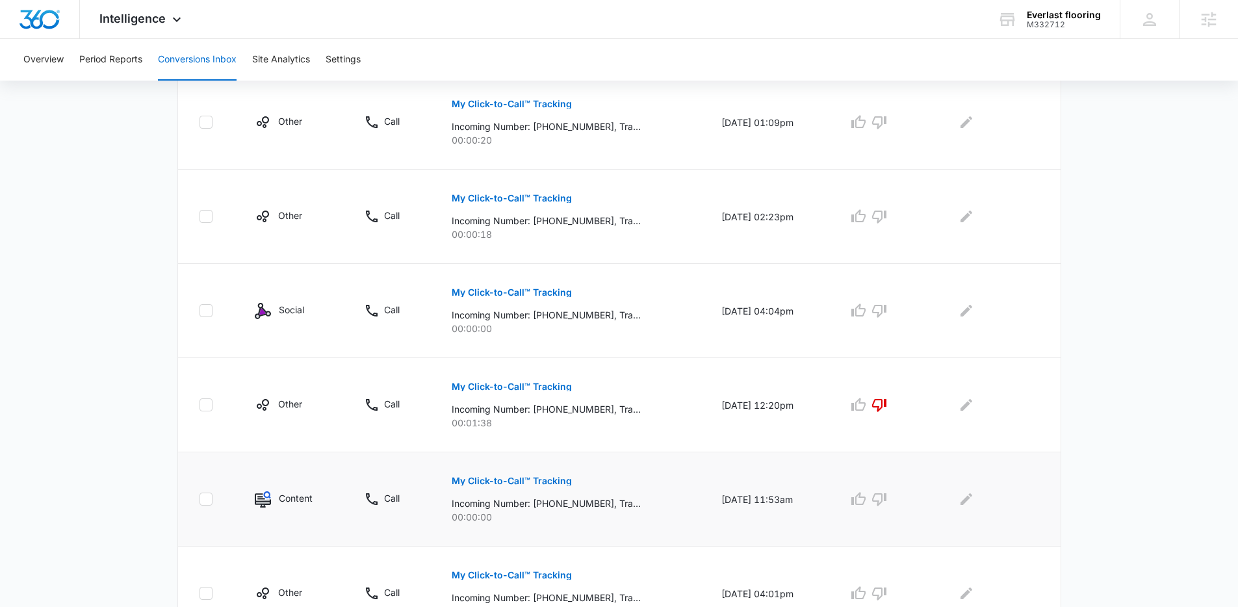
scroll to position [740, 0]
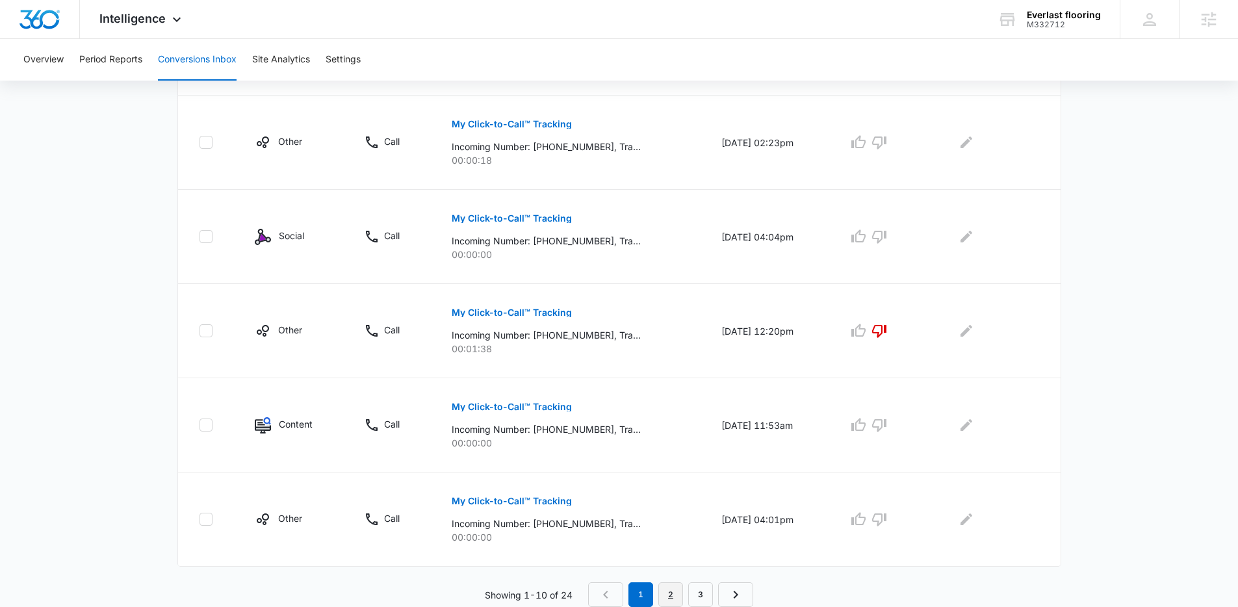
click at [671, 589] on link "2" at bounding box center [670, 594] width 25 height 25
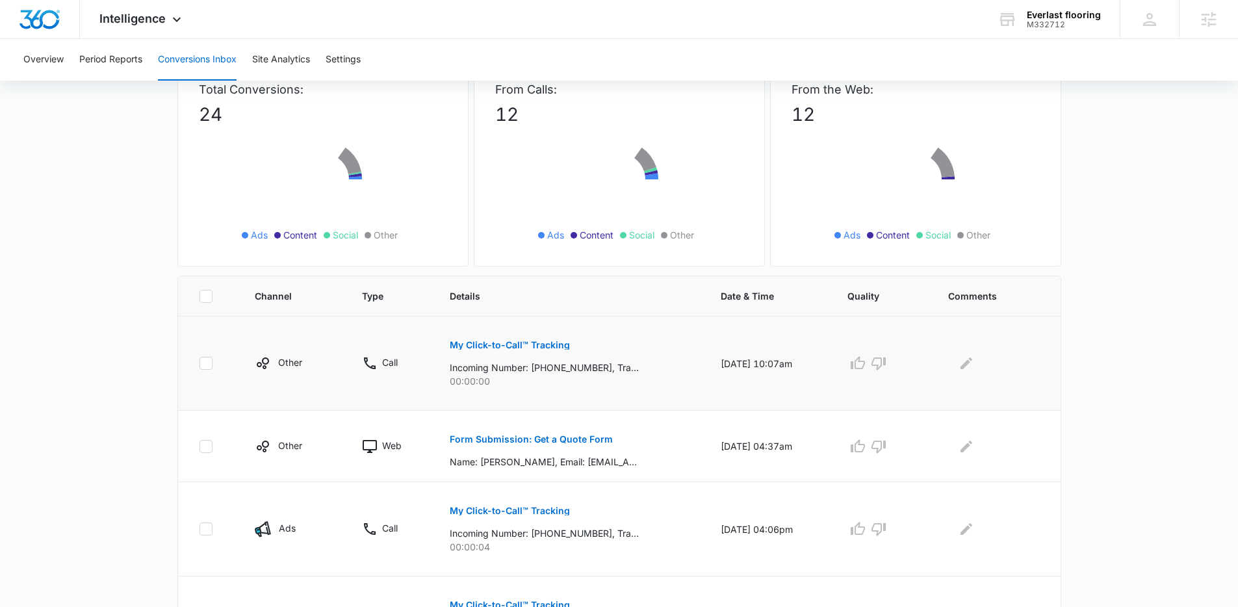
scroll to position [155, 0]
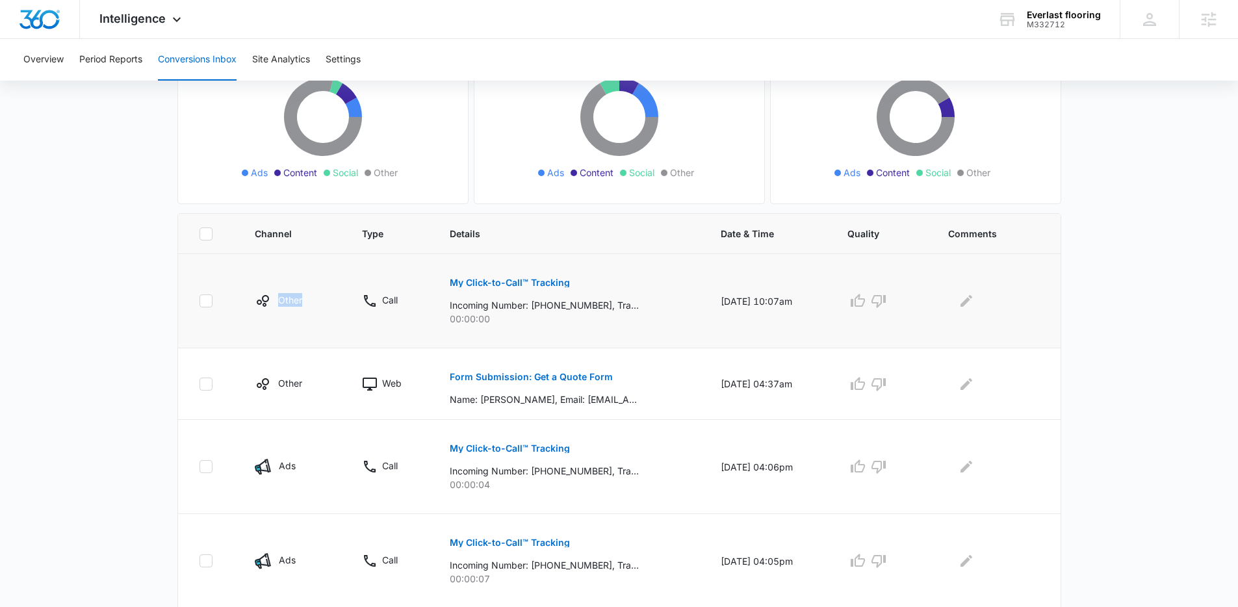
drag, startPoint x: 313, startPoint y: 296, endPoint x: 210, endPoint y: 292, distance: 102.8
click at [210, 292] on tr "Other Call My Click-to-Call™ Tracking Incoming Number: +17026705151, Tracking N…" at bounding box center [619, 301] width 883 height 94
click at [246, 283] on td "Other" at bounding box center [292, 301] width 107 height 94
drag, startPoint x: 246, startPoint y: 283, endPoint x: 360, endPoint y: 319, distance: 119.4
click at [360, 319] on tr "Other Call My Click-to-Call™ Tracking Incoming Number: +17026705151, Tracking N…" at bounding box center [619, 301] width 883 height 94
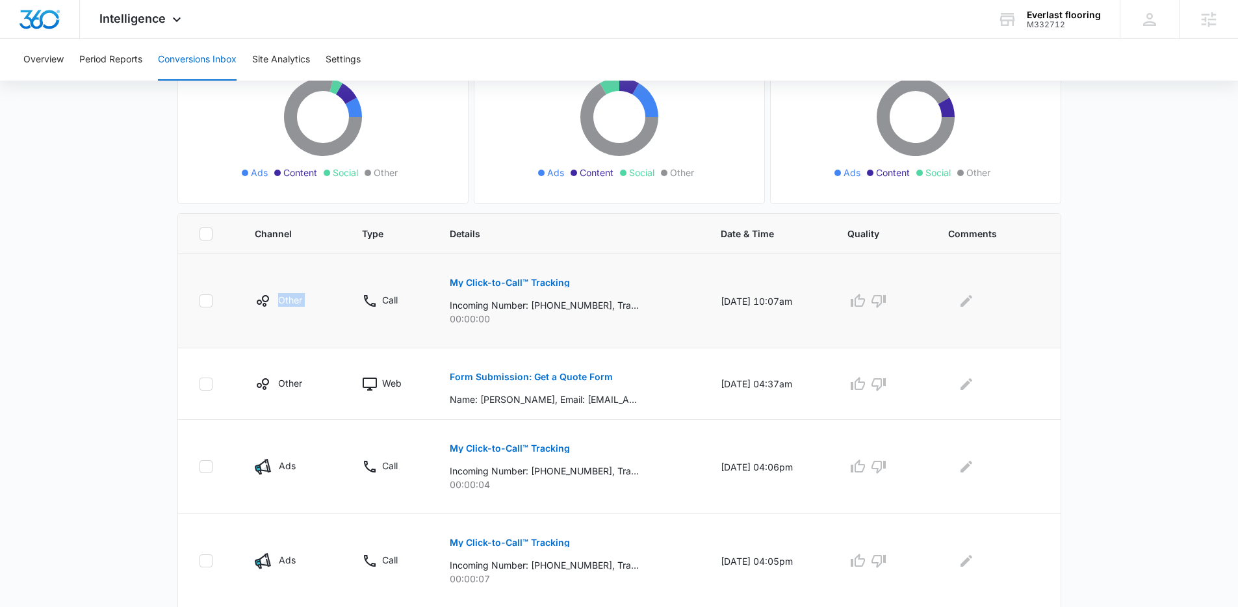
click at [319, 313] on td "Other" at bounding box center [292, 301] width 107 height 94
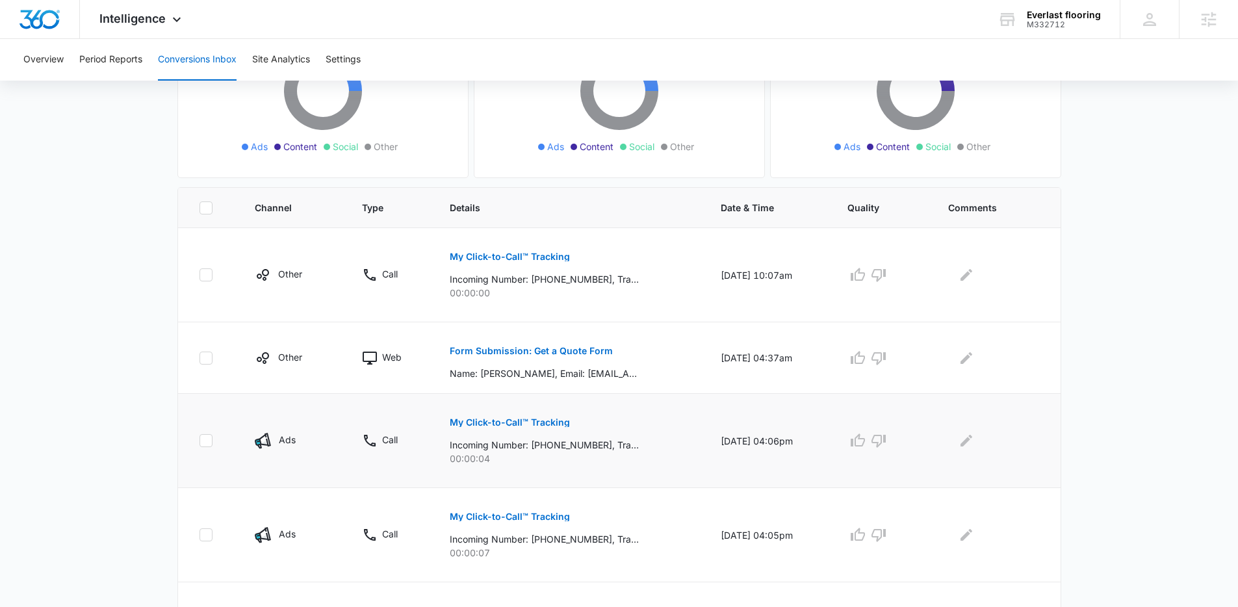
scroll to position [181, 0]
drag, startPoint x: 479, startPoint y: 296, endPoint x: 419, endPoint y: 255, distance: 72.8
click at [419, 255] on tr "Other Call My Click-to-Call™ Tracking Incoming Number: +17026705151, Tracking N…" at bounding box center [619, 276] width 883 height 94
click at [420, 254] on td "Call" at bounding box center [390, 276] width 88 height 94
drag, startPoint x: 417, startPoint y: 254, endPoint x: 517, endPoint y: 295, distance: 107.5
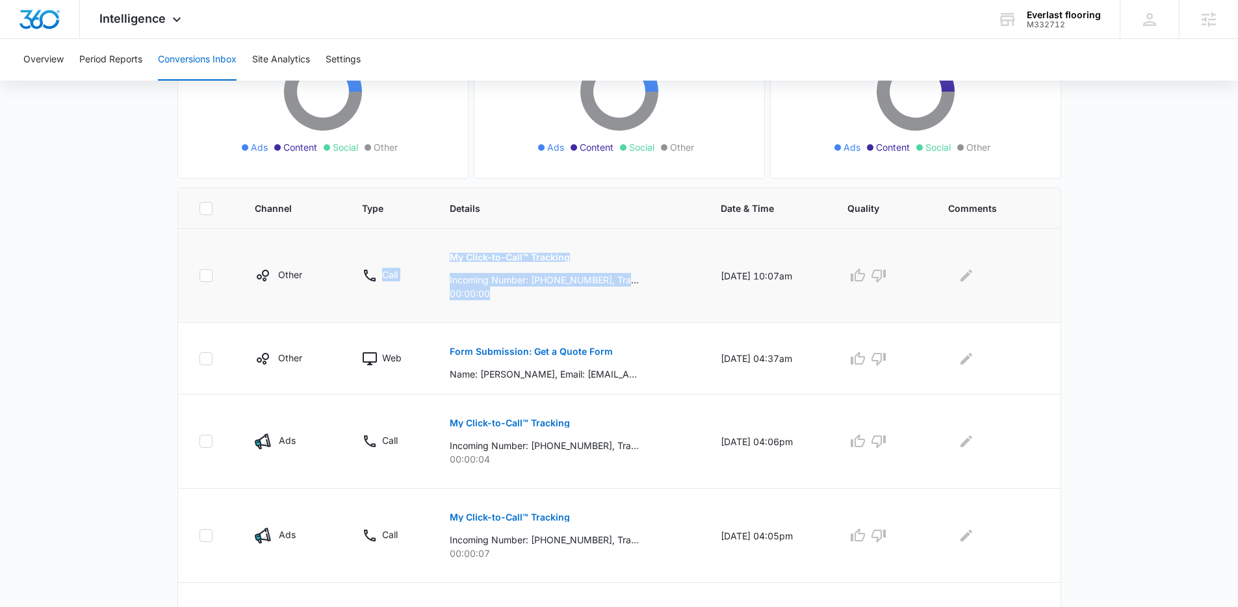
click at [517, 295] on tr "Other Call My Click-to-Call™ Tracking Incoming Number: +17026705151, Tracking N…" at bounding box center [619, 276] width 883 height 94
click at [517, 295] on p "00:00:00" at bounding box center [570, 294] width 240 height 14
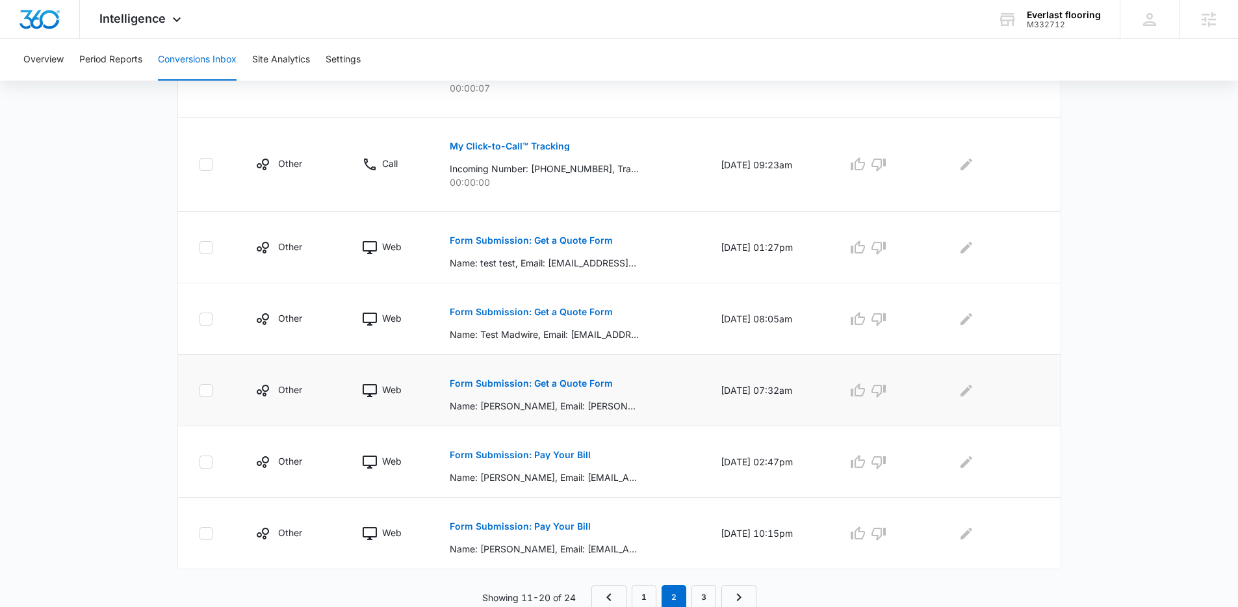
scroll to position [649, 0]
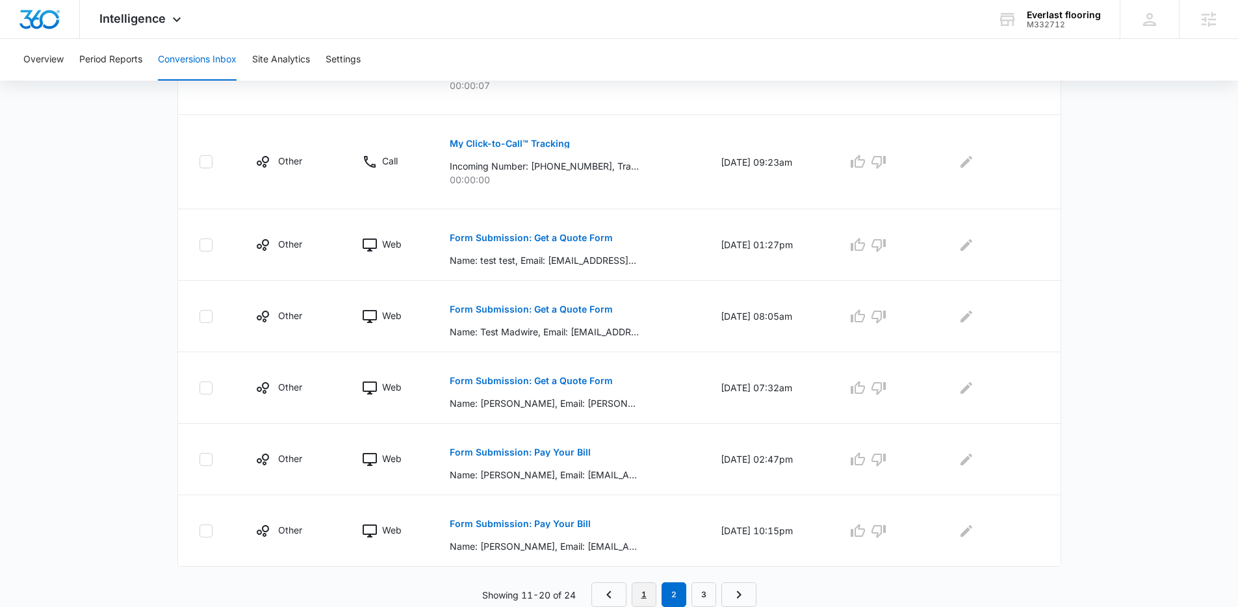
click at [642, 589] on link "1" at bounding box center [644, 594] width 25 height 25
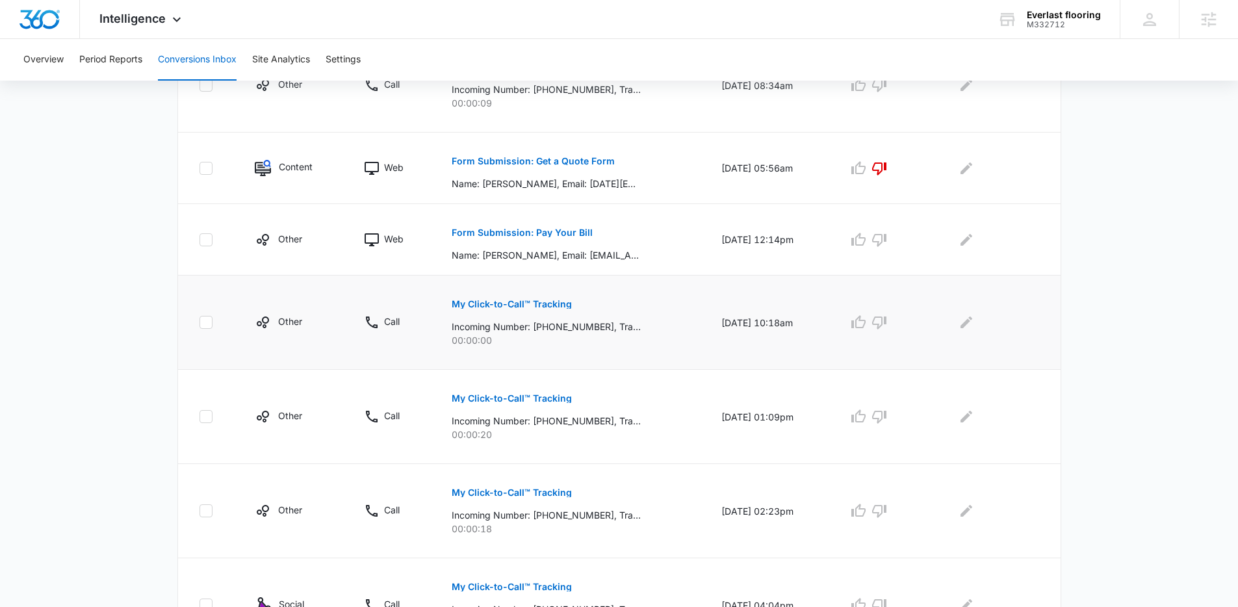
scroll to position [372, 0]
drag, startPoint x: 565, startPoint y: 331, endPoint x: 515, endPoint y: 328, distance: 50.1
click at [515, 328] on p "Incoming Number: +17025826134, Tracking Number: +17023440263, Ring To: +1702559…" at bounding box center [546, 326] width 189 height 14
click at [563, 339] on p "00:00:00" at bounding box center [571, 340] width 239 height 14
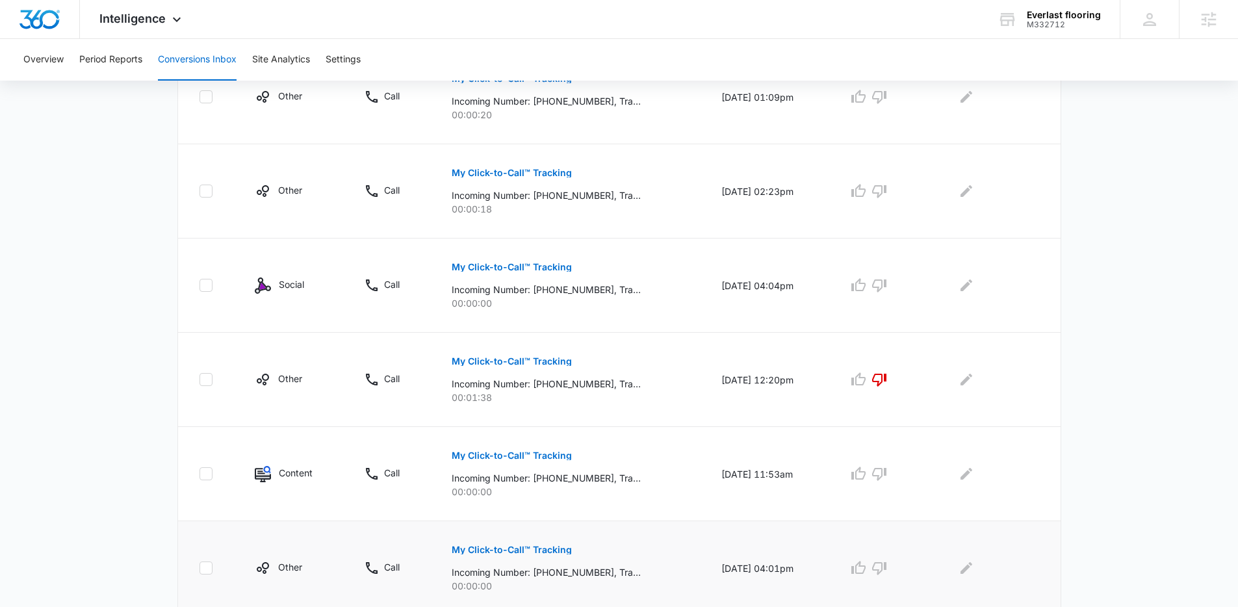
scroll to position [740, 0]
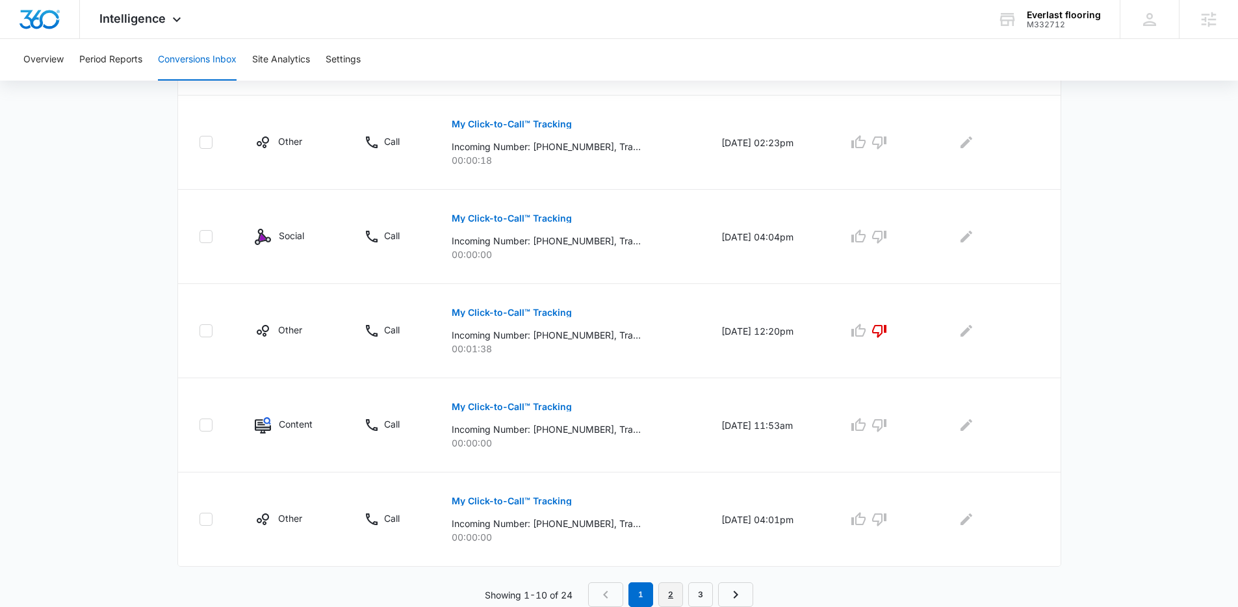
click at [667, 591] on link "2" at bounding box center [670, 594] width 25 height 25
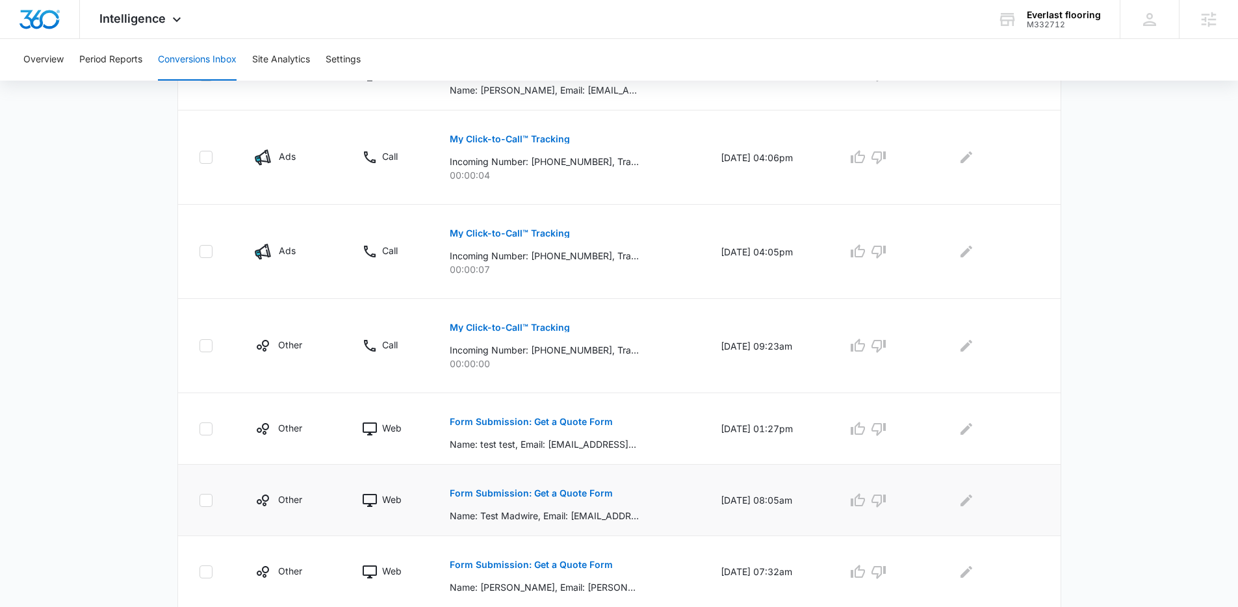
scroll to position [649, 0]
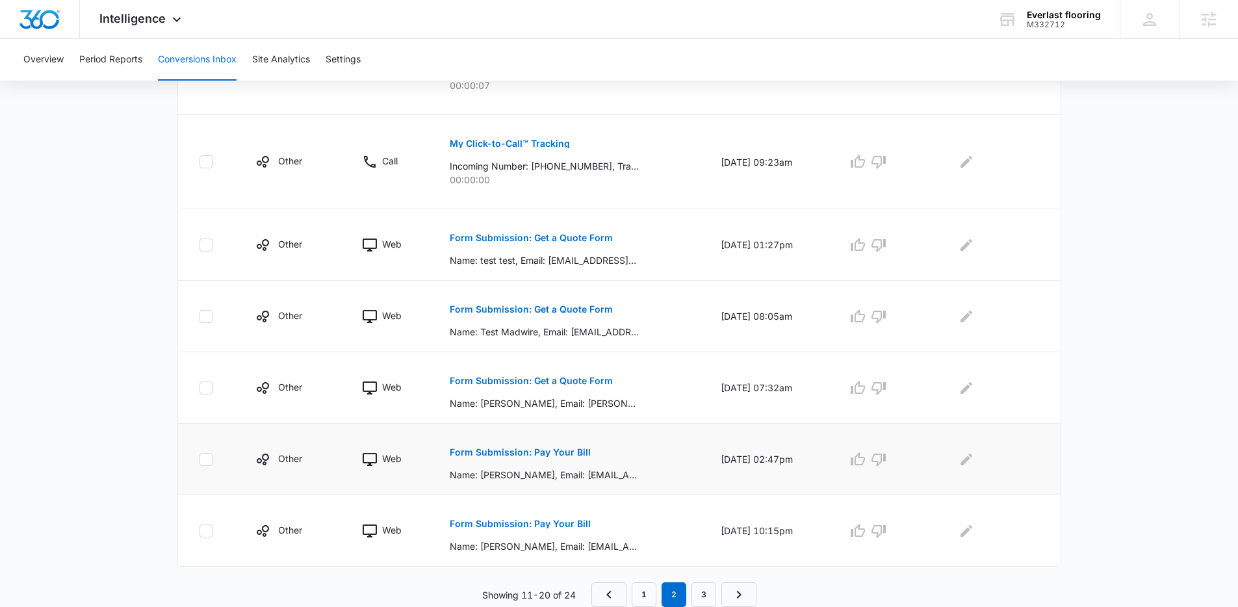
click at [705, 457] on td "07/21/25 at 02:47pm" at bounding box center [768, 459] width 127 height 71
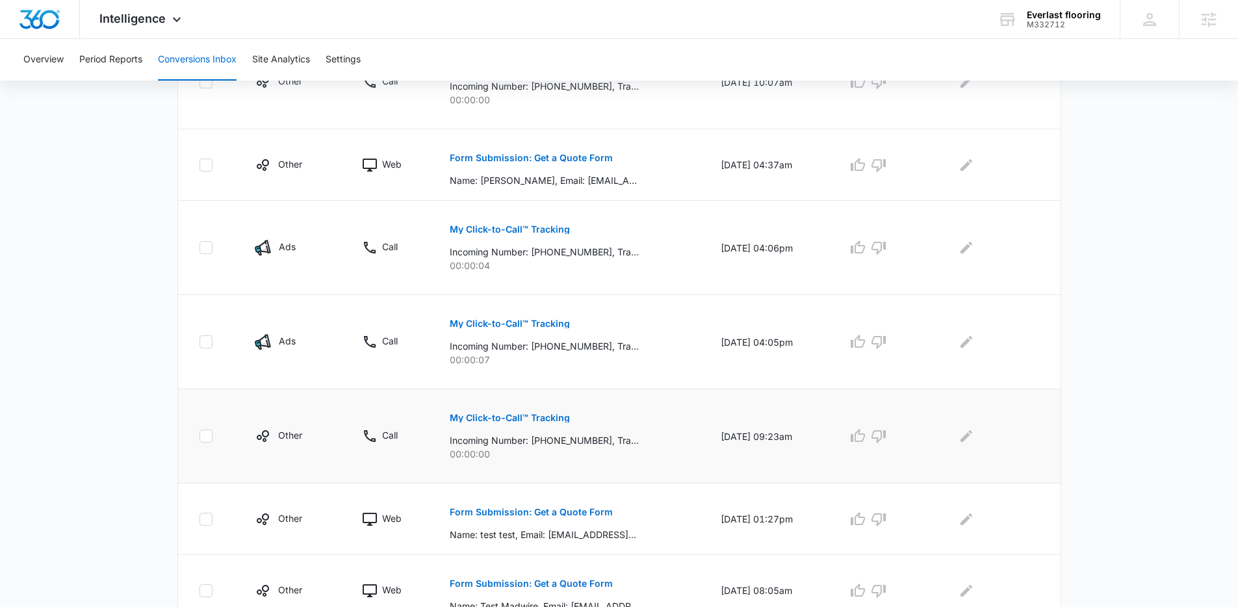
scroll to position [169, 0]
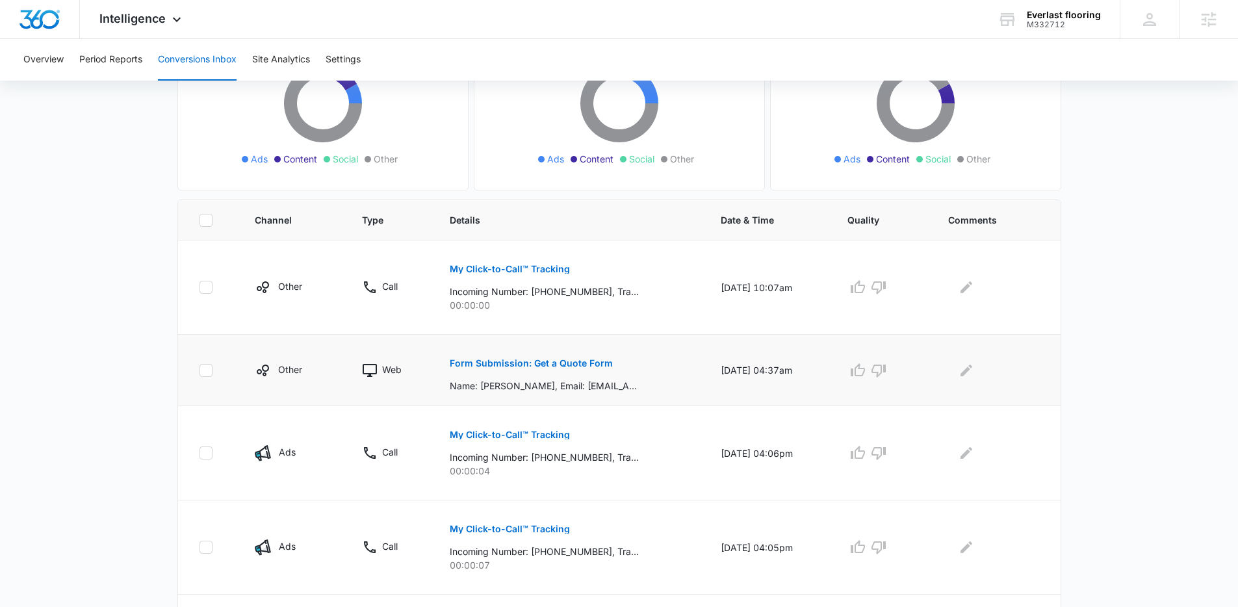
click at [500, 359] on p "Form Submission: Get a Quote Form" at bounding box center [531, 363] width 163 height 9
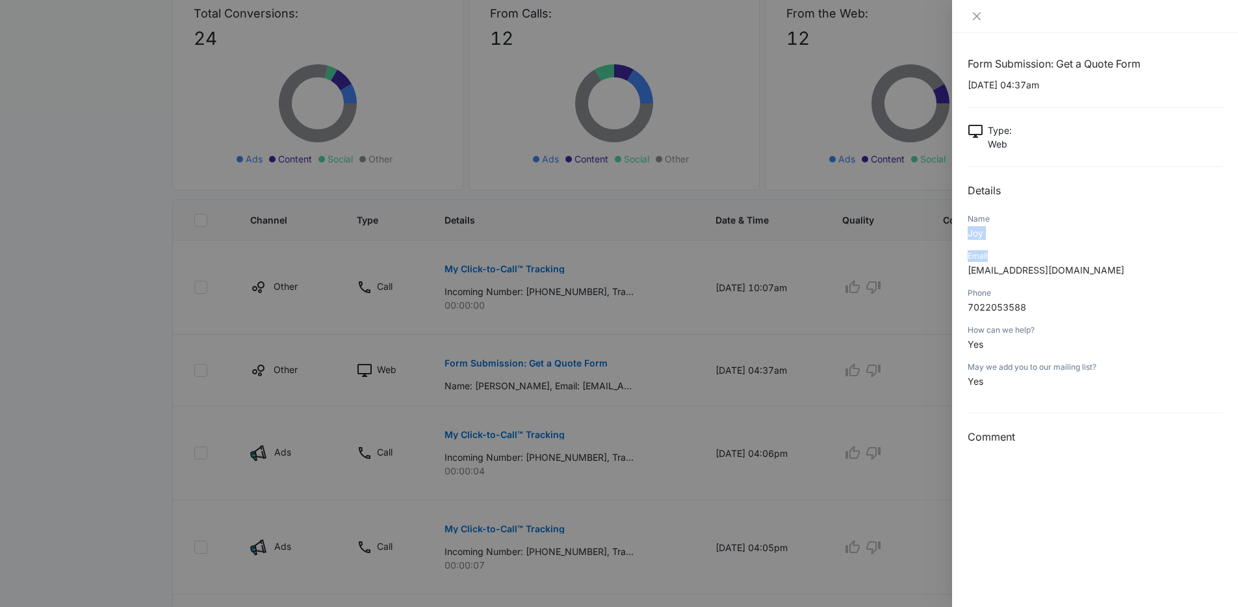
drag, startPoint x: 969, startPoint y: 228, endPoint x: 1005, endPoint y: 257, distance: 46.2
click at [1005, 257] on div "Form Submission: Get a Quote Form 07/26/2025 at 04:37am Type : Web Details Name…" at bounding box center [1095, 250] width 255 height 389
click at [1018, 245] on div "Name Joy" at bounding box center [1095, 230] width 255 height 37
click at [737, 368] on div at bounding box center [619, 303] width 1238 height 607
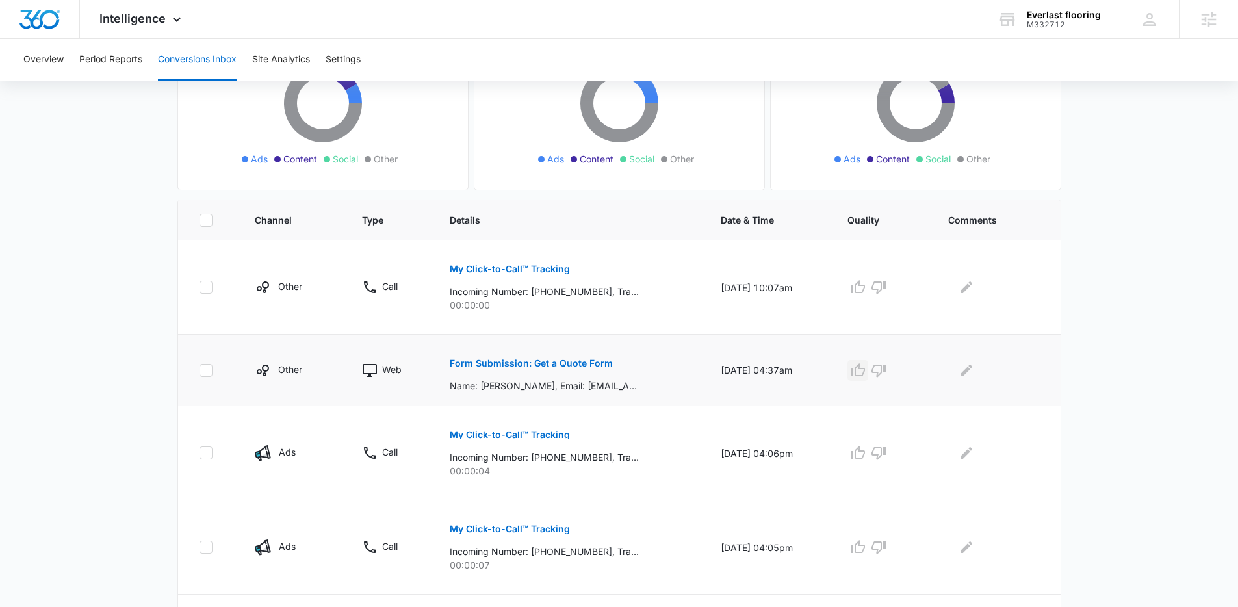
click at [865, 367] on icon "button" at bounding box center [858, 369] width 14 height 13
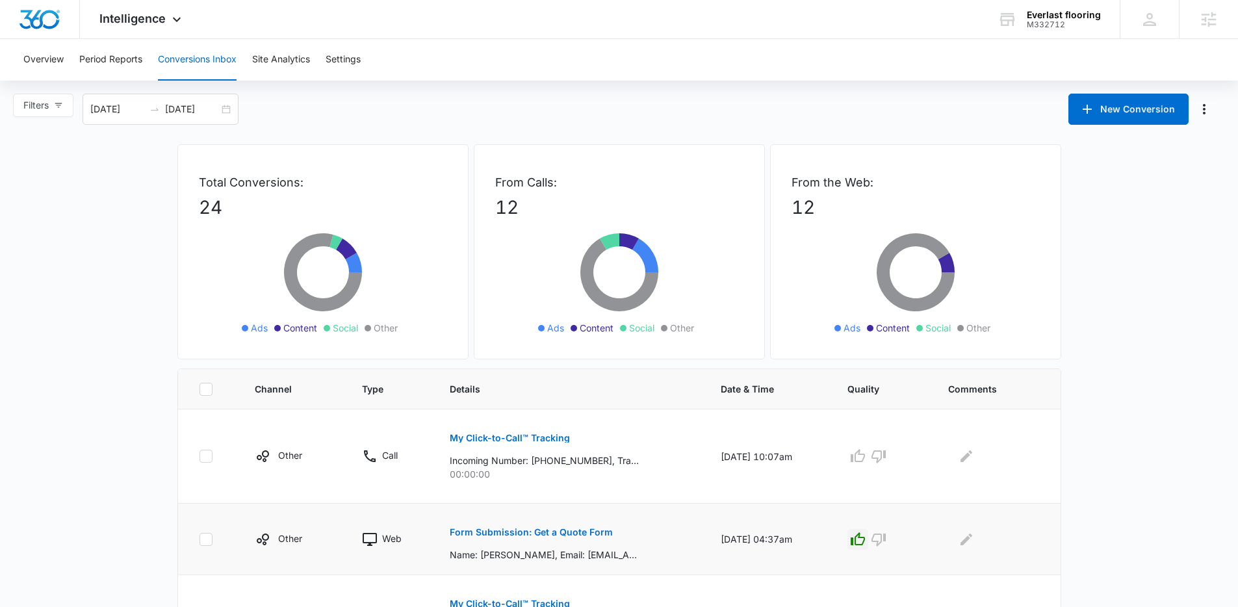
scroll to position [649, 0]
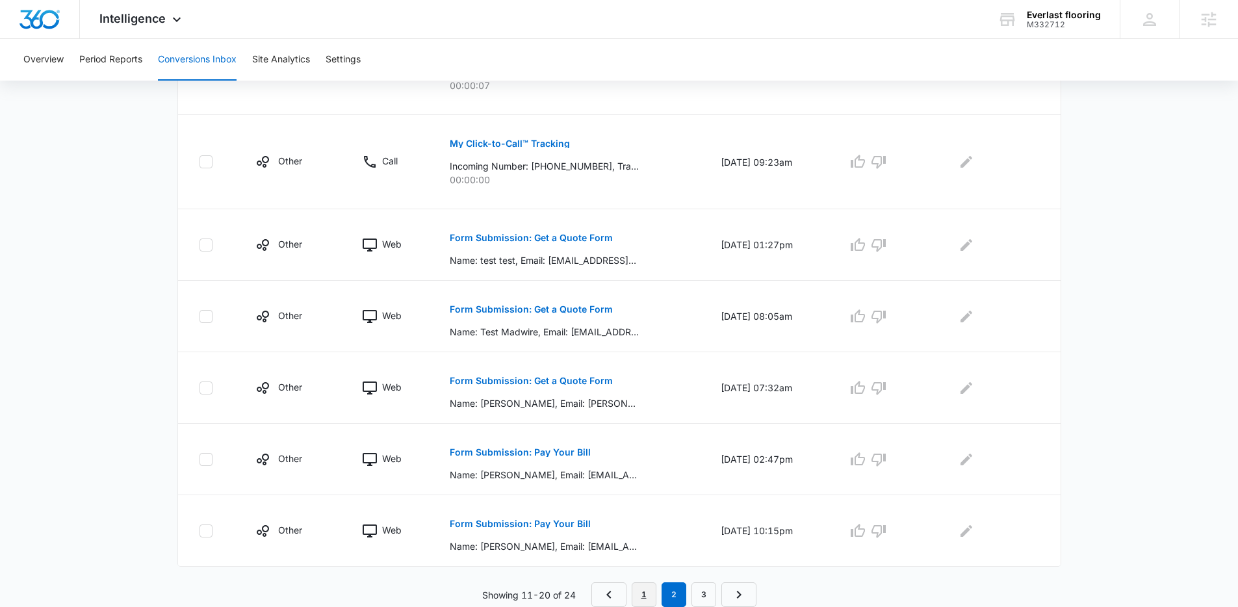
click at [636, 593] on link "1" at bounding box center [644, 594] width 25 height 25
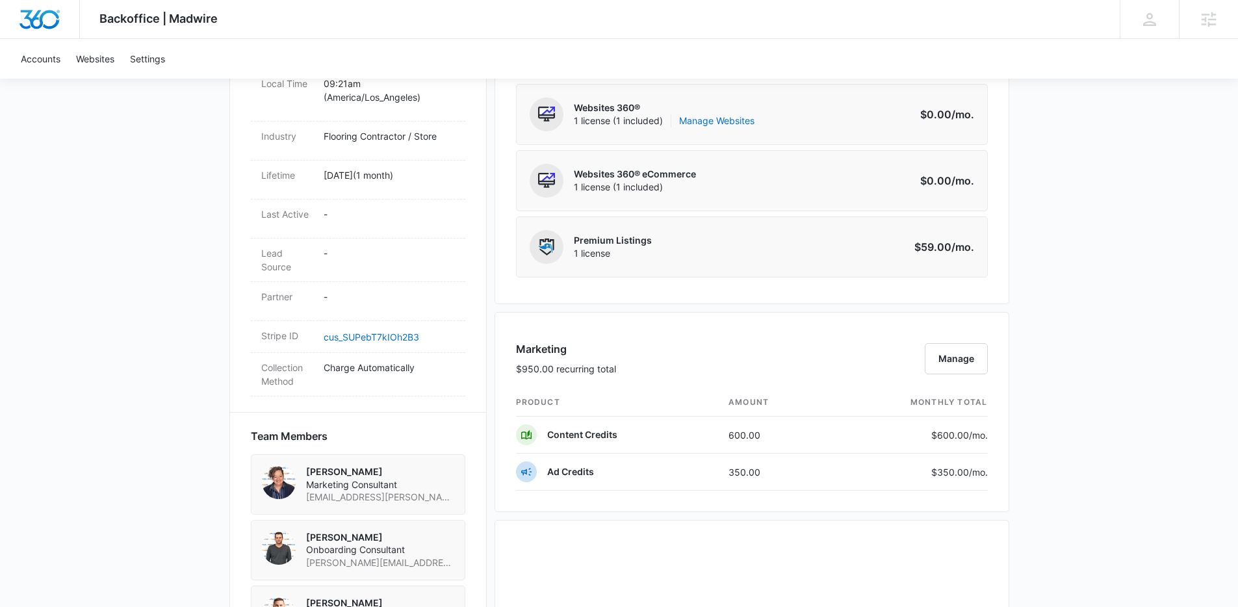
scroll to position [650, 0]
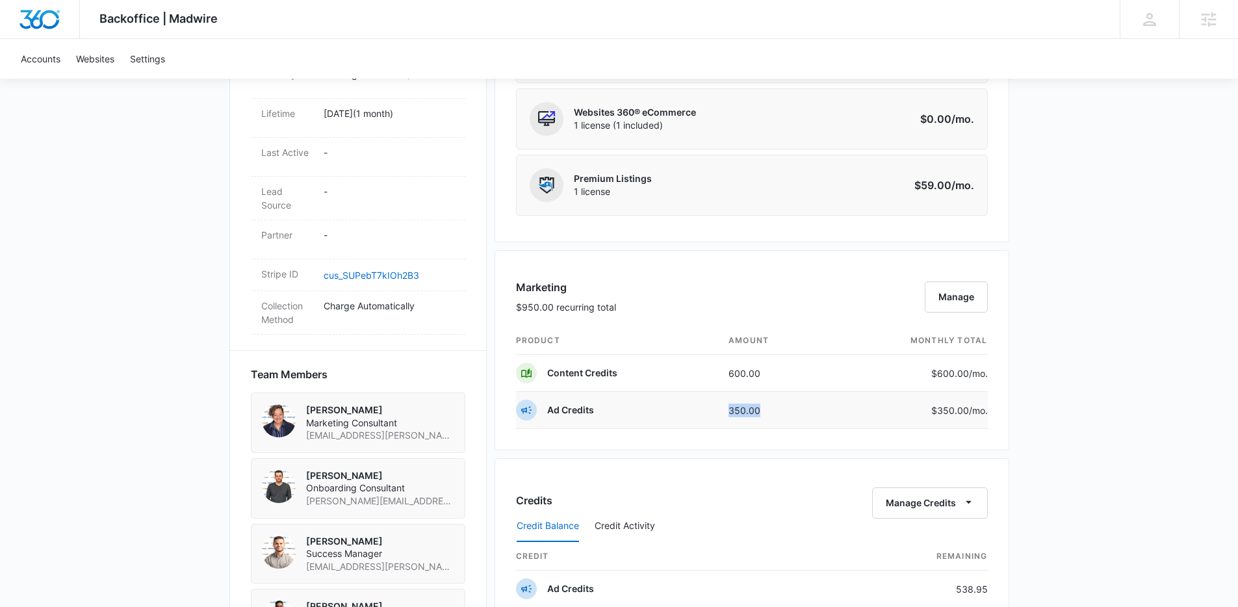
drag, startPoint x: 772, startPoint y: 419, endPoint x: 708, endPoint y: 407, distance: 64.8
click at [708, 407] on tr "Ad Credits 350.00 $350.00 /mo." at bounding box center [752, 410] width 472 height 37
click at [708, 407] on td "Ad Credits" at bounding box center [617, 410] width 203 height 37
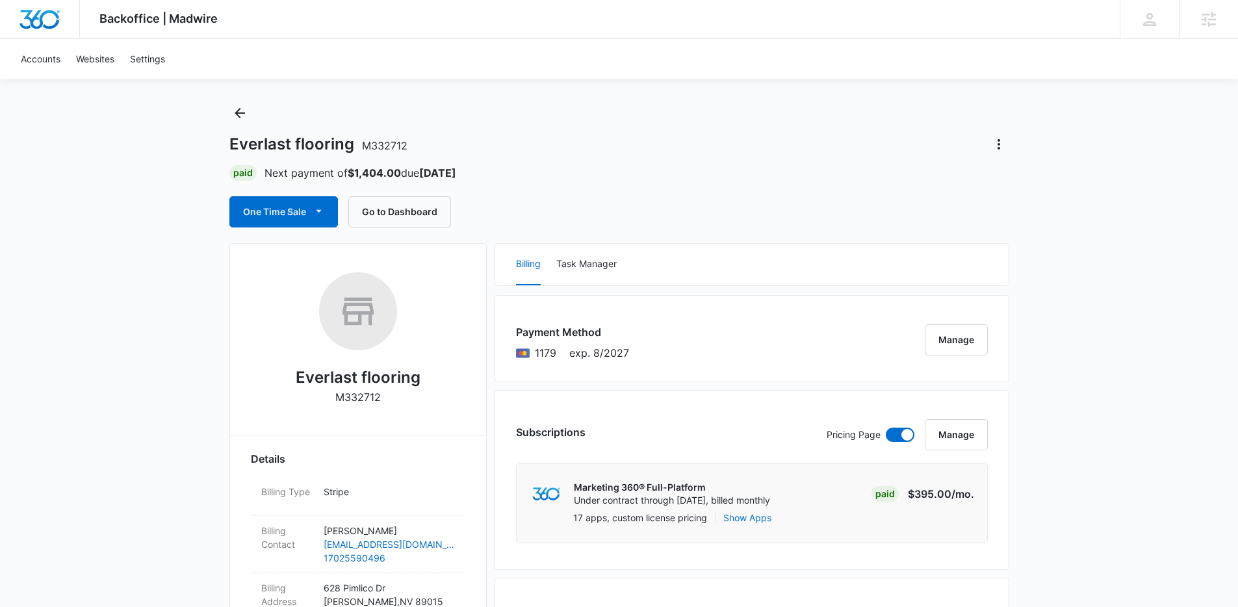
scroll to position [0, 0]
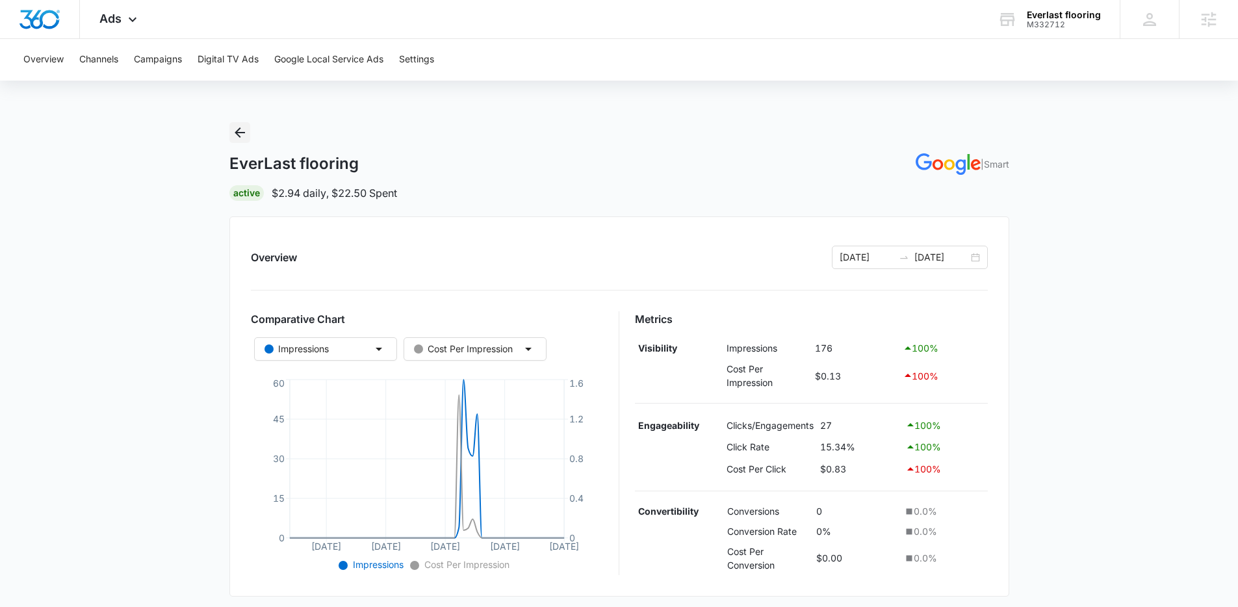
click at [236, 129] on icon "Back" at bounding box center [240, 133] width 16 height 16
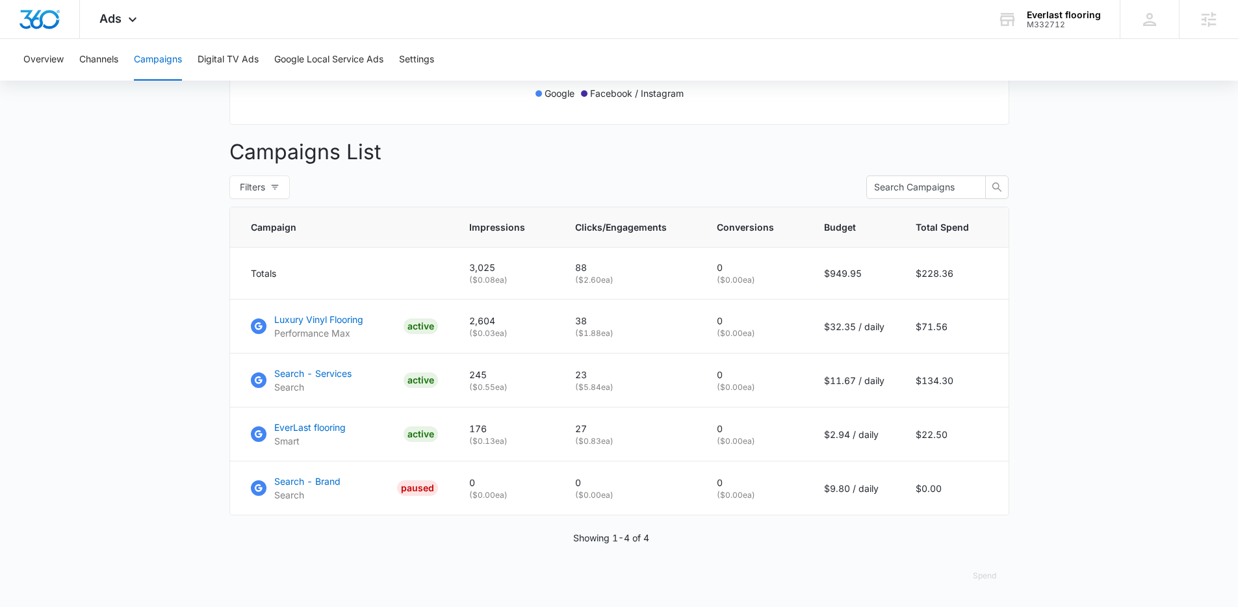
scroll to position [437, 0]
click at [136, 323] on main "Campaigns Filters [DATE] [DATE] Overall Results Impressions 3k 7278.1% 41 previ…" at bounding box center [619, 151] width 1238 height 912
click at [383, 338] on link "Luxury Vinyl Flooring Performance Max ACTIVE" at bounding box center [344, 326] width 187 height 27
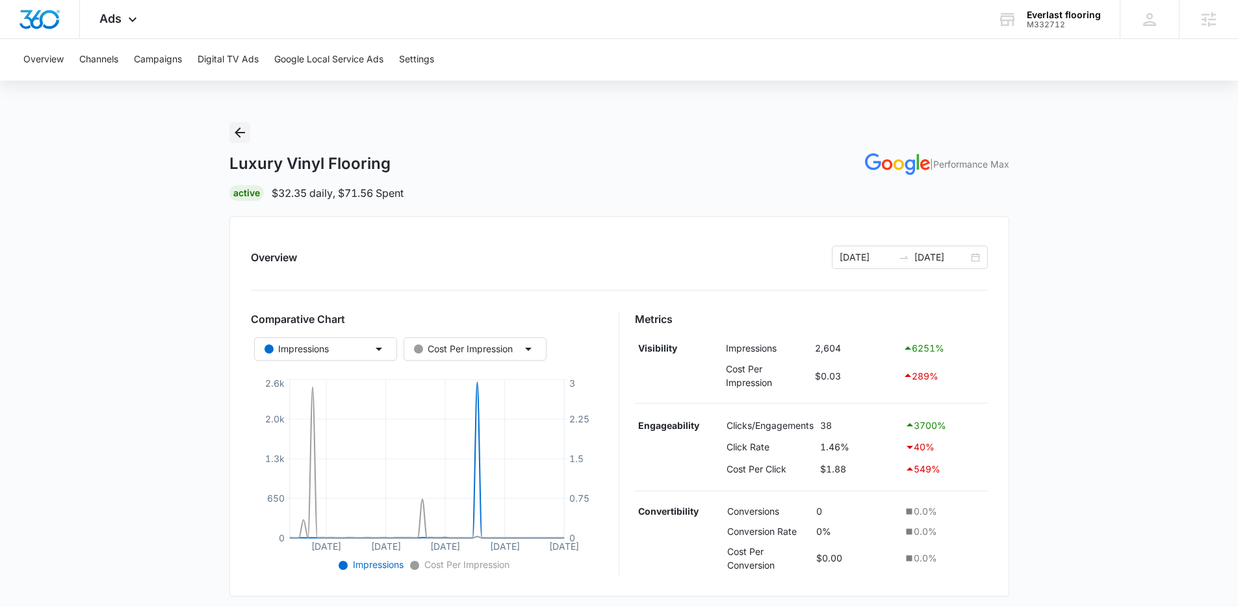
click at [237, 137] on icon "Back" at bounding box center [240, 133] width 16 height 16
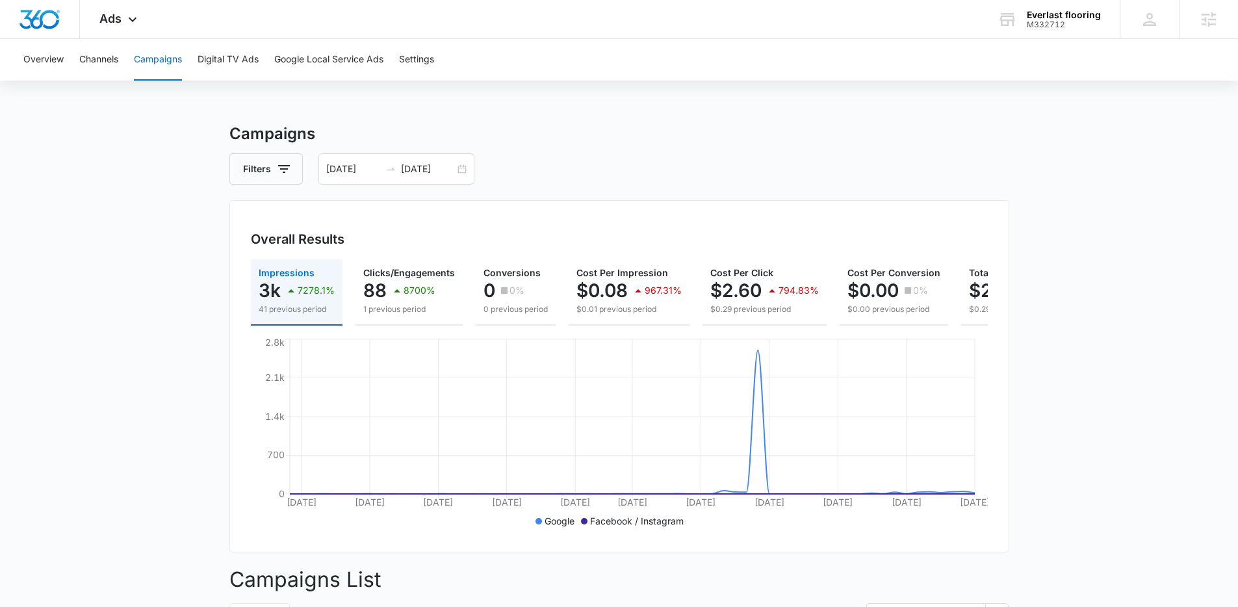
scroll to position [381, 0]
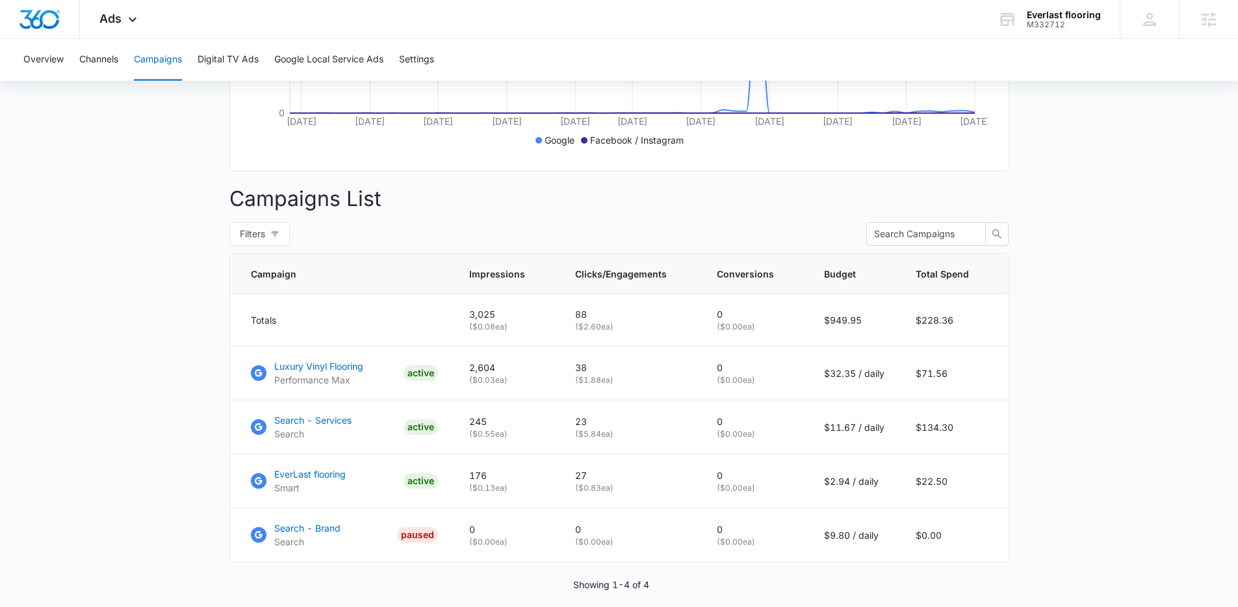
click at [171, 357] on main "Campaigns Filters 06/10/2025 08/09/2025 Overall Results Impressions 3k 7278.1% …" at bounding box center [619, 197] width 1238 height 912
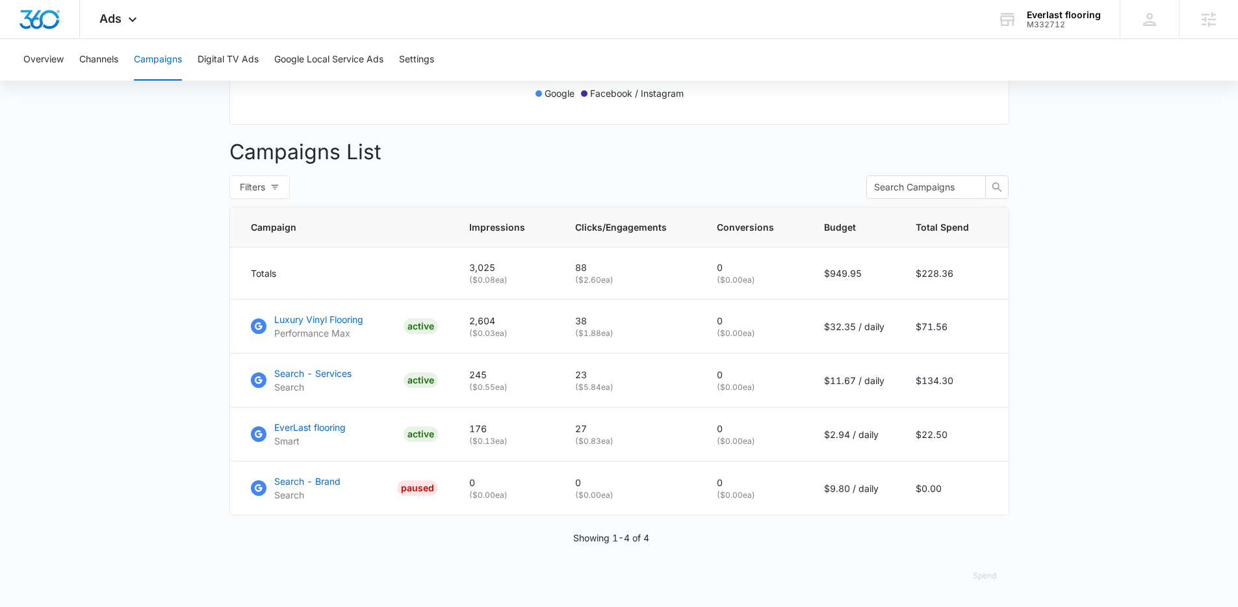
scroll to position [437, 0]
click at [182, 270] on main "Campaigns Filters 06/10/2025 08/09/2025 Overall Results Impressions 3k 7278.1% …" at bounding box center [619, 151] width 1238 height 912
click at [144, 140] on main "Campaigns Filters 06/10/2025 08/09/2025 Overall Results Impressions 3k 7278.1% …" at bounding box center [619, 151] width 1238 height 912
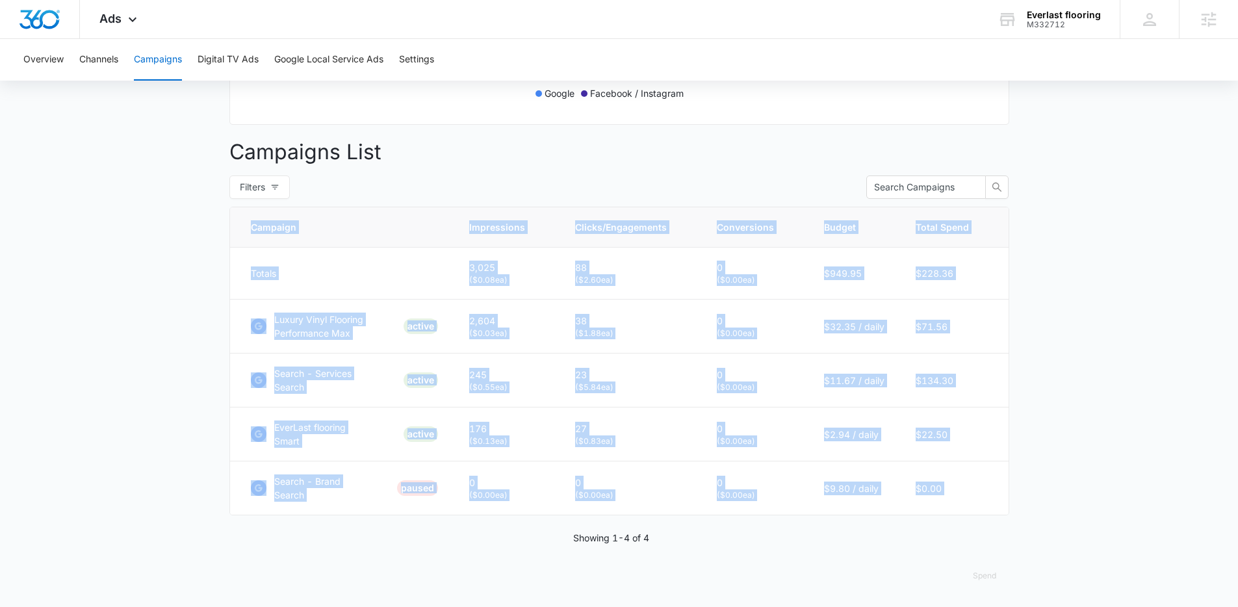
drag, startPoint x: 237, startPoint y: 218, endPoint x: 1058, endPoint y: 521, distance: 875.5
click at [1058, 521] on main "Campaigns Filters 06/10/2025 08/09/2025 Overall Results Impressions 3k 7278.1% …" at bounding box center [619, 151] width 1238 height 912
drag, startPoint x: 1058, startPoint y: 521, endPoint x: 133, endPoint y: 224, distance: 971.7
click at [133, 224] on main "Campaigns Filters 06/10/2025 08/09/2025 Overall Results Impressions 3k 7278.1% …" at bounding box center [619, 151] width 1238 height 912
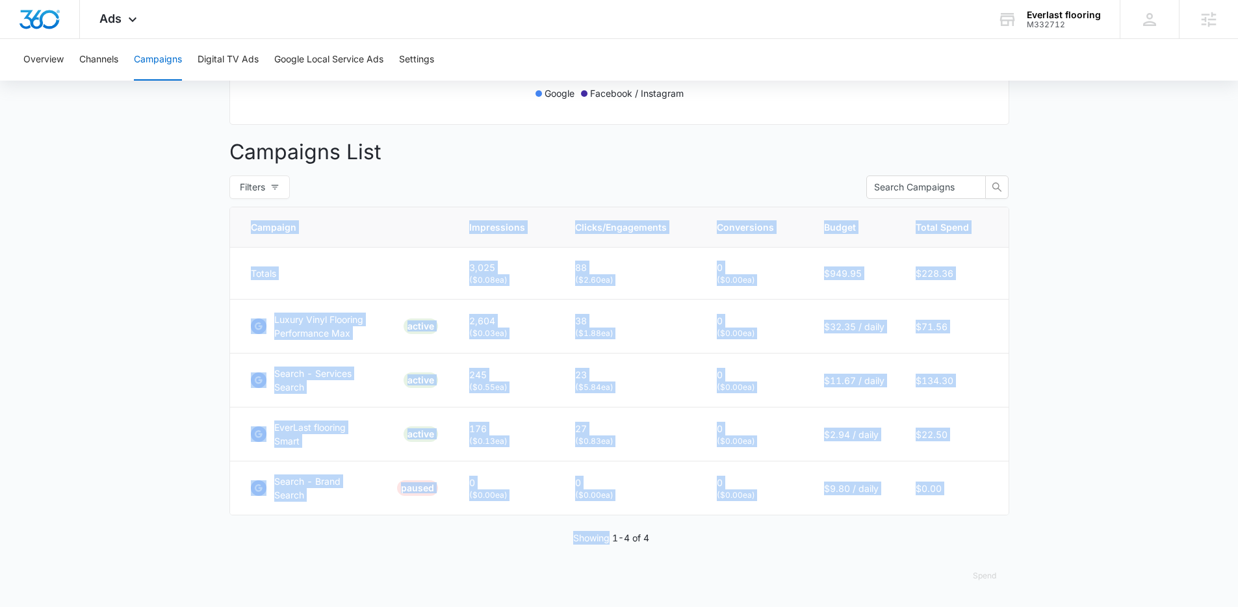
click at [133, 224] on main "Campaigns Filters 06/10/2025 08/09/2025 Overall Results Impressions 3k 7278.1% …" at bounding box center [619, 151] width 1238 height 912
drag, startPoint x: 133, startPoint y: 224, endPoint x: 992, endPoint y: 523, distance: 909.7
click at [992, 523] on main "Campaigns Filters 06/10/2025 08/09/2025 Overall Results Impressions 3k 7278.1% …" at bounding box center [619, 151] width 1238 height 912
click at [992, 523] on div "Campaign Impressions Clicks/Engagements Conversions Budget Total Spend Totals 3…" at bounding box center [619, 376] width 780 height 338
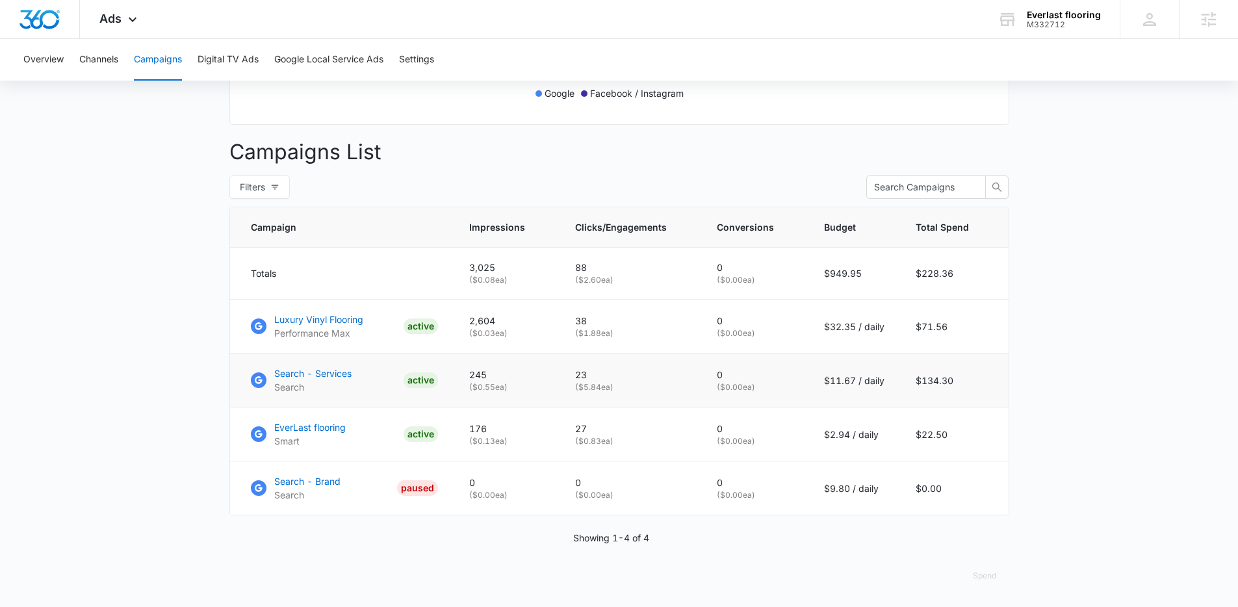
drag, startPoint x: 884, startPoint y: 381, endPoint x: 799, endPoint y: 378, distance: 85.8
click at [799, 378] on tr "Search - Services Search ACTIVE 245 ( $0.55 ea) 23 ( $5.84 ea) 0 ( $0.00 ea) $1…" at bounding box center [619, 381] width 779 height 54
click at [799, 378] on td "0 ( $0.00 ea)" at bounding box center [754, 381] width 107 height 54
click at [142, 231] on main "Campaigns Filters 06/10/2025 08/09/2025 Overall Results Impressions 3k 7278.1% …" at bounding box center [619, 151] width 1238 height 912
drag, startPoint x: 233, startPoint y: 311, endPoint x: 508, endPoint y: 352, distance: 277.2
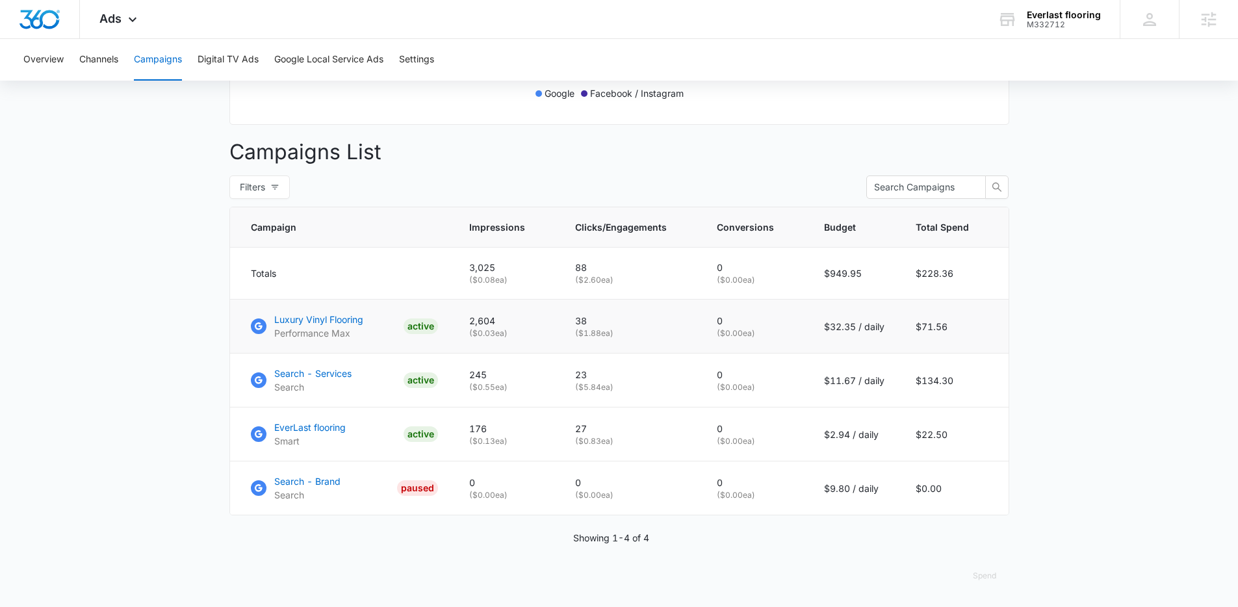
click at [508, 352] on tr "Luxury Vinyl Flooring Performance Max ACTIVE 2,604 ( $0.03 ea) 38 ( $1.88 ea) 0…" at bounding box center [619, 327] width 779 height 54
click at [508, 352] on td "2,604 ( $0.03 ea)" at bounding box center [507, 327] width 106 height 54
drag, startPoint x: 957, startPoint y: 328, endPoint x: 940, endPoint y: 325, distance: 17.8
click at [940, 325] on td "$71.56" at bounding box center [954, 327] width 109 height 54
click at [974, 324] on td "$71.56" at bounding box center [954, 327] width 109 height 54
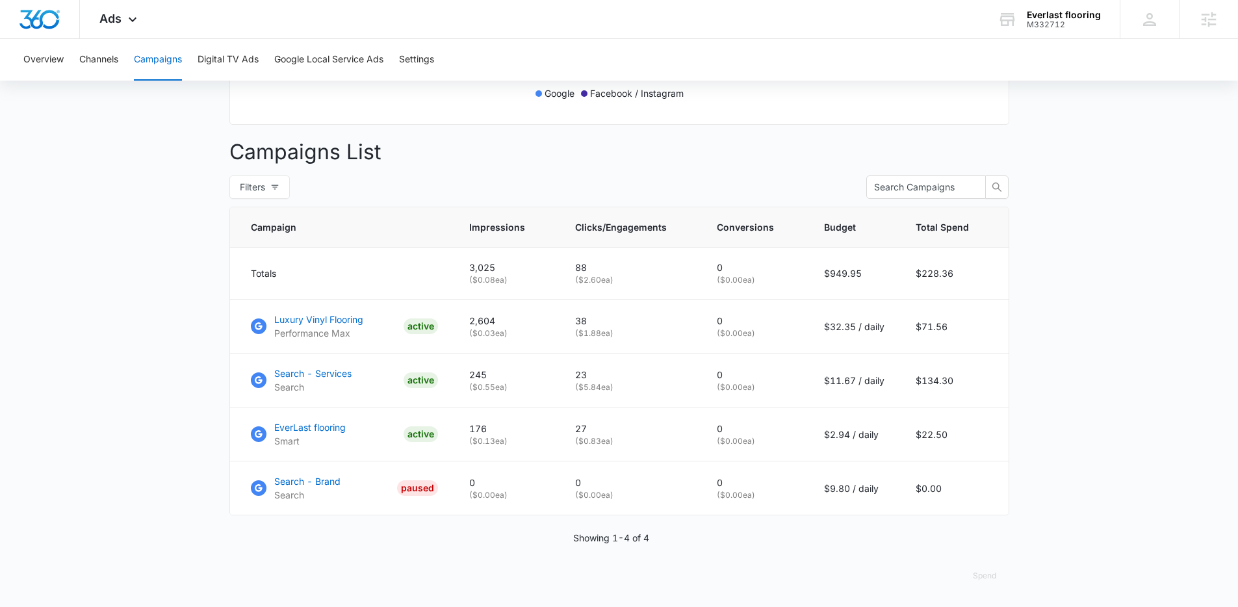
click at [1085, 272] on main "Campaigns Filters 06/10/2025 08/09/2025 Overall Results Impressions 3k 7278.1% …" at bounding box center [619, 151] width 1238 height 912
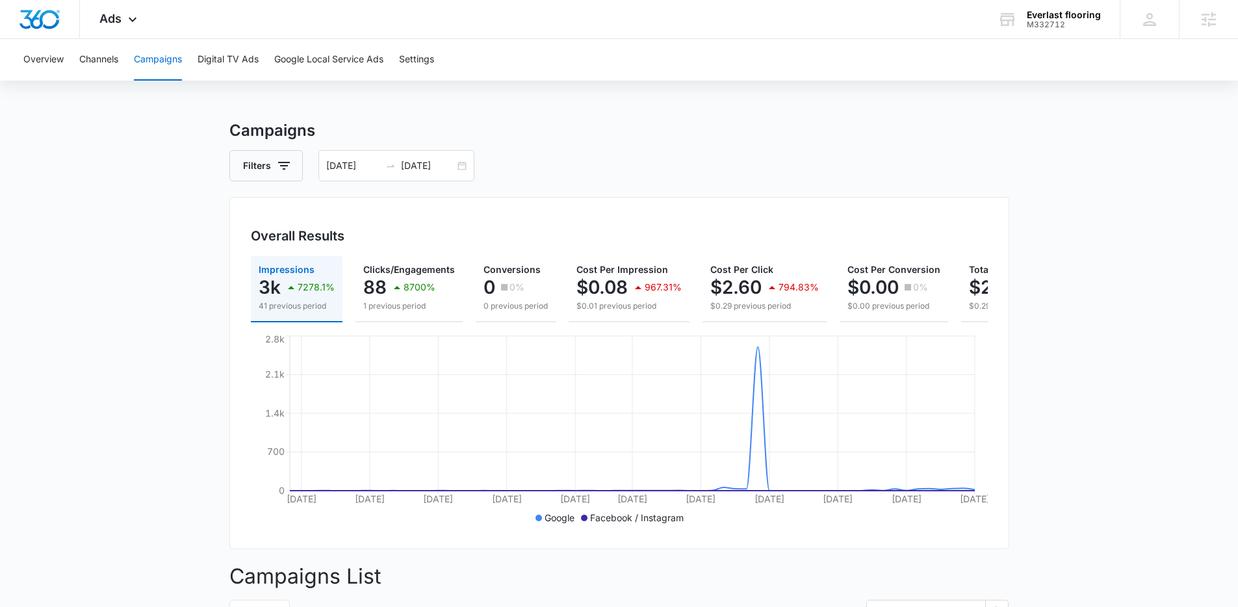
scroll to position [0, 0]
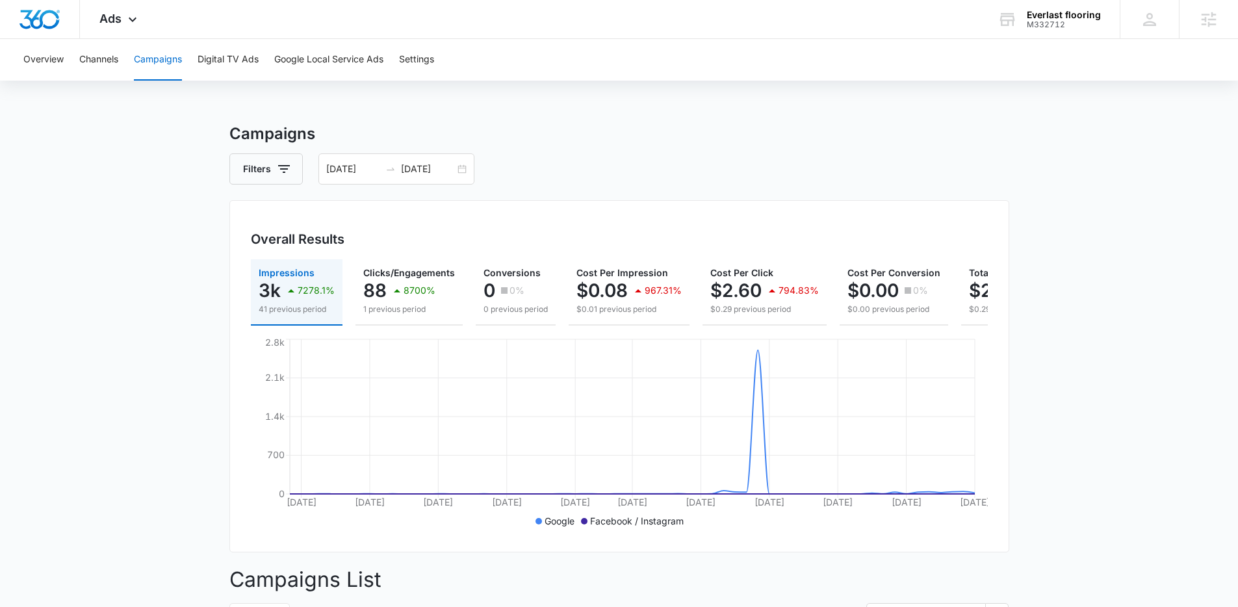
click at [213, 220] on main "Campaigns Filters 06/10/2025 08/09/2025 Overall Results Impressions 3k 7278.1% …" at bounding box center [619, 578] width 1238 height 912
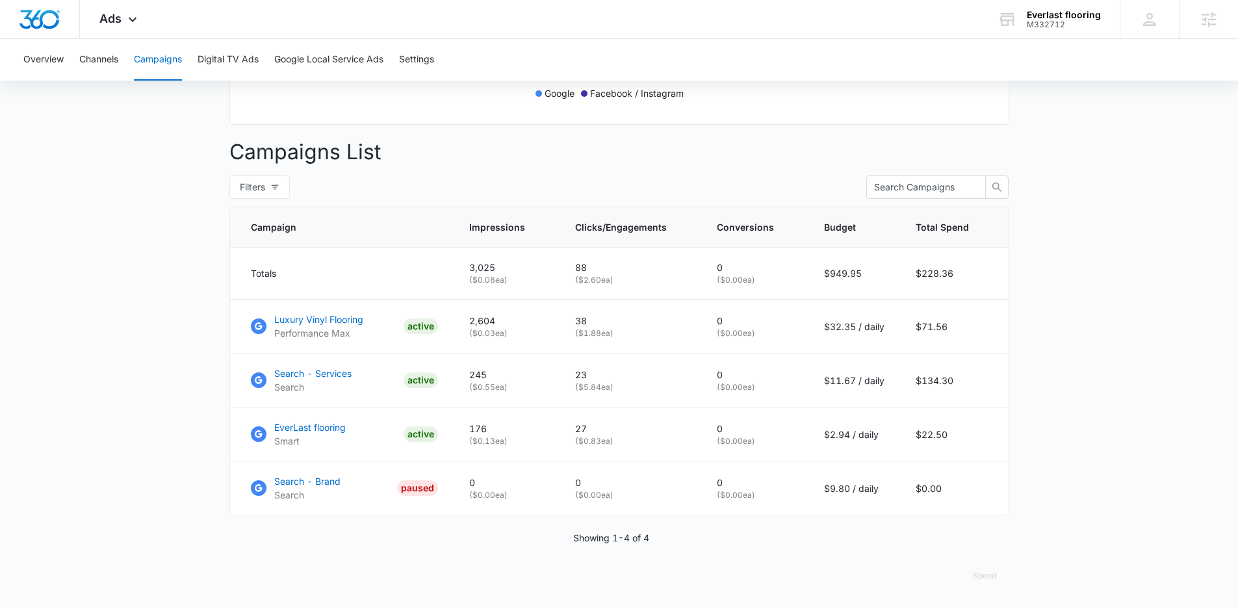
scroll to position [419, 0]
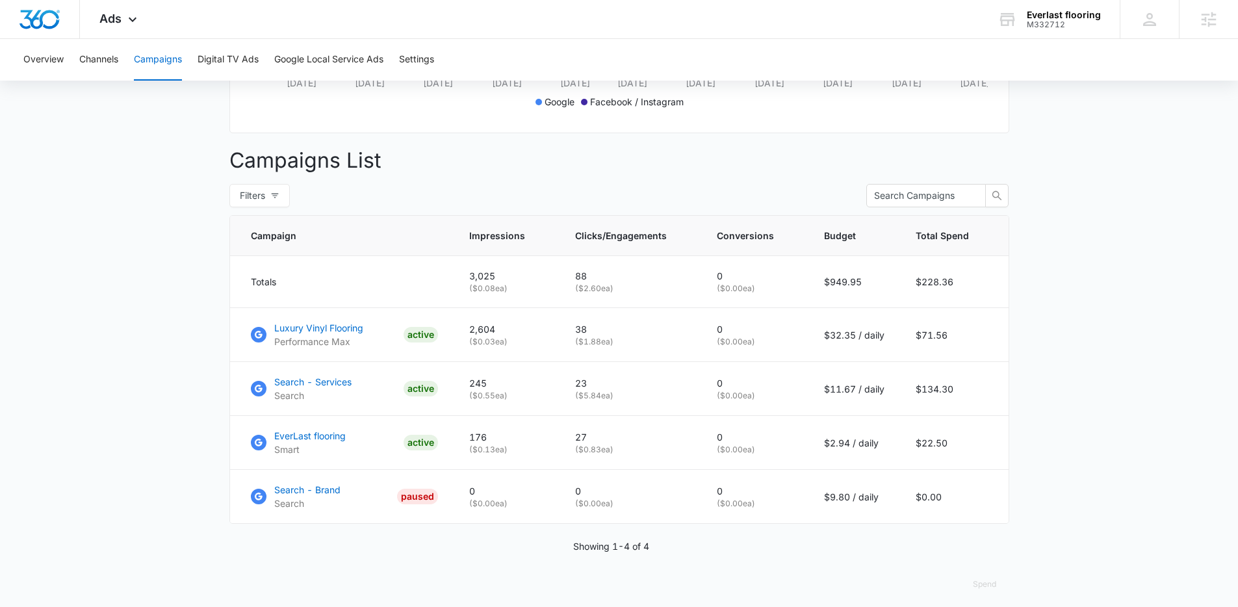
click at [46, 229] on main "Campaigns Filters 06/10/2025 08/09/2025 Overall Results Impressions 3k 7278.1% …" at bounding box center [619, 159] width 1238 height 912
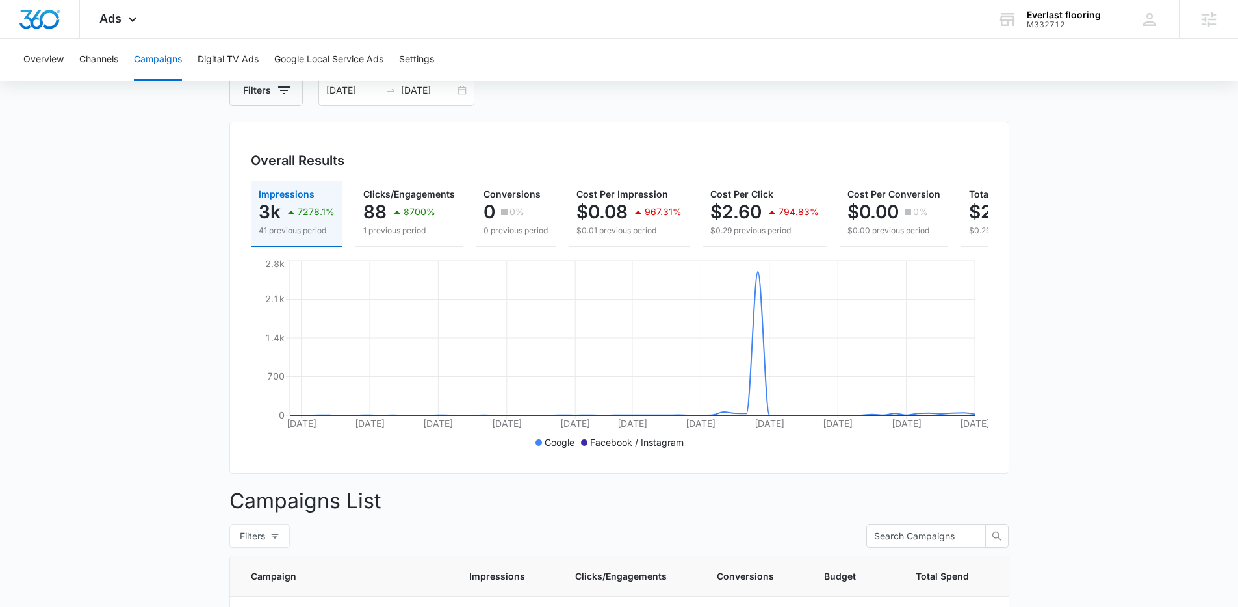
scroll to position [0, 0]
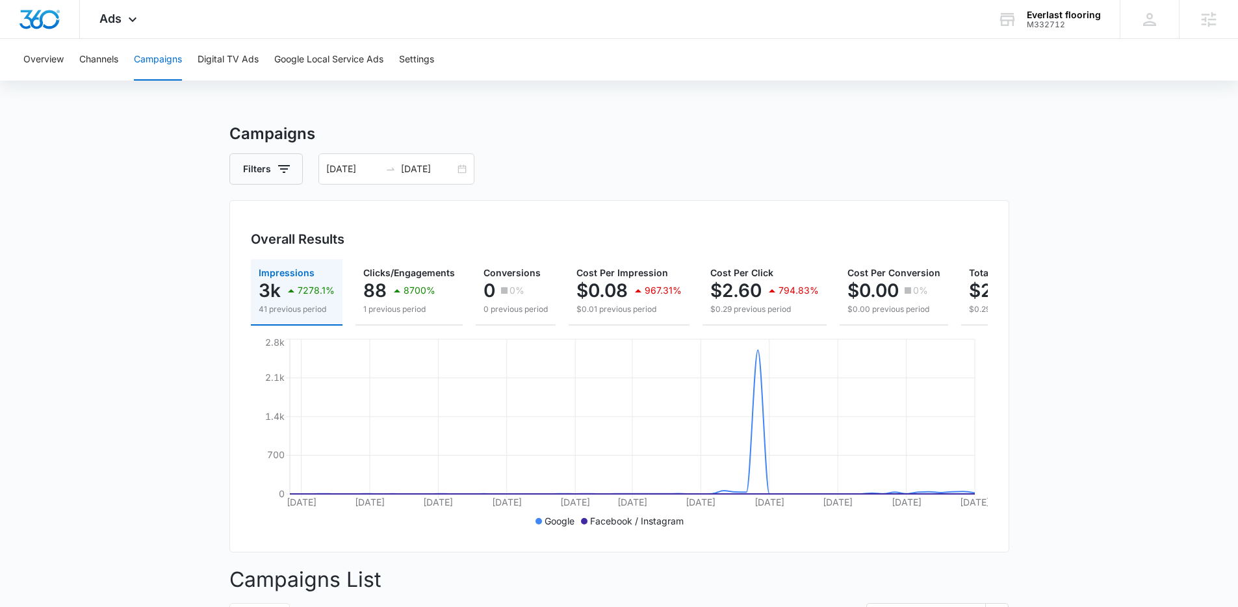
click at [114, 253] on main "Campaigns Filters 06/10/2025 08/09/2025 Overall Results Impressions 3k 7278.1% …" at bounding box center [619, 578] width 1238 height 912
click at [150, 96] on div "Overview Channels Campaigns Digital TV Ads Google Local Service Ads Settings Ca…" at bounding box center [619, 537] width 1238 height 996
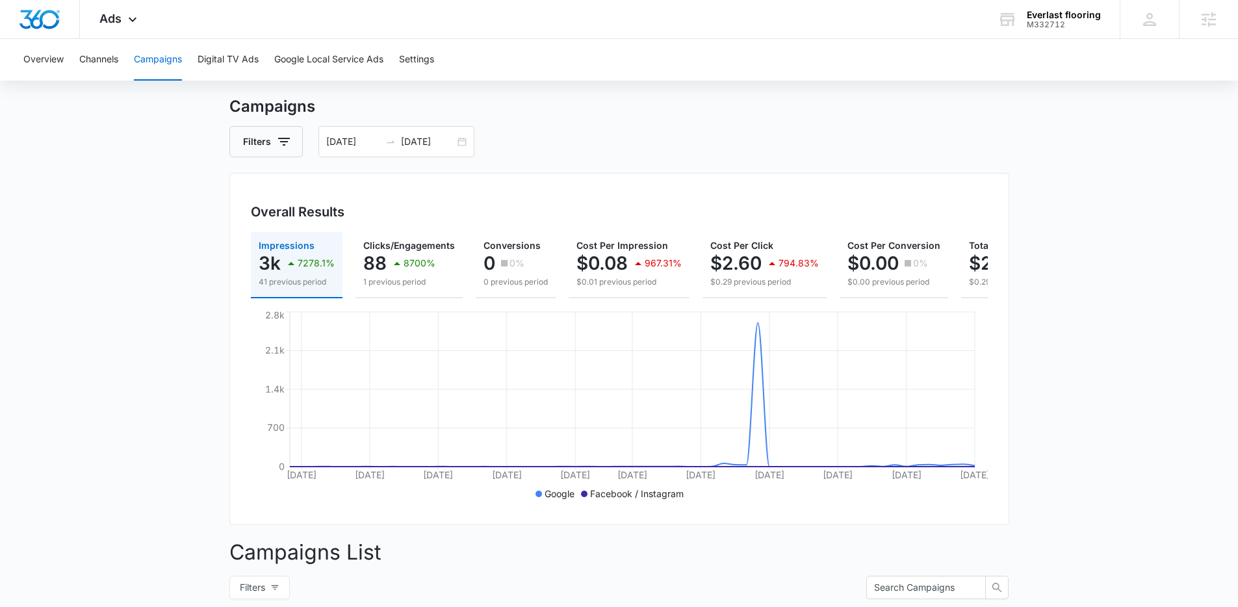
scroll to position [30, 0]
click at [458, 140] on div "06/10/2025 08/09/2025" at bounding box center [396, 138] width 156 height 31
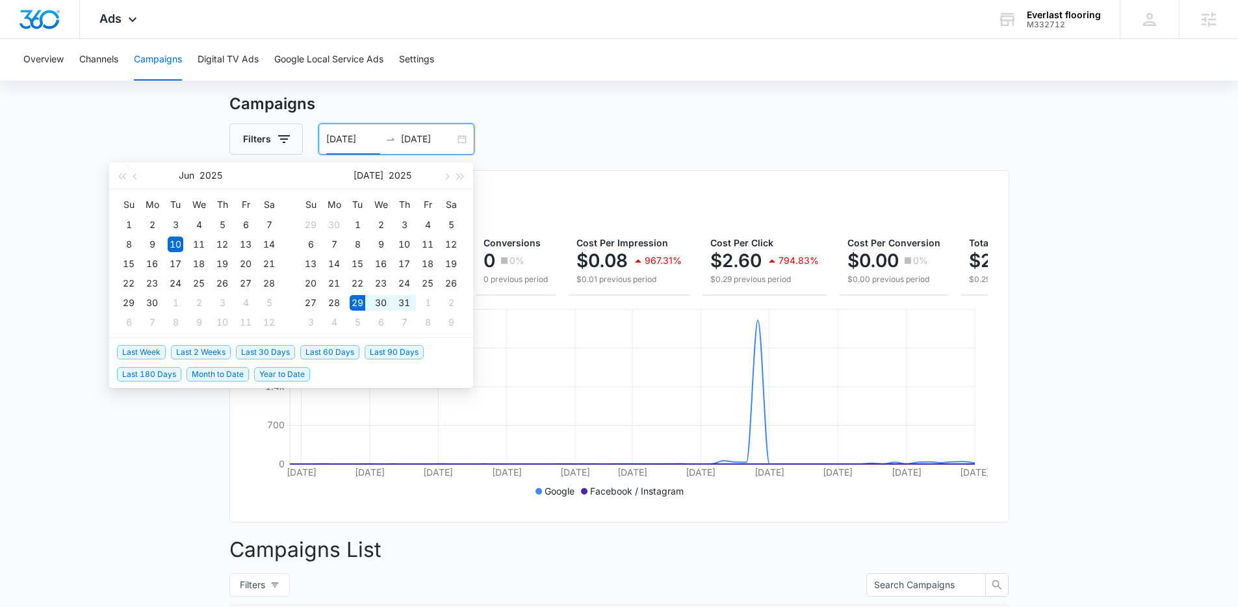
click at [192, 341] on li "Last 2 Weeks" at bounding box center [203, 352] width 65 height 22
click at [193, 347] on span "Last 2 Weeks" at bounding box center [201, 352] width 60 height 14
type input "07/29/2025"
type input "08/12/2025"
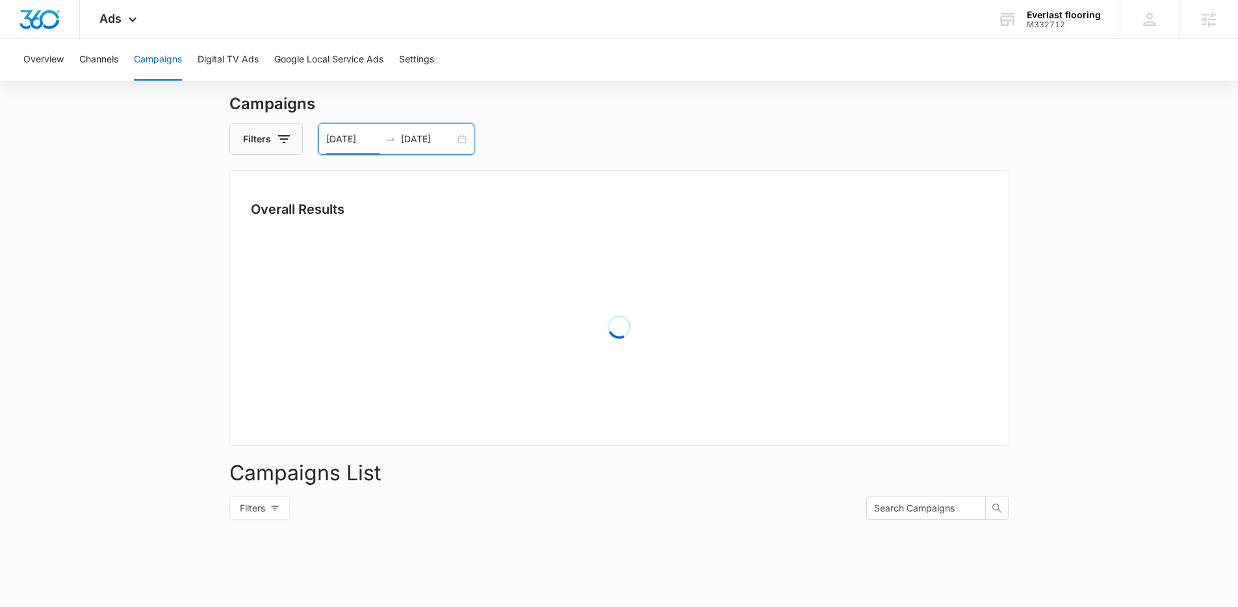
click at [136, 201] on main "Campaigns Filters 07/29/2025 08/12/2025 Overall Results Loading Campaigns List …" at bounding box center [619, 430] width 1238 height 677
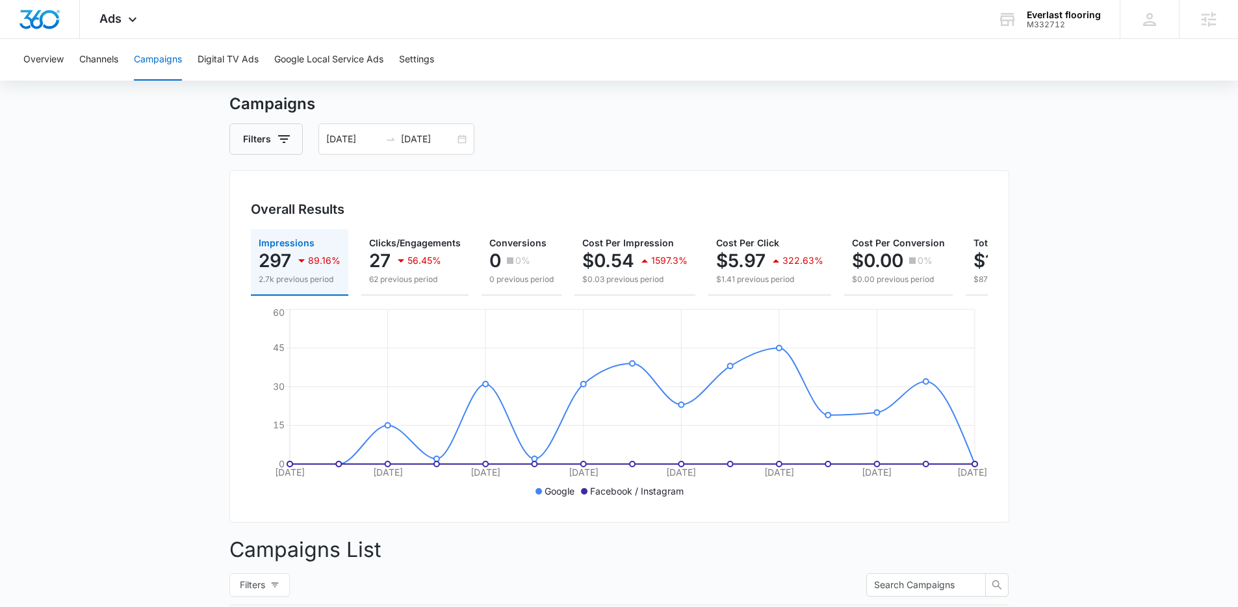
click at [468, 205] on div "Overall Results" at bounding box center [619, 209] width 737 height 19
click at [203, 283] on main "Campaigns Filters 07/29/2025 08/12/2025 Overall Results Impressions 297 89.16% …" at bounding box center [619, 494] width 1238 height 805
click at [180, 400] on main "Campaigns Filters 07/29/2025 08/12/2025 Overall Results Impressions 297 89.16% …" at bounding box center [619, 494] width 1238 height 805
click at [215, 258] on main "Campaigns Filters 07/29/2025 08/12/2025 Overall Results Impressions 297 89.16% …" at bounding box center [619, 494] width 1238 height 805
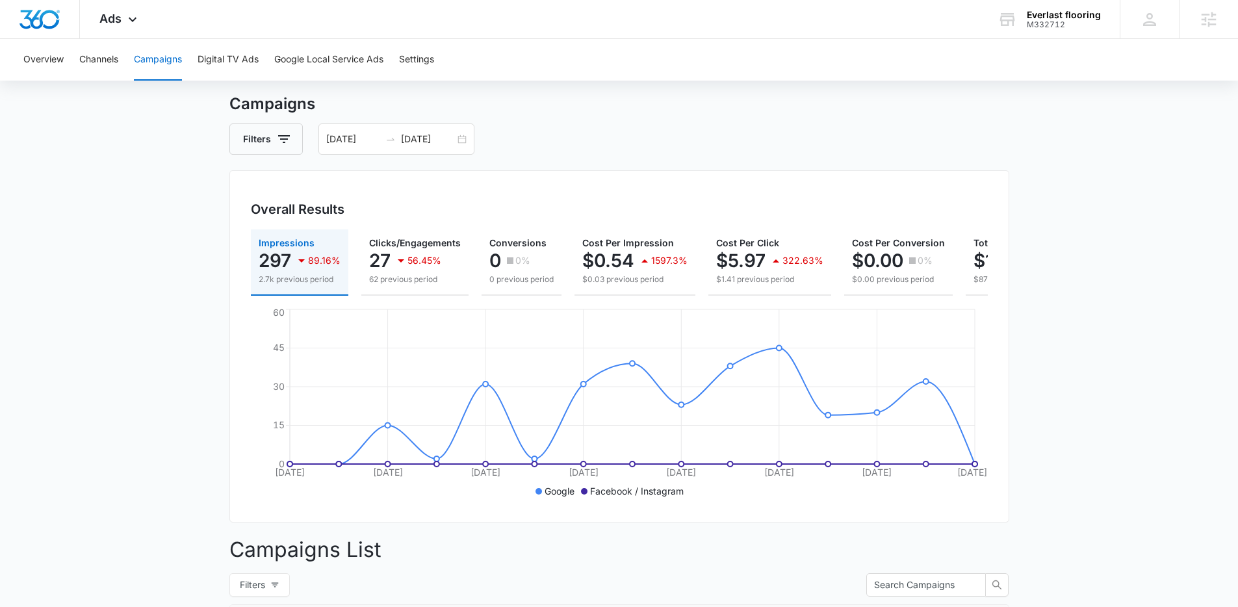
click at [200, 255] on main "Campaigns Filters 07/29/2025 08/12/2025 Overall Results Impressions 297 89.16% …" at bounding box center [619, 494] width 1238 height 805
click at [196, 255] on main "Campaigns Filters 07/29/2025 08/12/2025 Overall Results Impressions 297 89.16% …" at bounding box center [619, 494] width 1238 height 805
click at [179, 238] on main "Campaigns Filters 07/29/2025 08/12/2025 Overall Results Impressions 297 89.16% …" at bounding box center [619, 494] width 1238 height 805
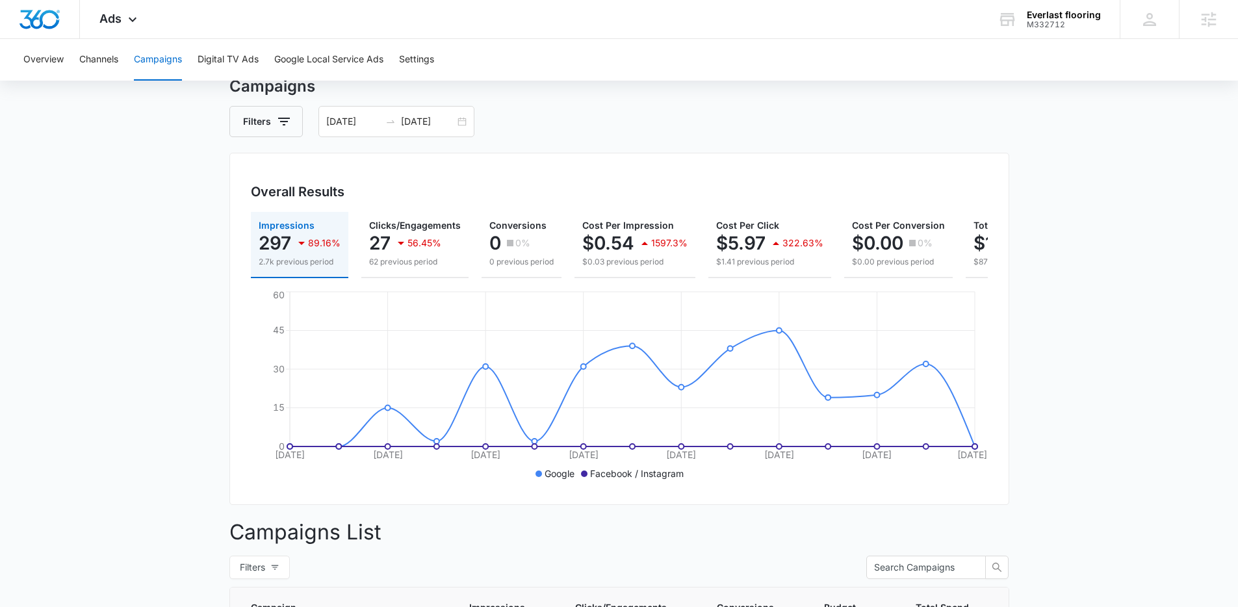
scroll to position [0, 0]
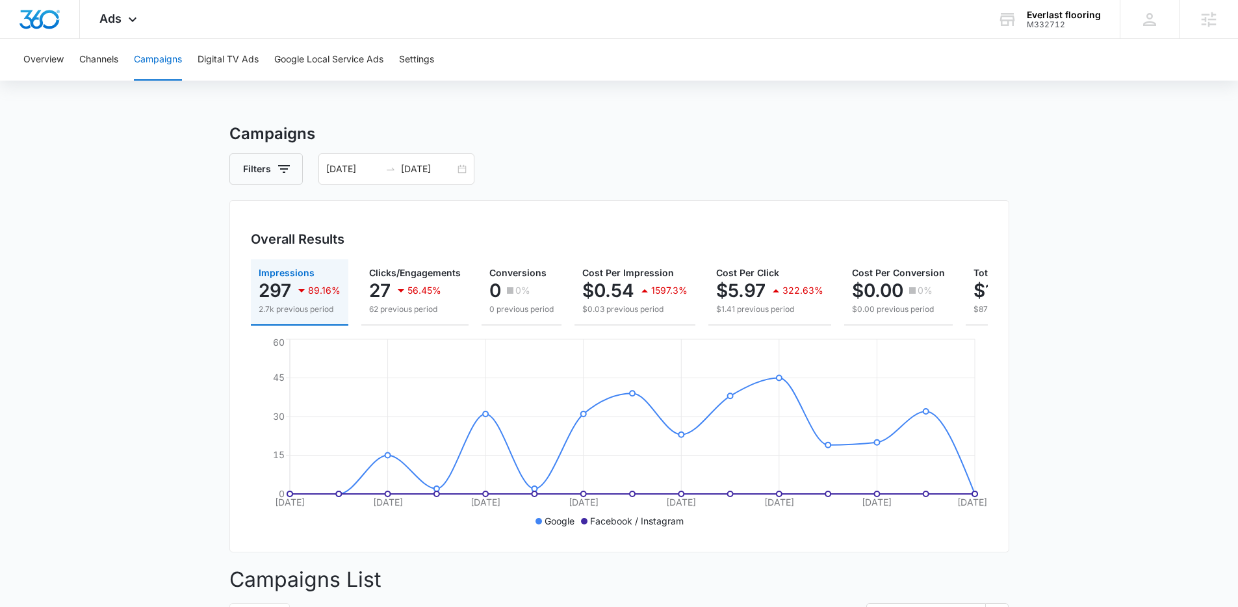
click at [105, 281] on main "Campaigns Filters 07/29/2025 08/12/2025 Overall Results Impressions 297 89.16% …" at bounding box center [619, 524] width 1238 height 805
click at [777, 195] on div "Campaigns Filters 07/29/2025 08/12/2025 Overall Results Impressions 297 89.16% …" at bounding box center [619, 524] width 780 height 805
click at [773, 194] on div "Campaigns Filters 07/29/2025 08/12/2025 Overall Results Impressions 297 89.16% …" at bounding box center [619, 524] width 780 height 805
click at [474, 88] on div "Overview Channels Campaigns Digital TV Ads Google Local Service Ads Settings Ca…" at bounding box center [619, 483] width 1238 height 888
click at [551, 121] on div "Overview Channels Campaigns Digital TV Ads Google Local Service Ads Settings Ca…" at bounding box center [619, 483] width 1238 height 888
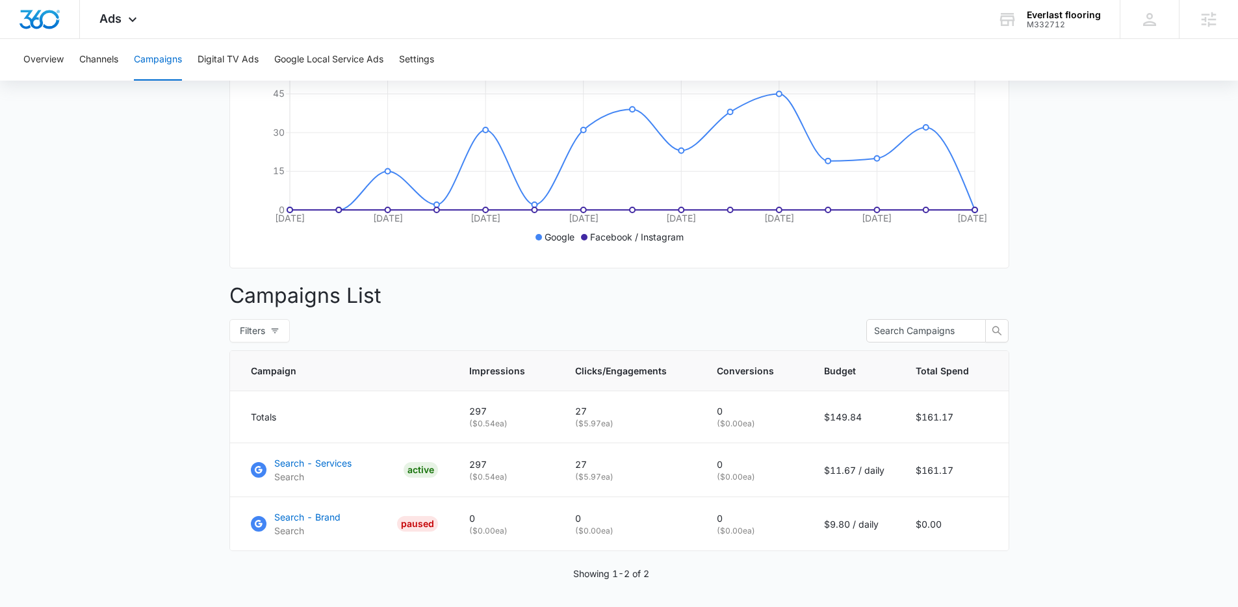
scroll to position [329, 0]
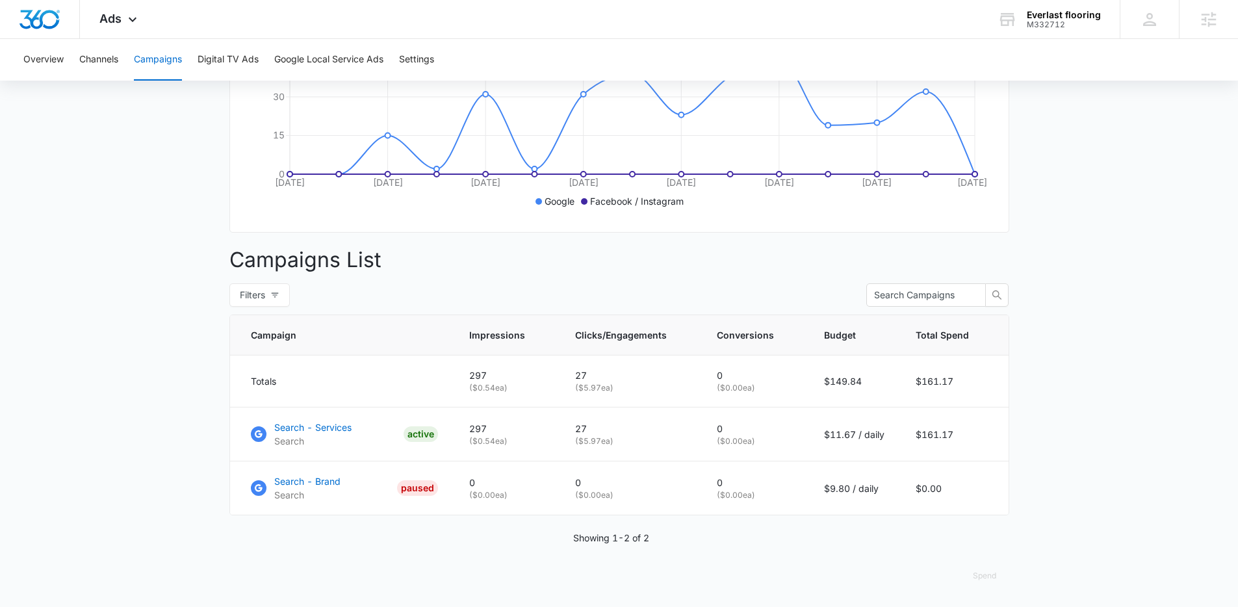
click at [93, 313] on main "Campaigns Filters 07/29/2025 08/12/2025 Overall Results Impressions 297 89.16% …" at bounding box center [619, 204] width 1238 height 805
click at [94, 313] on main "Campaigns Filters 07/29/2025 08/12/2025 Overall Results Impressions 297 89.16% …" at bounding box center [619, 204] width 1238 height 805
click at [92, 312] on main "Campaigns Filters 07/29/2025 08/12/2025 Overall Results Impressions 297 89.16% …" at bounding box center [619, 204] width 1238 height 805
click at [99, 313] on main "Campaigns Filters 07/29/2025 08/12/2025 Overall Results Impressions 297 89.16% …" at bounding box center [619, 204] width 1238 height 805
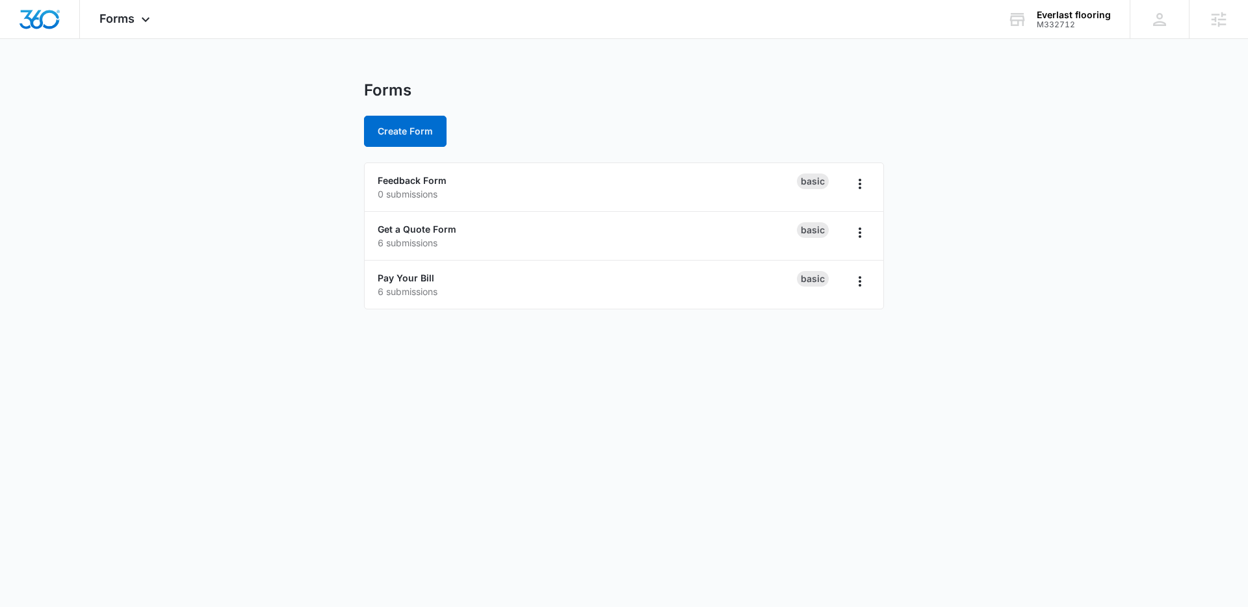
click at [228, 184] on main "Forms Create Form Feedback Form 0 submissions Basic Get a Quote Form 6 submissi…" at bounding box center [624, 203] width 1248 height 244
click at [382, 127] on button "Create Form" at bounding box center [405, 131] width 83 height 31
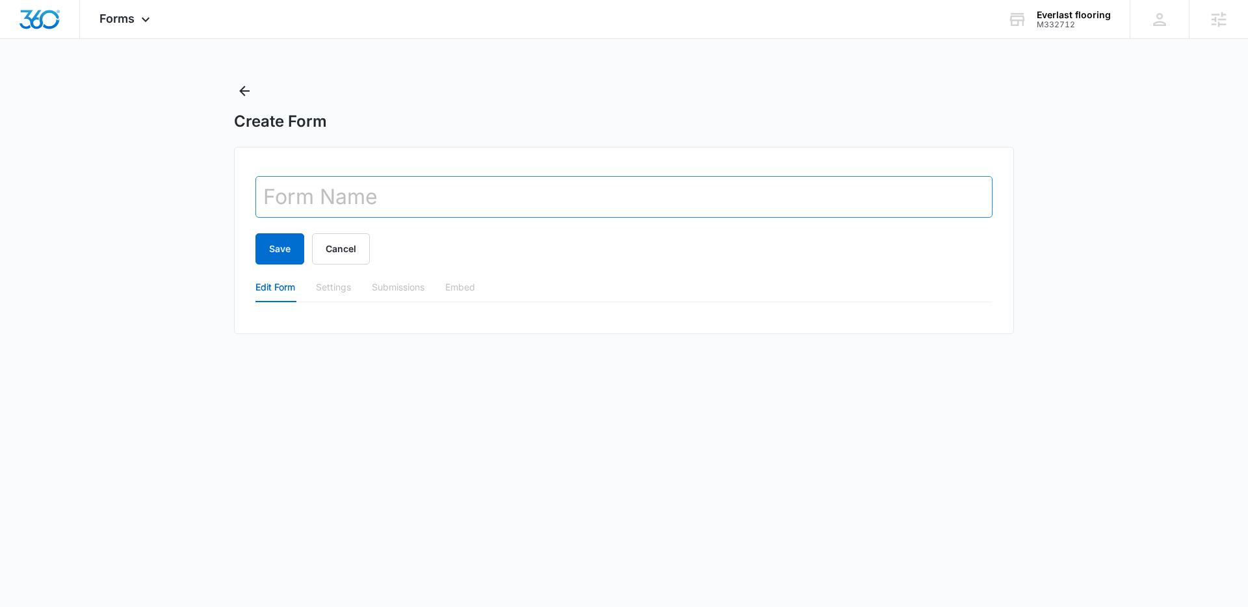
click at [300, 196] on input "text" at bounding box center [623, 197] width 737 height 42
type input "Job Complete"
click at [262, 261] on button "Save" at bounding box center [279, 248] width 49 height 31
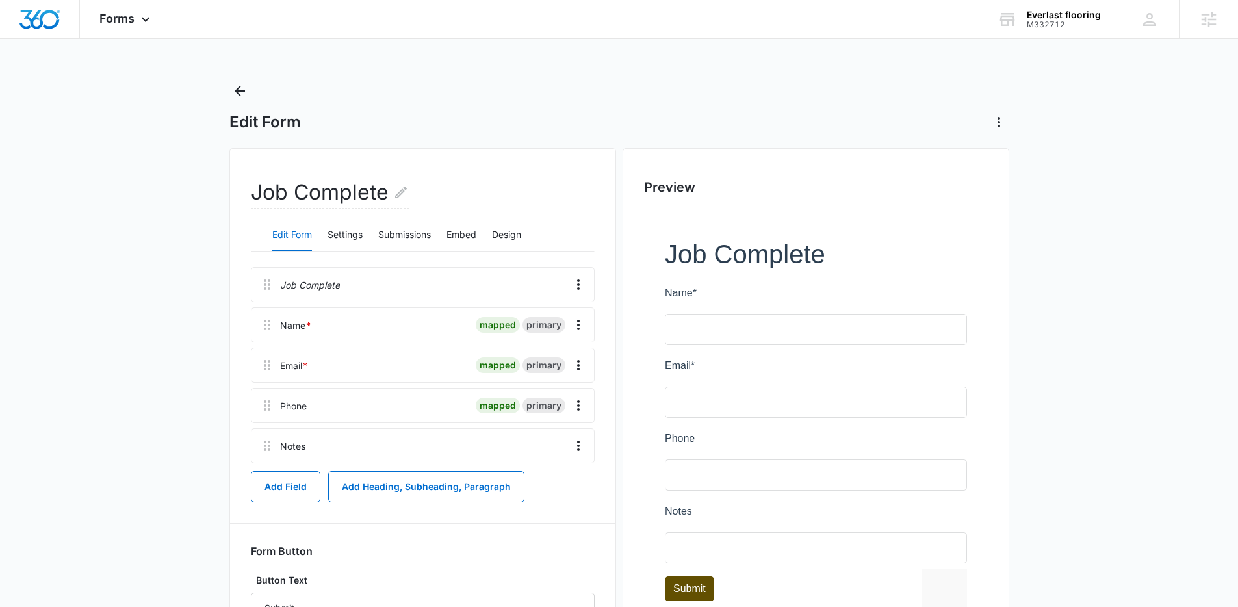
click at [410, 125] on div "Edit Form" at bounding box center [619, 122] width 780 height 21
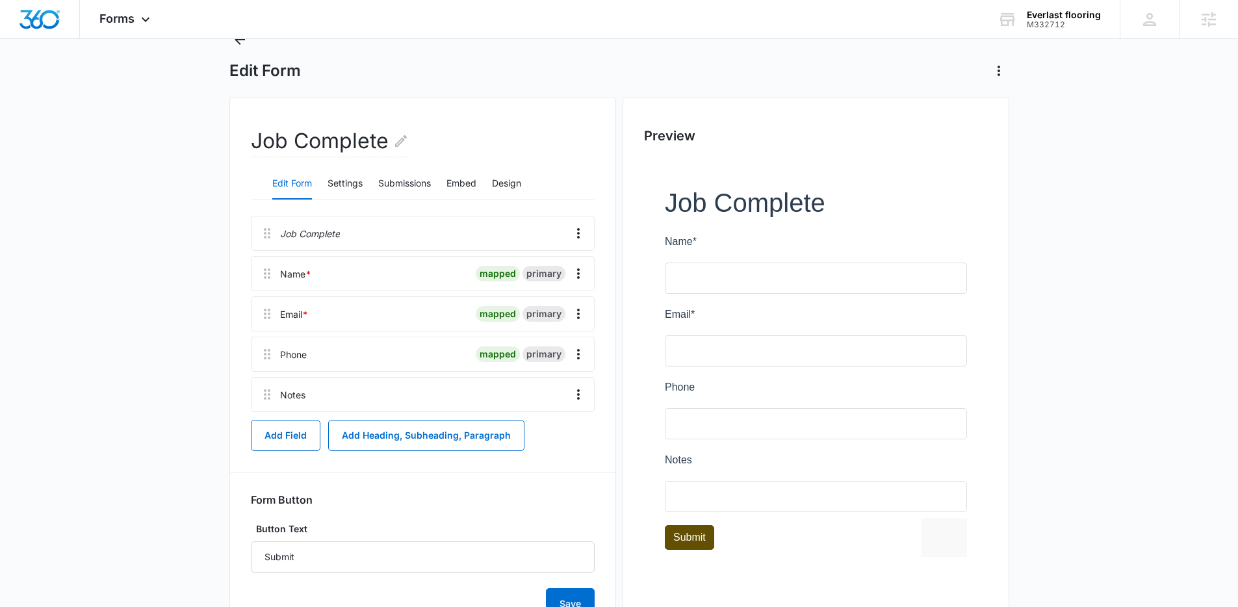
scroll to position [57, 0]
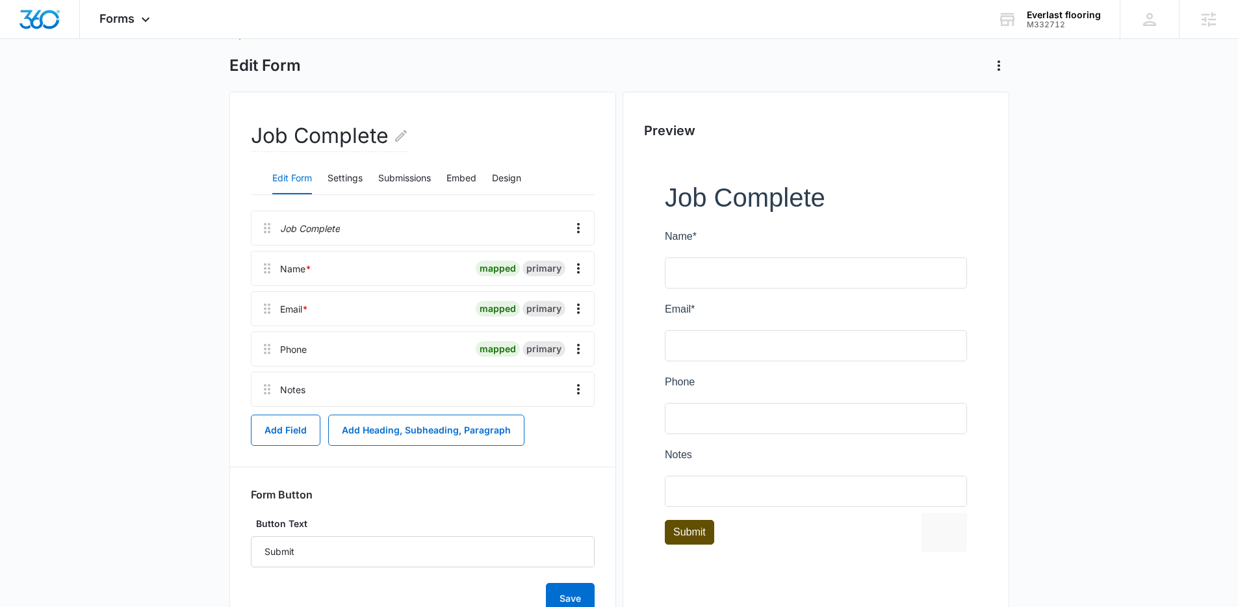
click at [651, 313] on div at bounding box center [816, 369] width 344 height 432
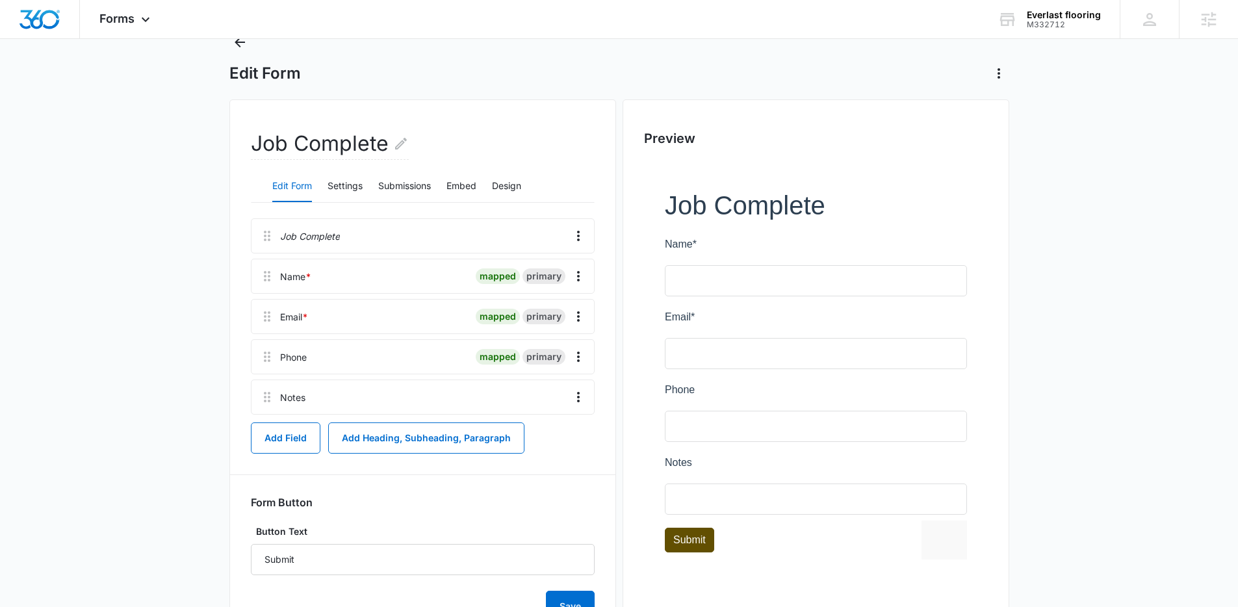
scroll to position [69, 0]
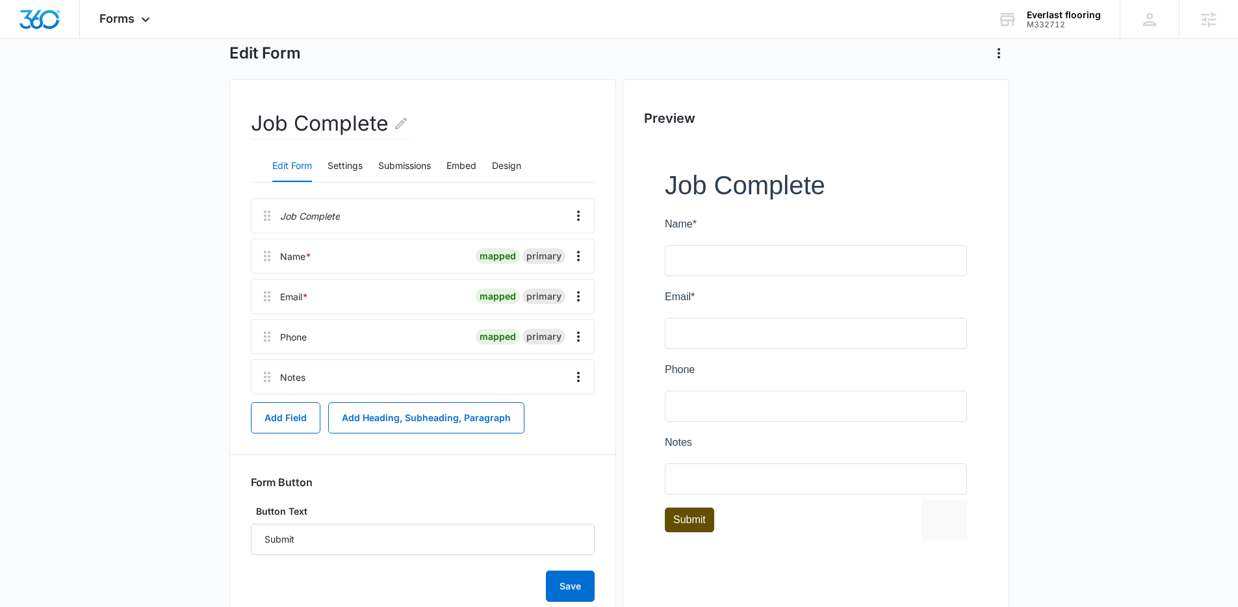
click at [630, 424] on div "Preview" at bounding box center [816, 351] width 387 height 544
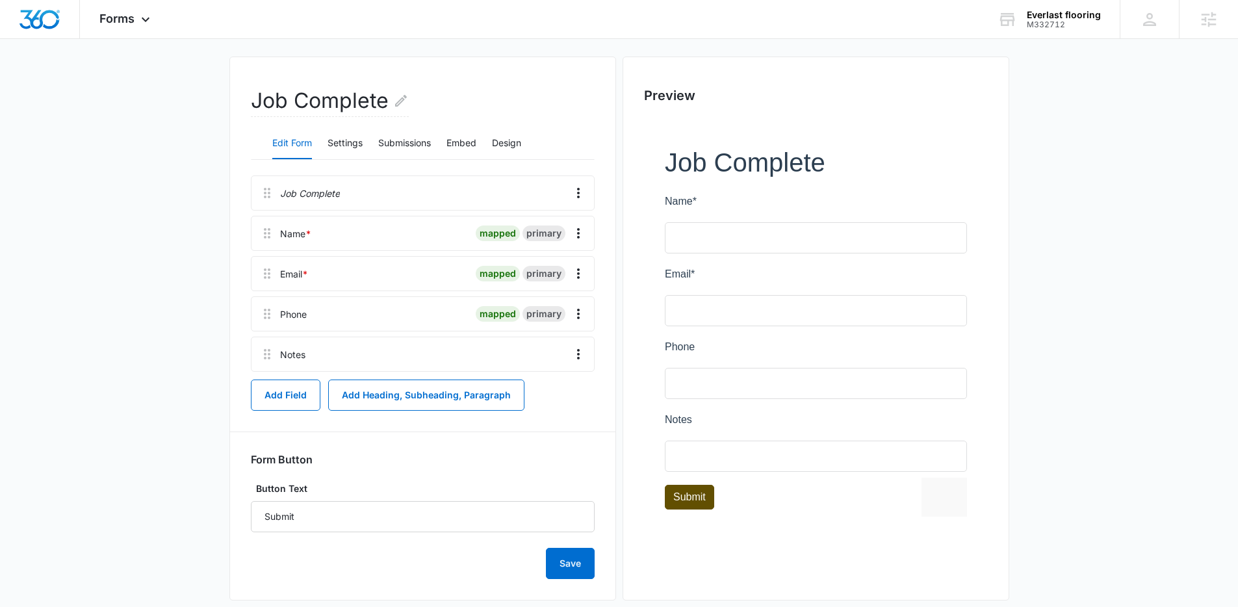
click at [125, 272] on main "Edit Form Job Complete Edit Form Settings Submissions Embed Design Job Complete…" at bounding box center [619, 308] width 1238 height 638
click at [161, 45] on main "Edit Form Job Complete Edit Form Settings Submissions Embed Design Job Complete…" at bounding box center [619, 308] width 1238 height 638
drag, startPoint x: 161, startPoint y: 45, endPoint x: 188, endPoint y: 165, distance: 122.5
click at [188, 165] on main "Edit Form Job Complete Edit Form Settings Submissions Embed Design Job Complete…" at bounding box center [619, 308] width 1238 height 638
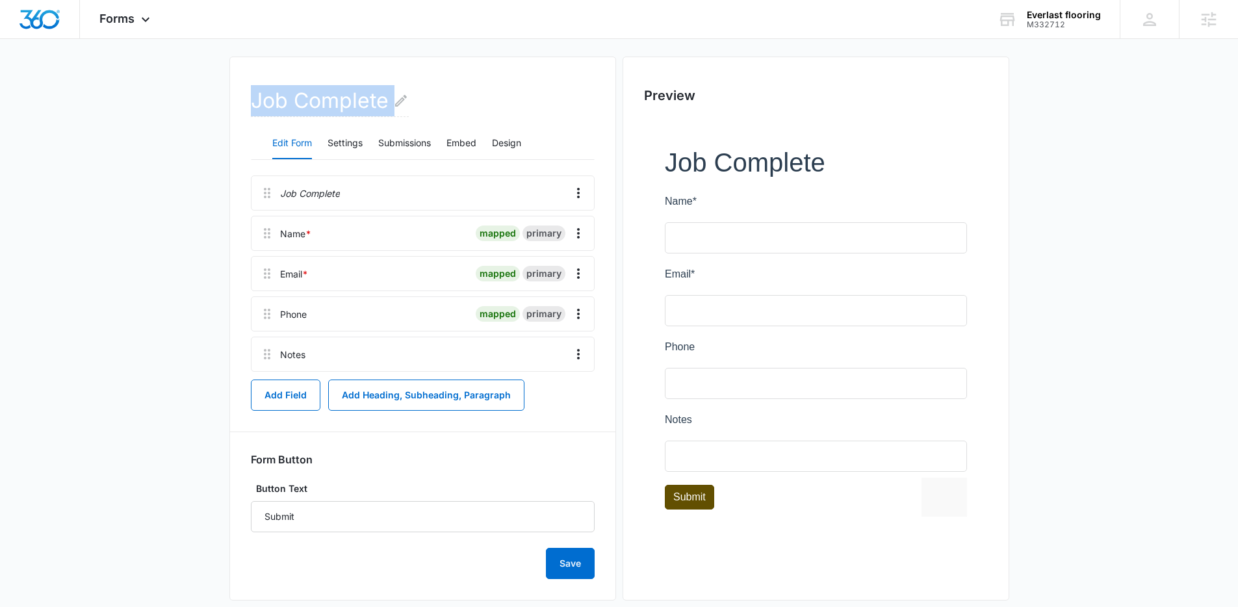
click at [188, 165] on main "Edit Form Job Complete Edit Form Settings Submissions Embed Design Job Complete…" at bounding box center [619, 308] width 1238 height 638
